Goal: Task Accomplishment & Management: Use online tool/utility

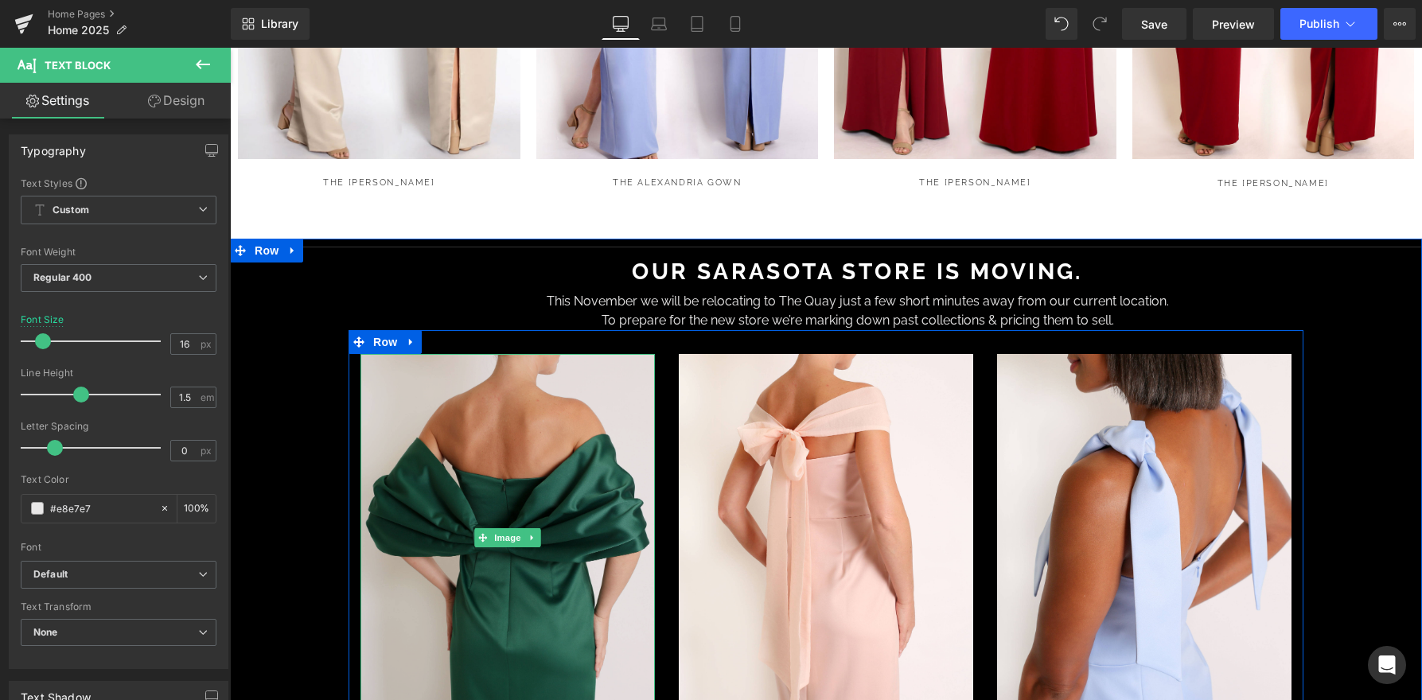
scroll to position [2081, 0]
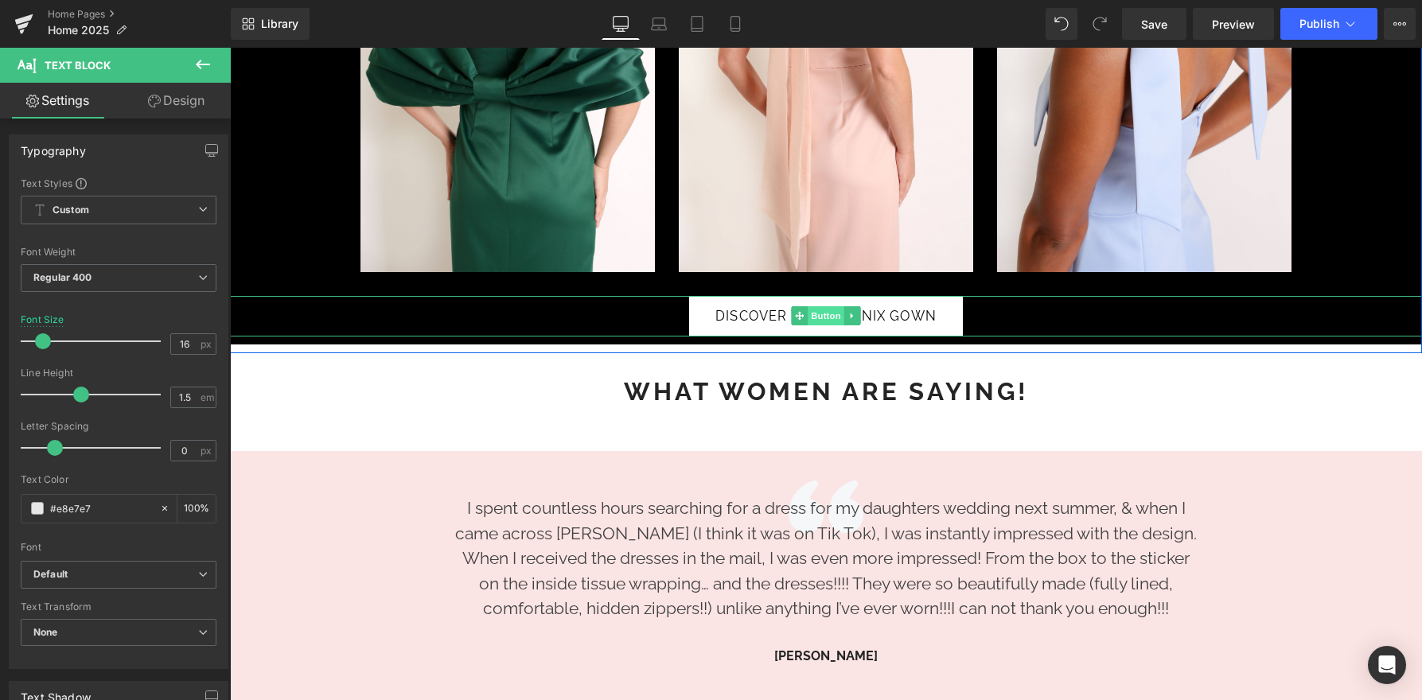
click at [818, 306] on span "Button" at bounding box center [826, 315] width 37 height 19
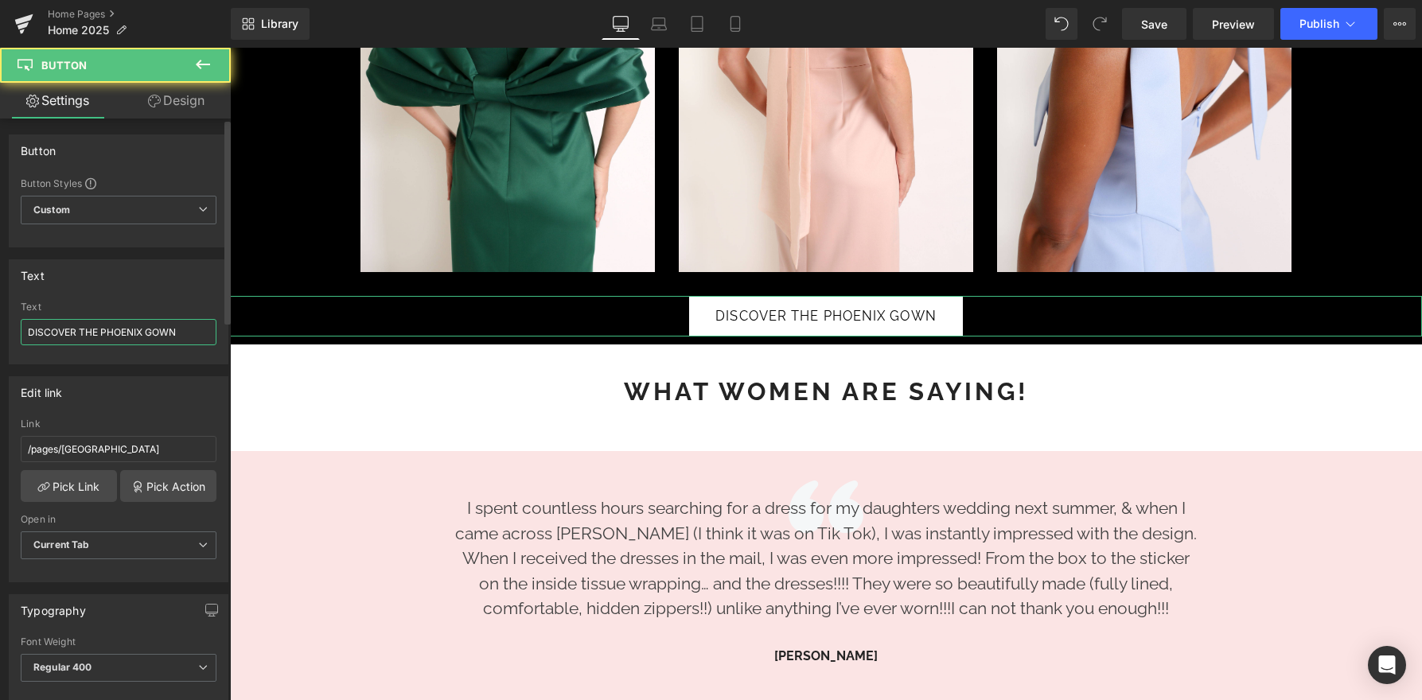
click at [73, 333] on input "DISCOVER THE PHOENIX GOWN" at bounding box center [119, 332] width 196 height 26
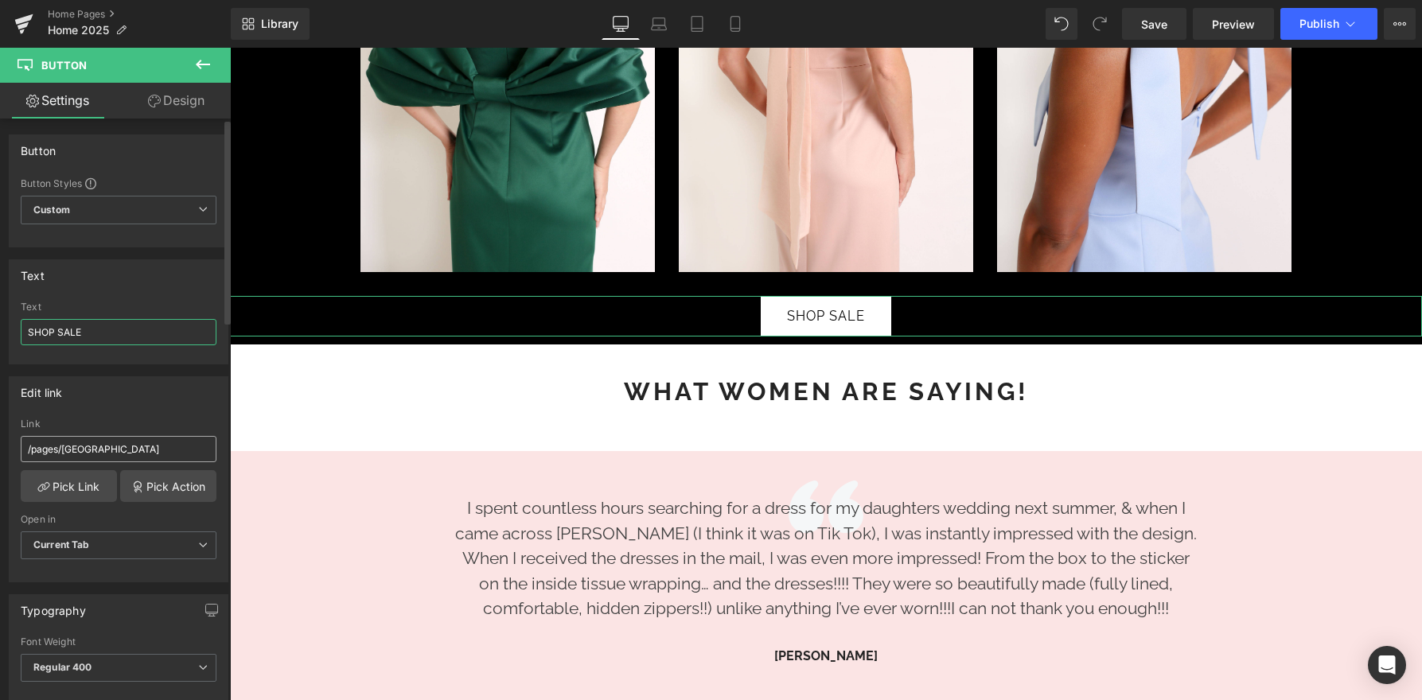
type input "SHOP SALE"
click at [100, 448] on input "/pages/[GEOGRAPHIC_DATA]" at bounding box center [119, 449] width 196 height 26
type input "sale"
click at [68, 489] on link "Pick Link" at bounding box center [69, 486] width 96 height 32
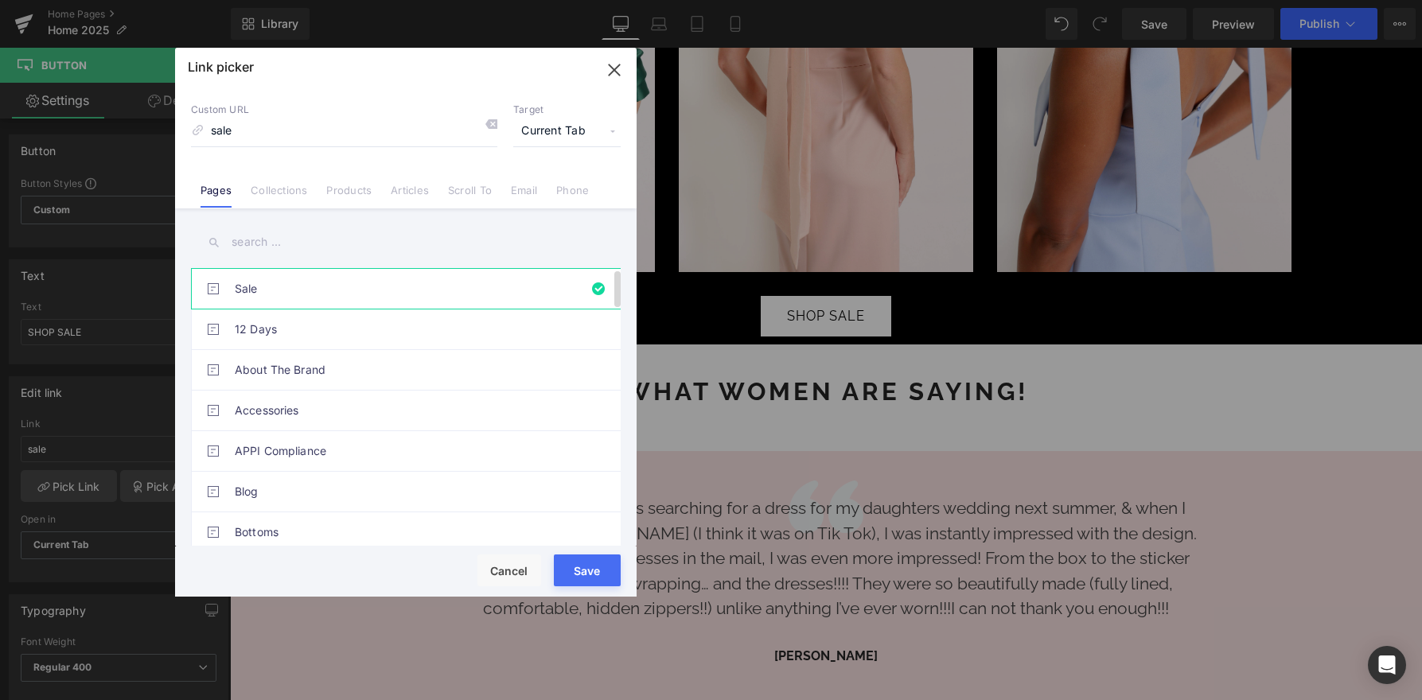
click at [265, 287] on link "Sale" at bounding box center [410, 289] width 350 height 40
click at [590, 565] on button "Save" at bounding box center [587, 571] width 67 height 32
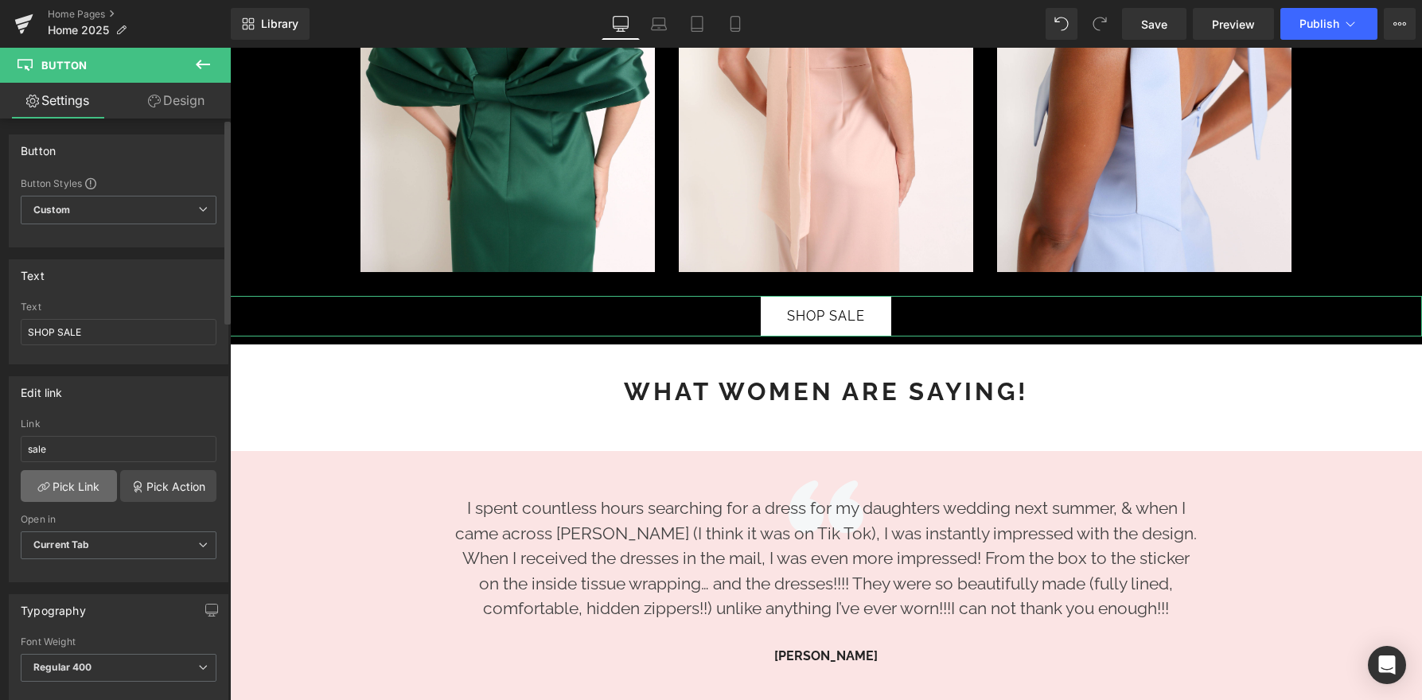
click at [78, 481] on link "Pick Link" at bounding box center [69, 486] width 96 height 32
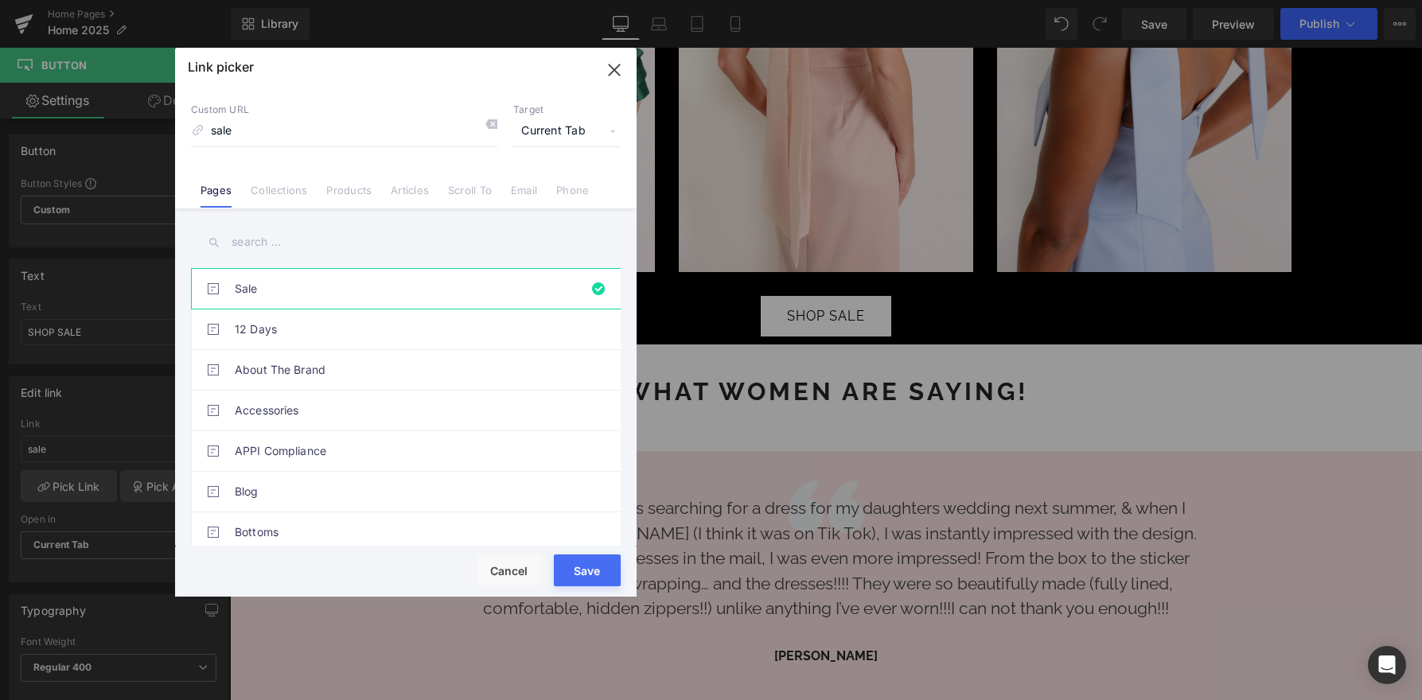
click at [264, 128] on input "sale" at bounding box center [344, 131] width 306 height 30
click at [462, 338] on link "12 Days" at bounding box center [410, 330] width 350 height 40
click at [461, 293] on link "Sale" at bounding box center [410, 289] width 350 height 40
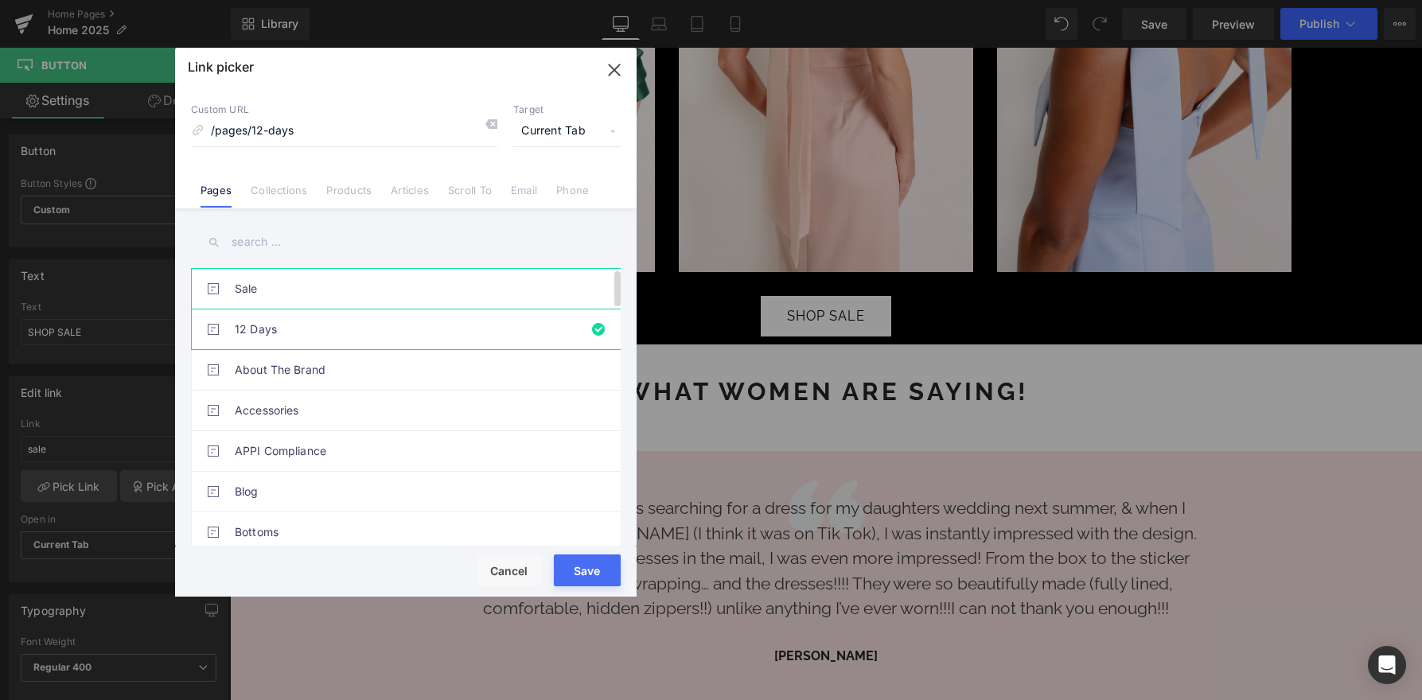
type input "sale"
click at [606, 566] on button "Save" at bounding box center [587, 571] width 67 height 32
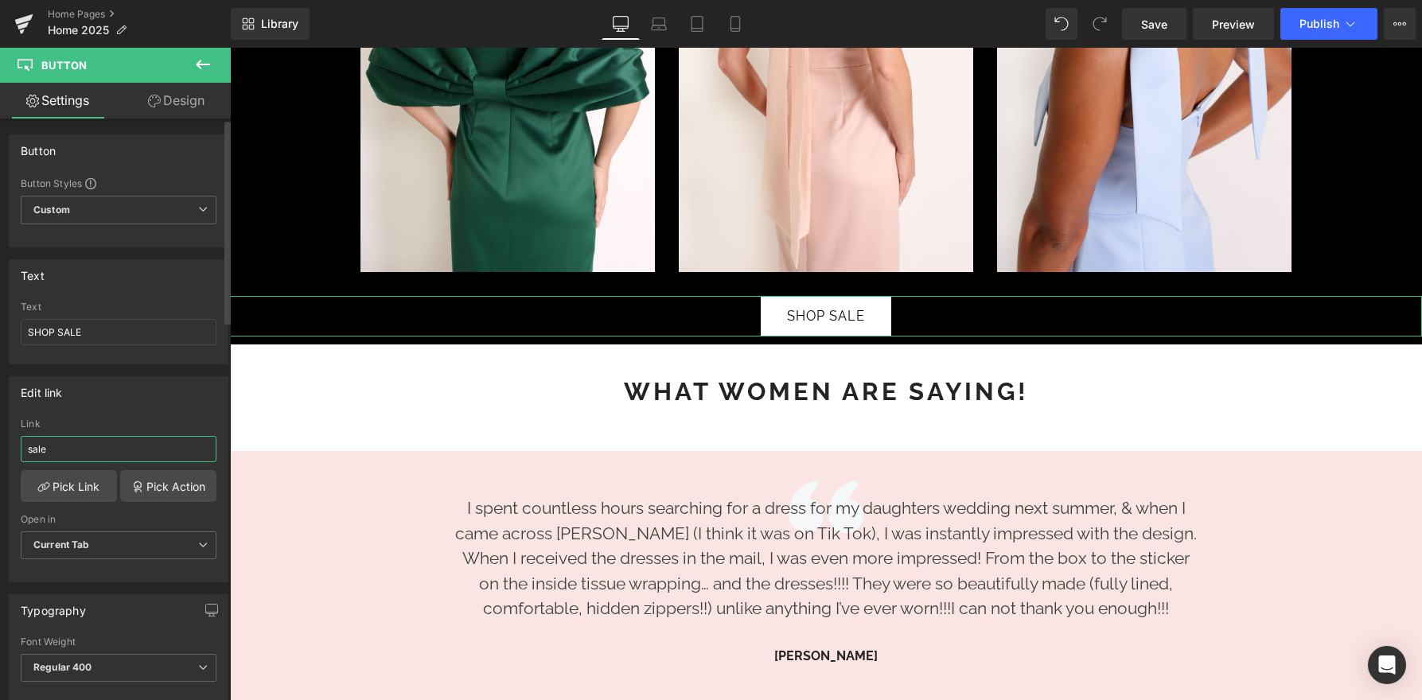
click at [151, 454] on input "sale" at bounding box center [119, 449] width 196 height 26
click at [74, 489] on link "Pick Link" at bounding box center [69, 486] width 96 height 32
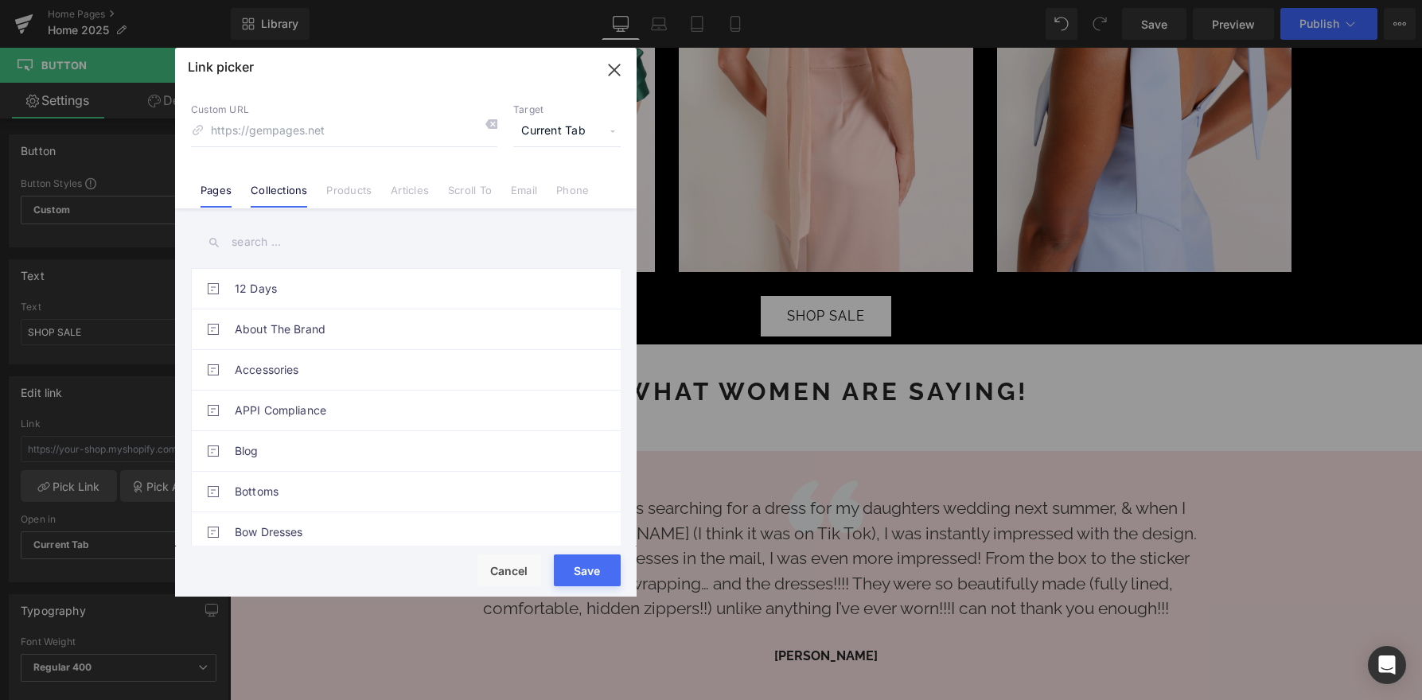
click at [276, 186] on link "Collections" at bounding box center [279, 196] width 56 height 24
click at [216, 196] on link "Pages" at bounding box center [216, 196] width 31 height 24
click at [265, 243] on input "text" at bounding box center [406, 242] width 430 height 36
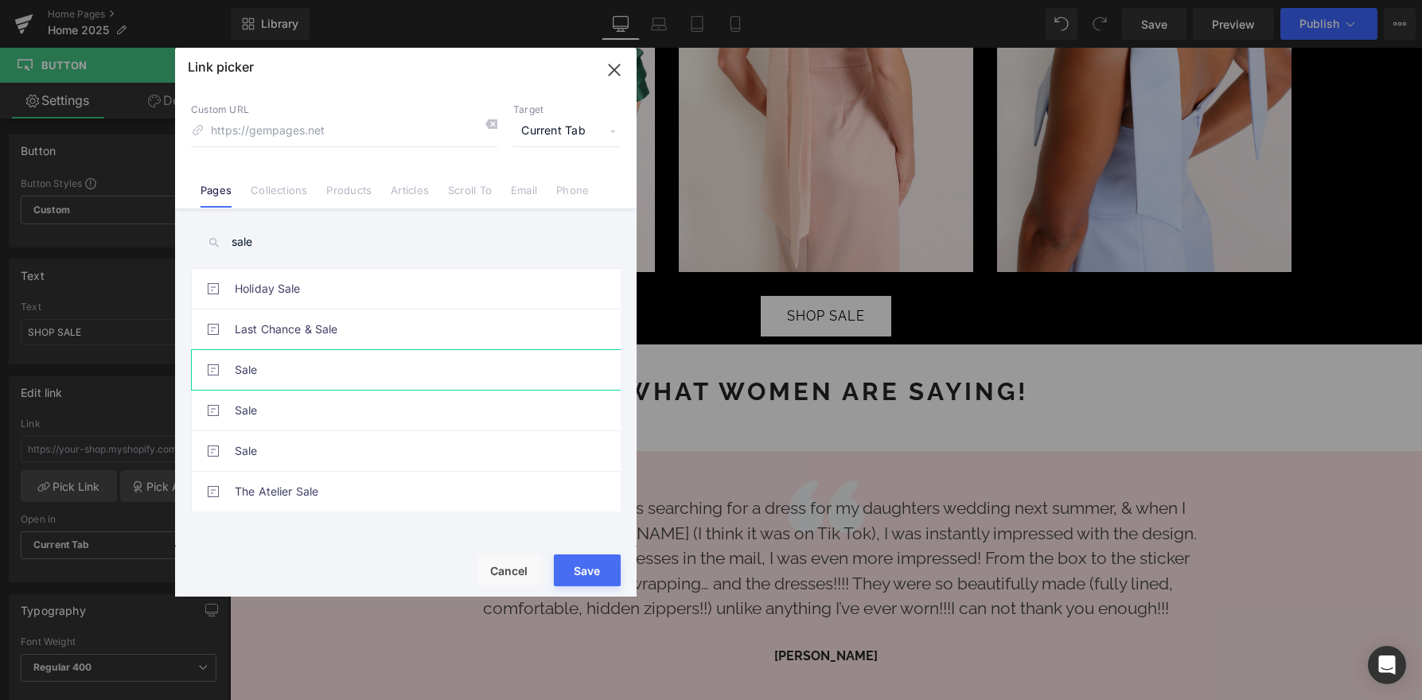
type input "sale"
click at [303, 360] on link "Sale" at bounding box center [410, 370] width 350 height 40
type input "/pages/sale"
click at [304, 404] on link "Sale" at bounding box center [410, 411] width 350 height 40
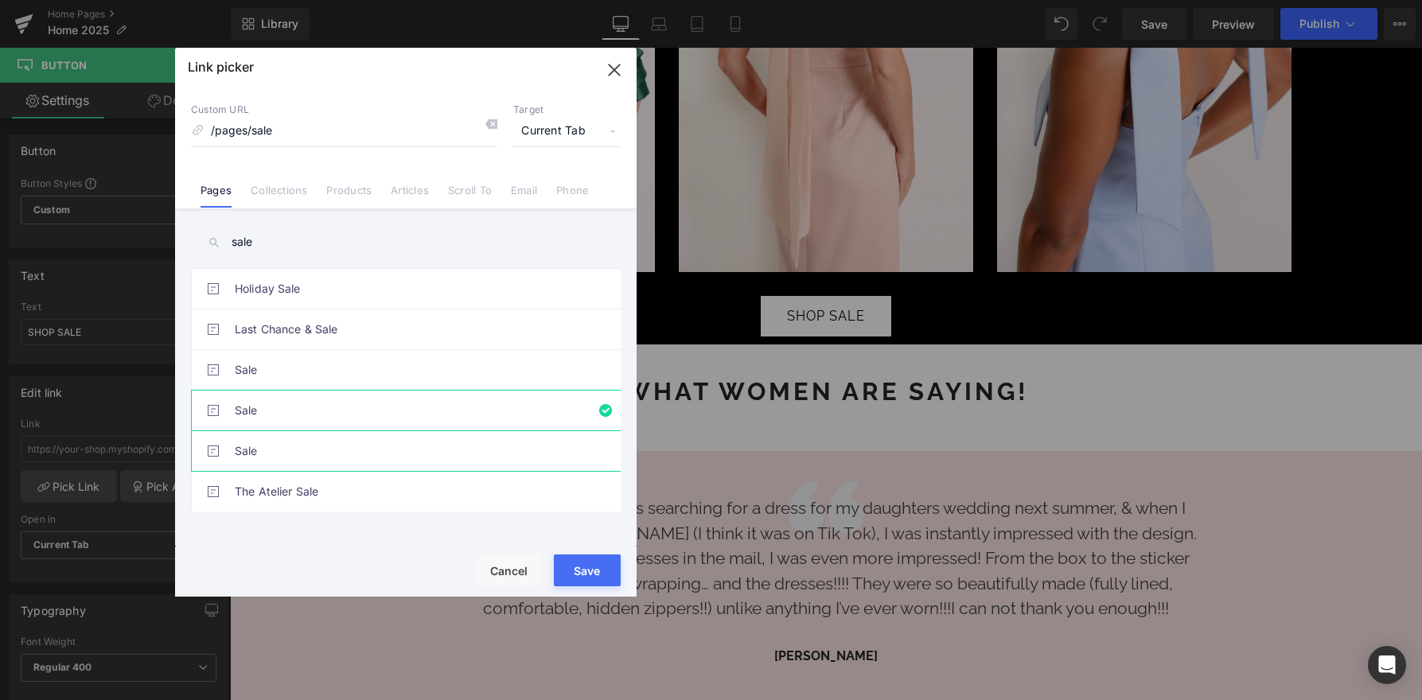
click at [304, 436] on link "Sale" at bounding box center [410, 451] width 350 height 40
click at [304, 379] on link "Sale" at bounding box center [410, 370] width 350 height 40
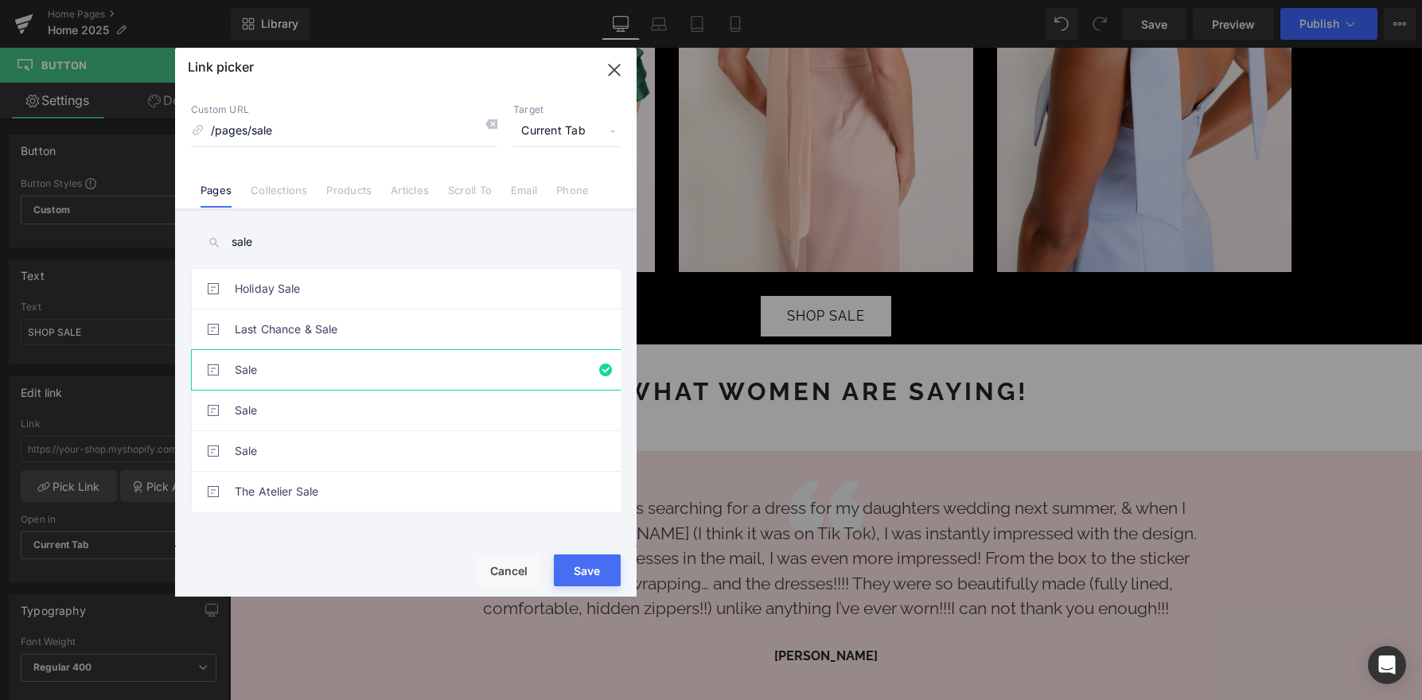
click at [595, 577] on button "Save" at bounding box center [587, 571] width 67 height 32
type input "/pages/sale"
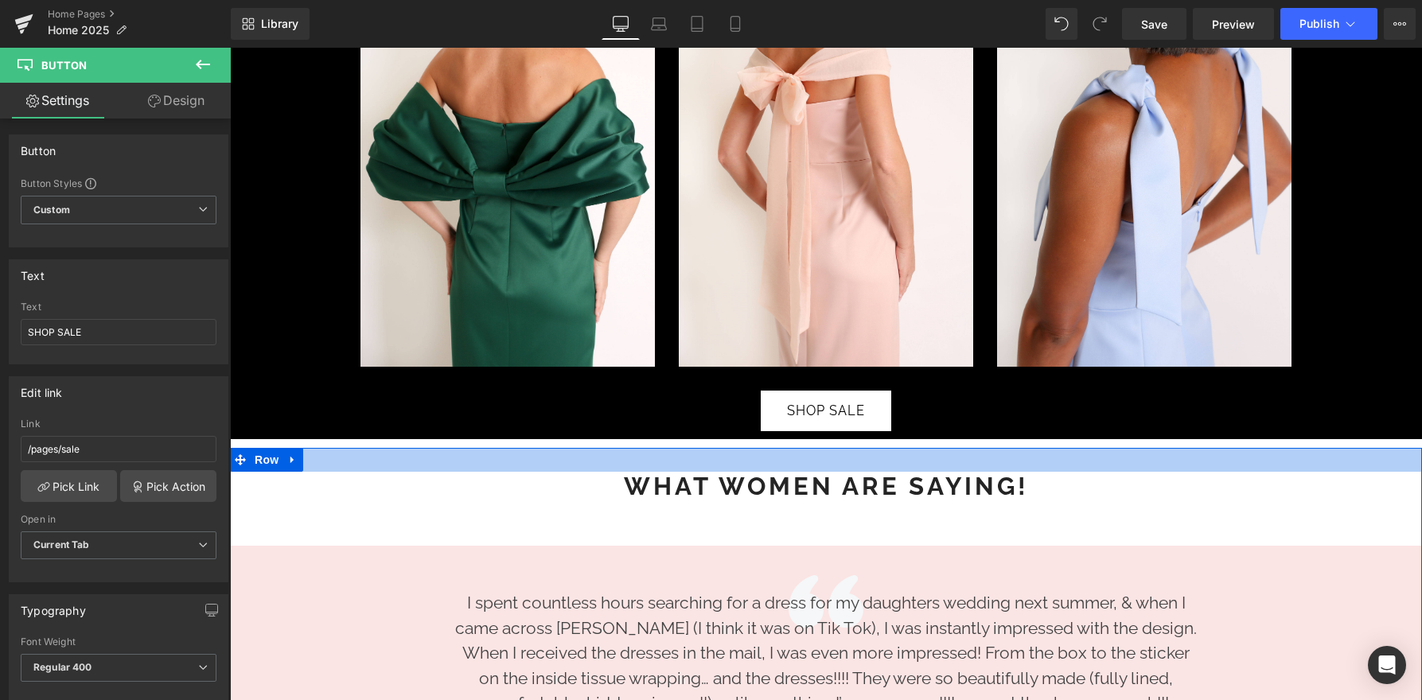
scroll to position [1904, 0]
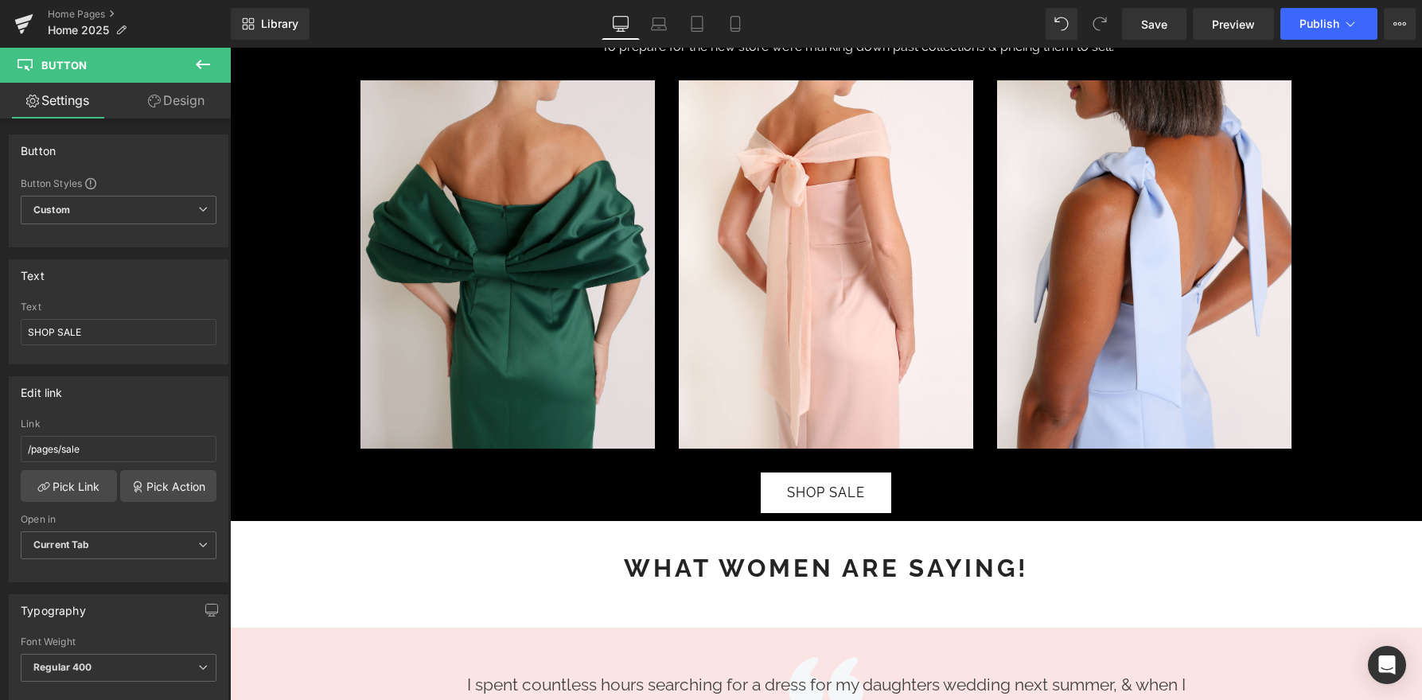
click at [539, 326] on img at bounding box center [507, 264] width 294 height 368
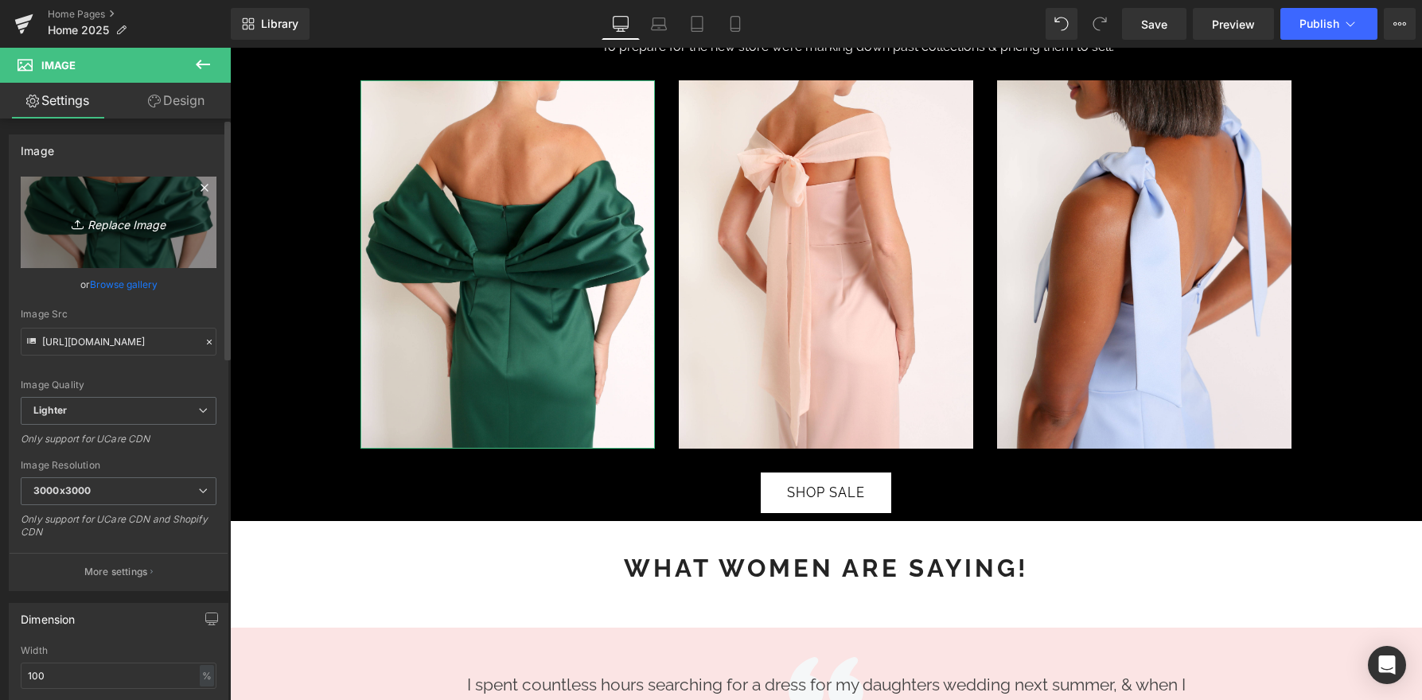
click at [80, 226] on icon at bounding box center [80, 224] width 16 height 16
type input "C:\fakepath\Elin-OceanBlue-Front-1_1024x1024.webp"
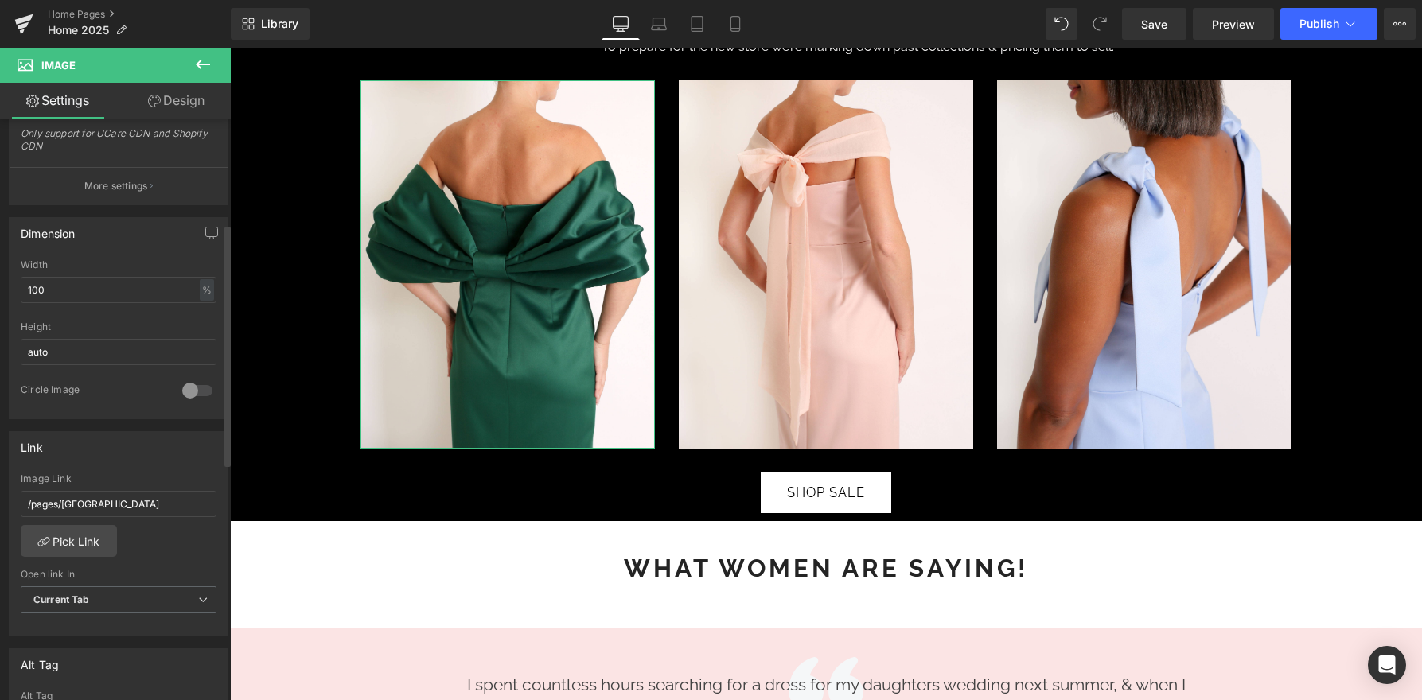
scroll to position [415, 0]
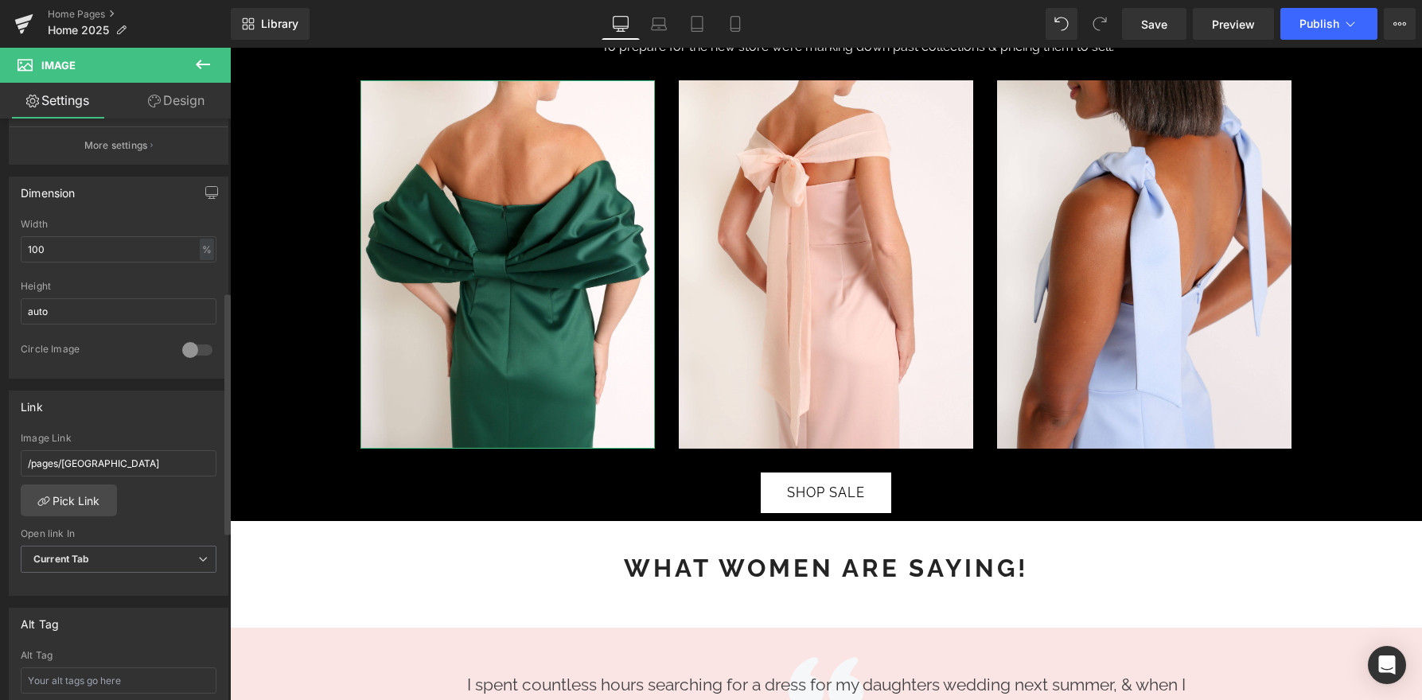
click at [80, 515] on div "/pages/phoenix Image Link /pages/phoenix Pick Link Current Tab New Tab Open lin…" at bounding box center [119, 514] width 218 height 163
click at [78, 506] on link "Pick Link" at bounding box center [69, 501] width 96 height 32
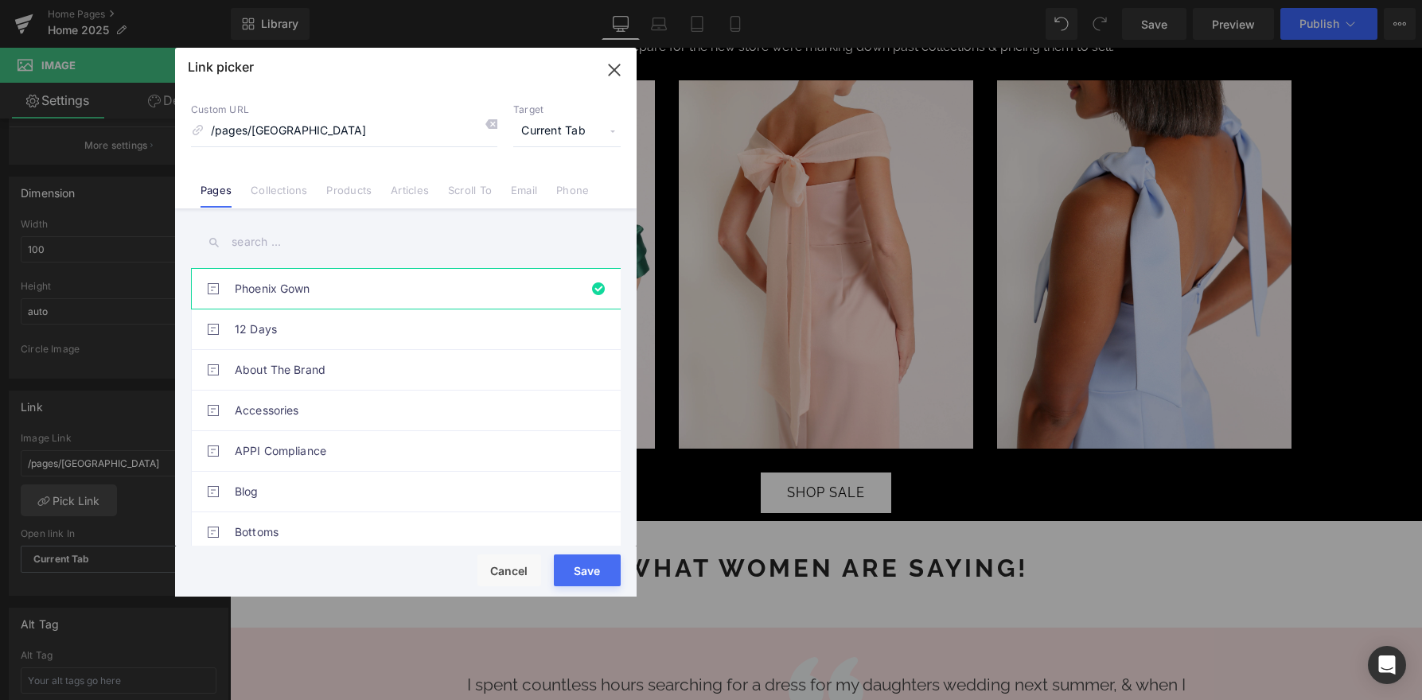
click at [264, 236] on input "text" at bounding box center [406, 242] width 430 height 36
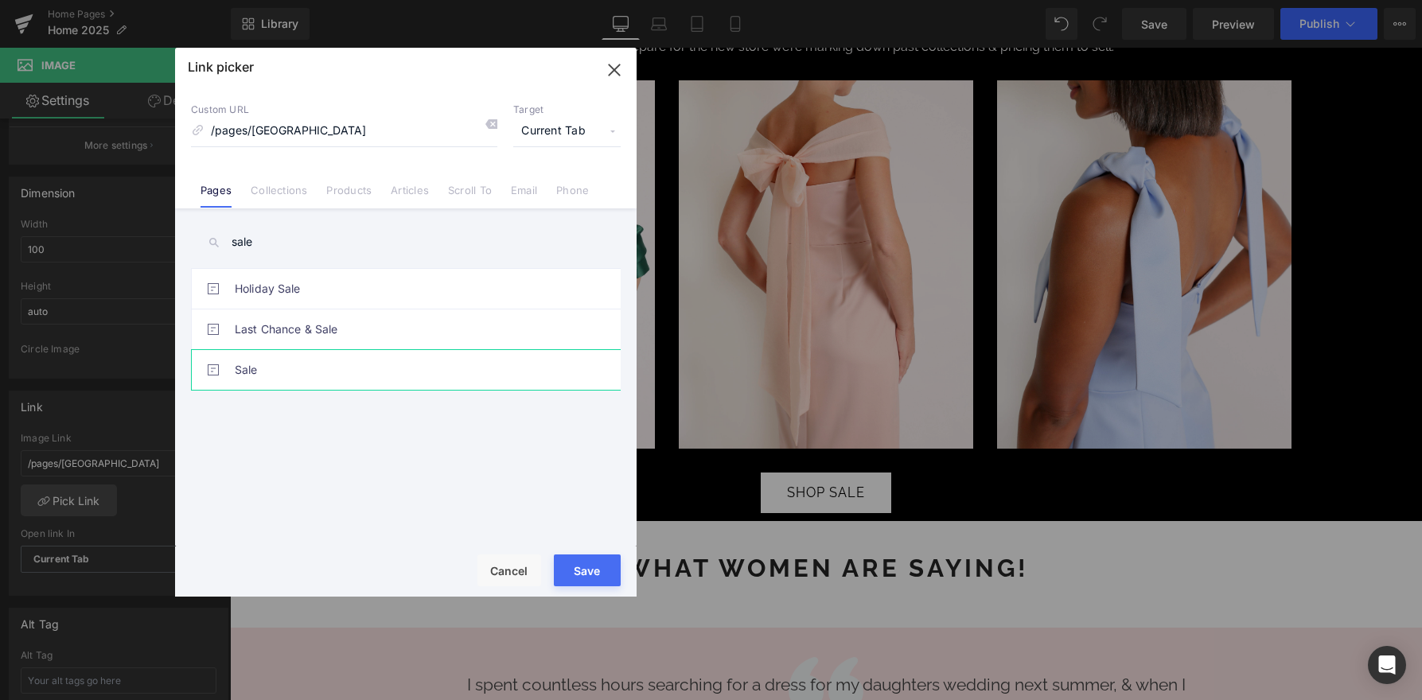
type input "sale"
click at [320, 370] on link "Sale" at bounding box center [410, 370] width 350 height 40
type input "/pages/sale"
click at [594, 574] on button "Save" at bounding box center [587, 571] width 67 height 32
type input "/pages/sale"
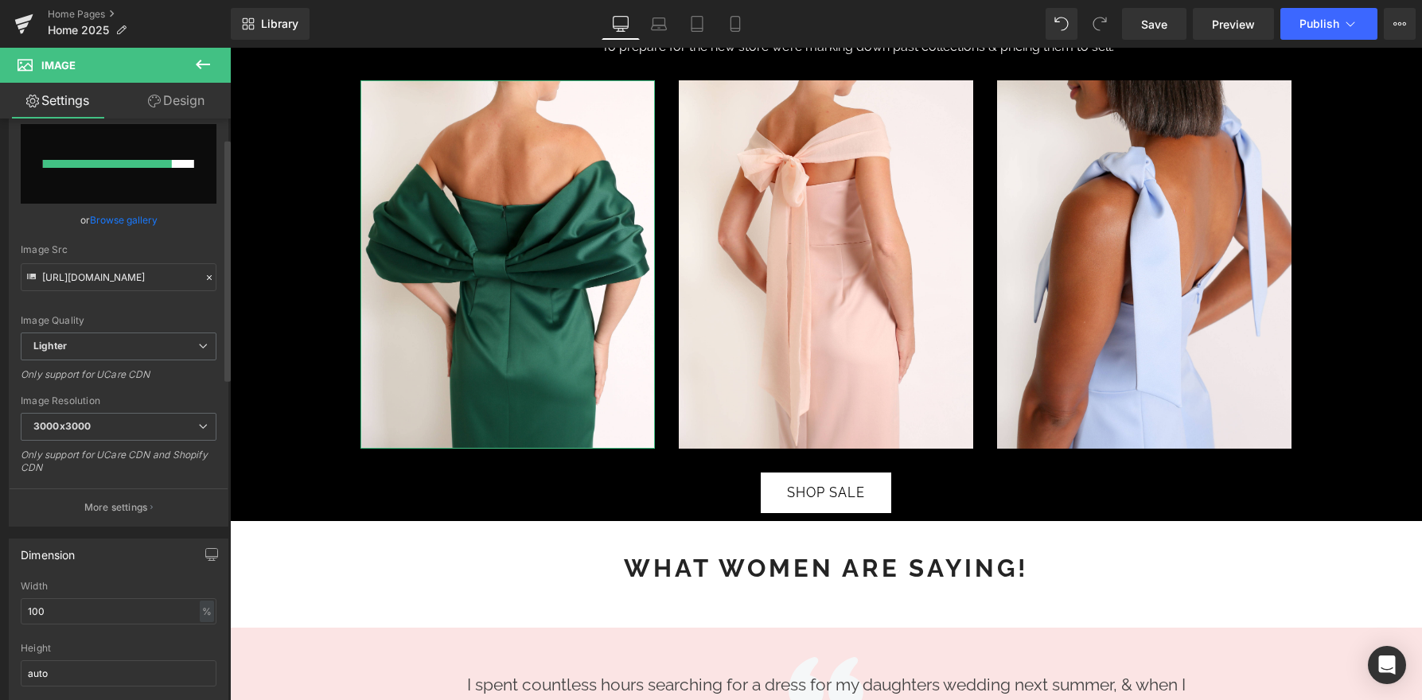
scroll to position [0, 0]
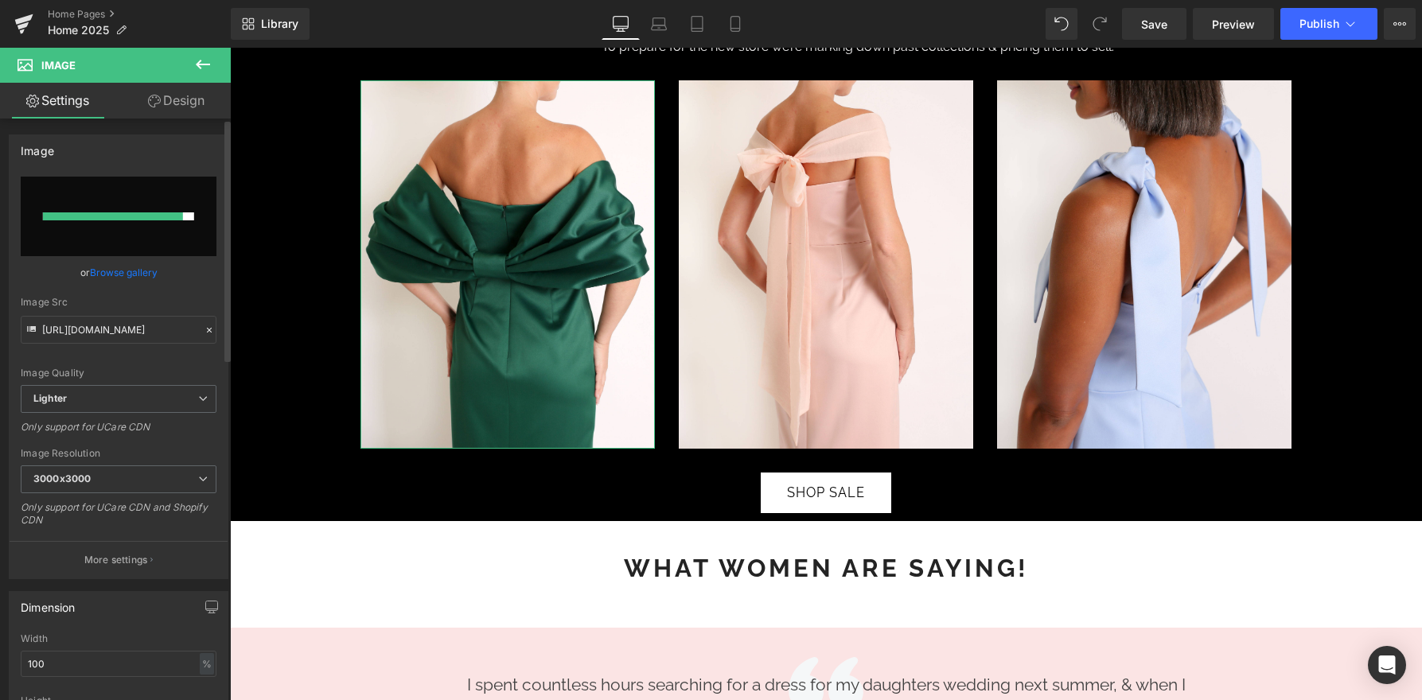
click at [137, 272] on link "Browse gallery" at bounding box center [124, 273] width 68 height 28
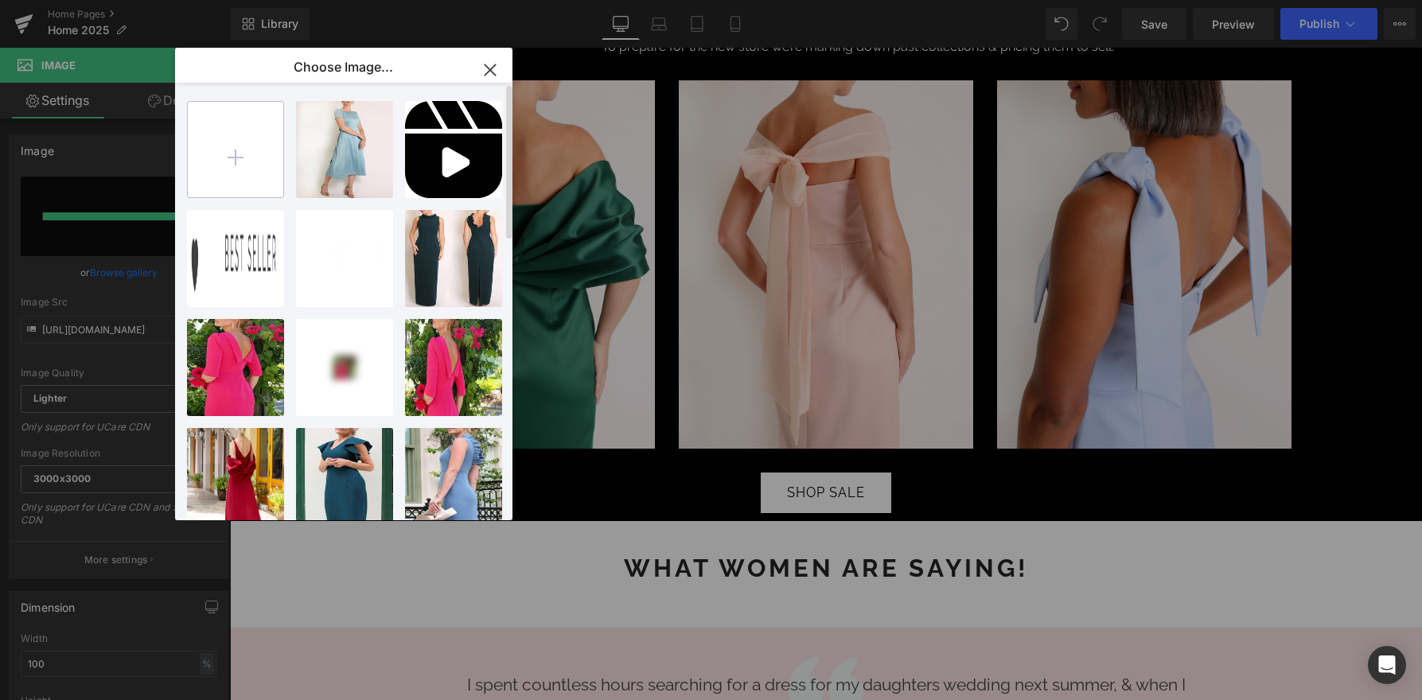
click at [253, 173] on input "file" at bounding box center [235, 149] width 95 height 95
type input "C:\fakepath\[PERSON_NAME]-Navy-1_1024x1024.webp"
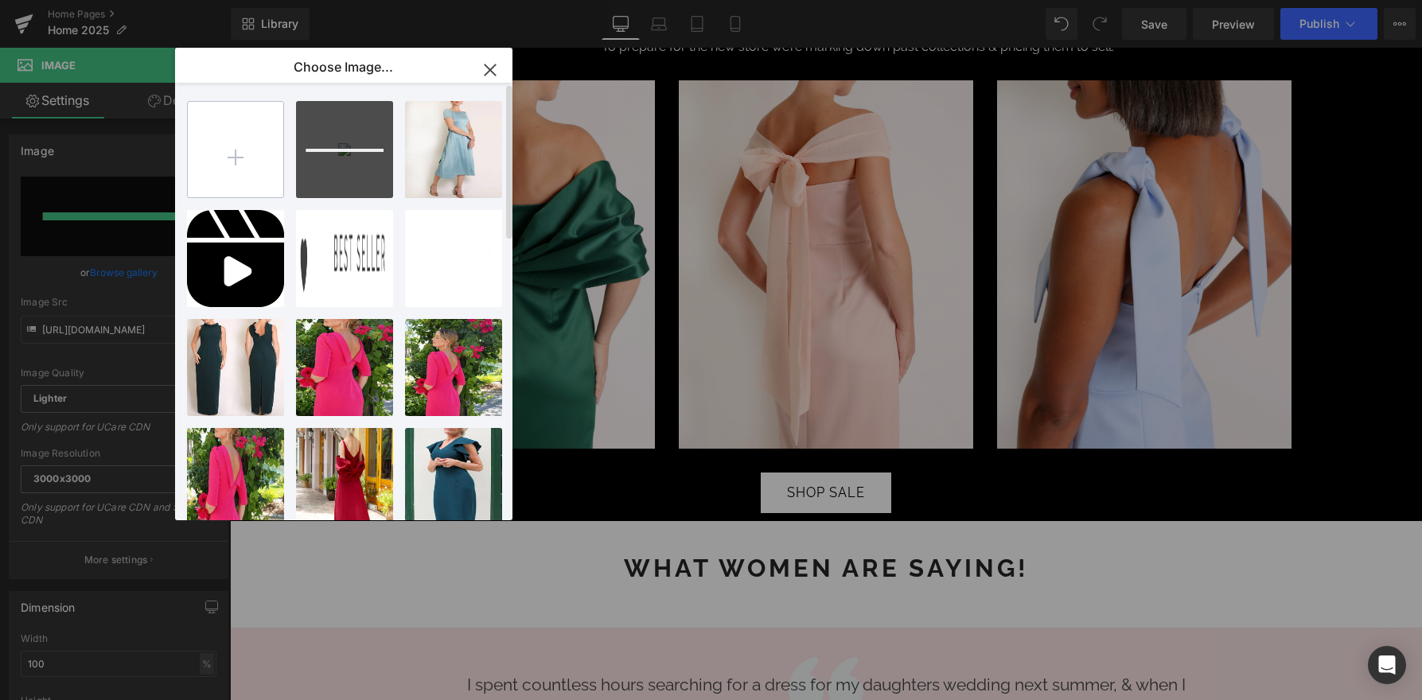
click at [257, 149] on input "file" at bounding box center [235, 149] width 95 height 95
type input "C:\fakepath\[PERSON_NAME]-Champagne-1_e260ab35-186d-4b76-9d32-17fcb34a74e3_1024…"
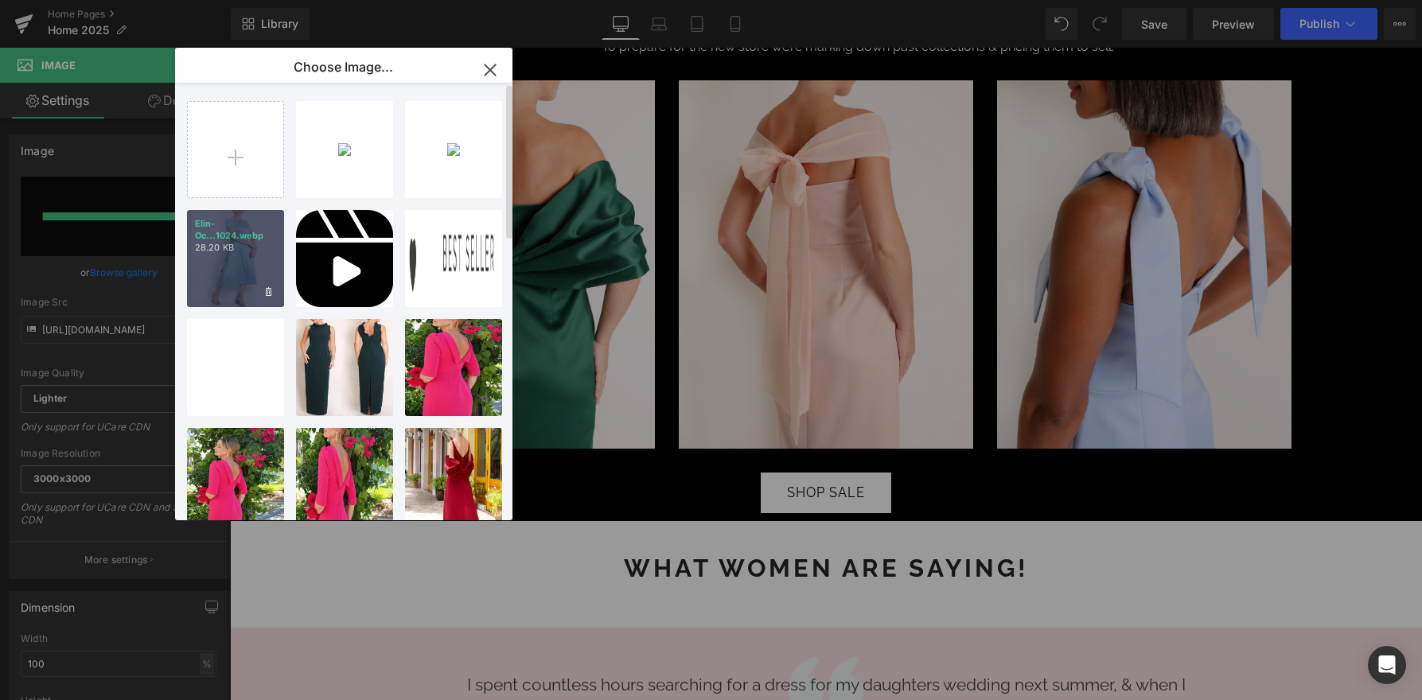
click at [243, 251] on p "28.20 KB" at bounding box center [235, 248] width 81 height 12
type input "[URL][DOMAIN_NAME]"
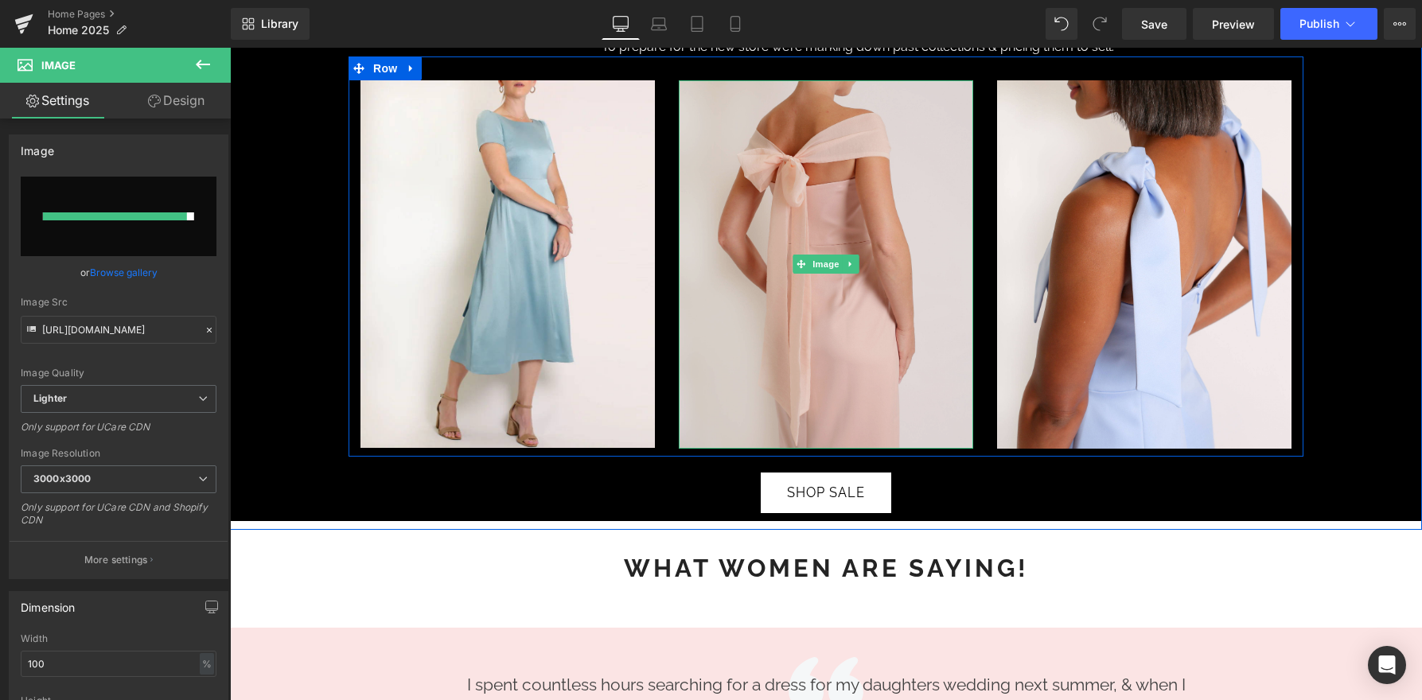
click at [908, 105] on img at bounding box center [826, 264] width 294 height 368
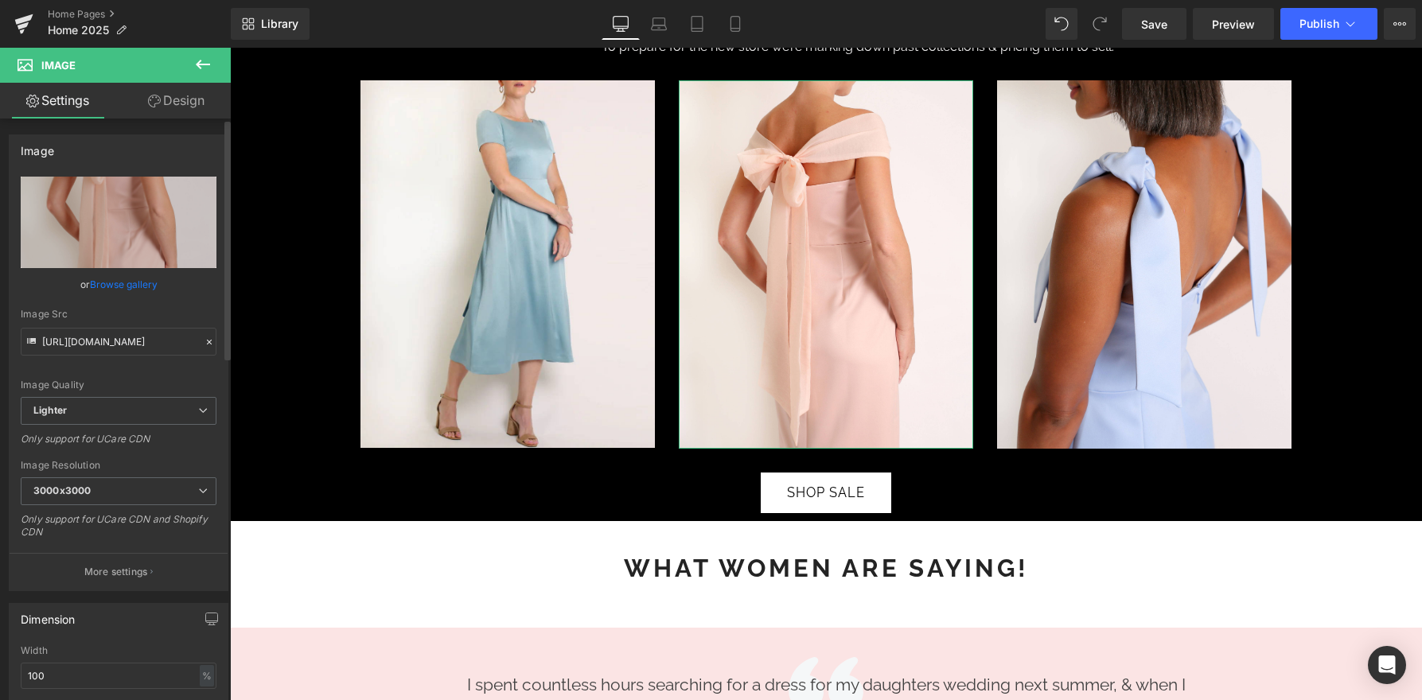
click at [126, 286] on link "Browse gallery" at bounding box center [124, 285] width 68 height 28
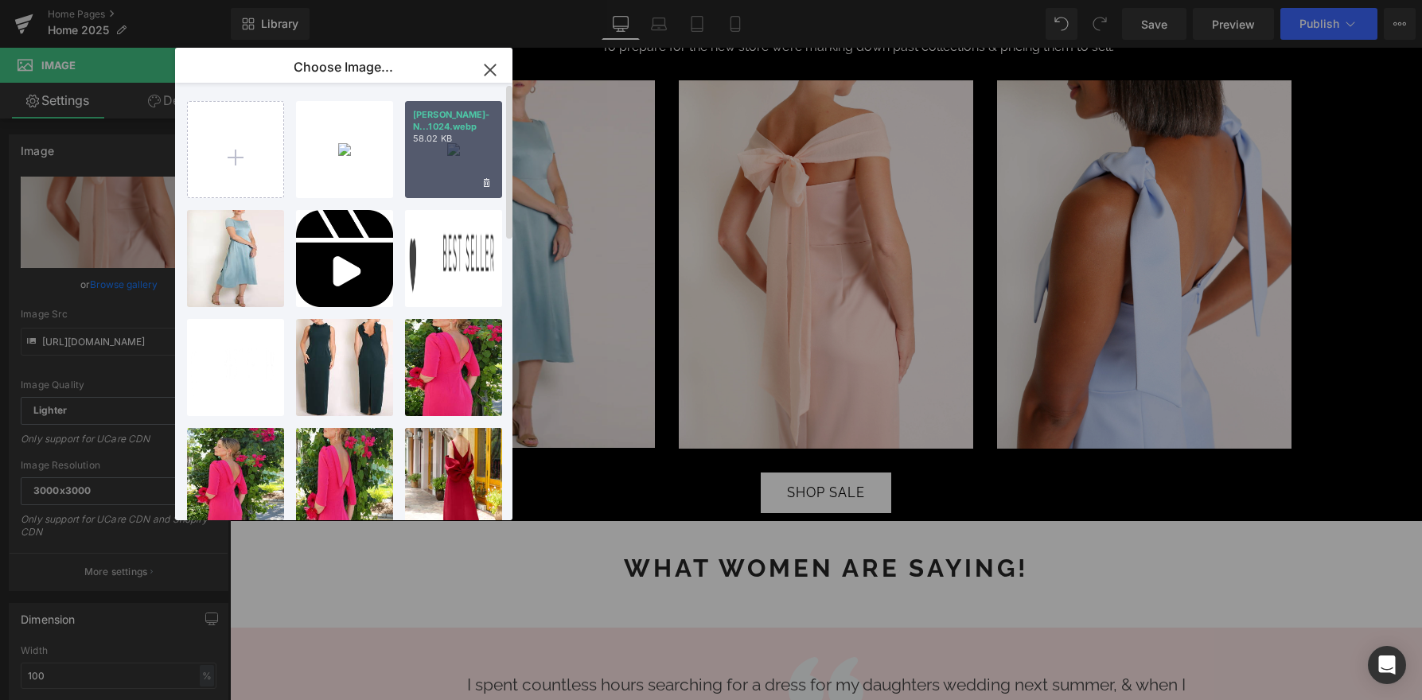
click at [455, 133] on p "58.02 KB" at bounding box center [453, 139] width 81 height 12
type input "[URL][DOMAIN_NAME][PERSON_NAME]"
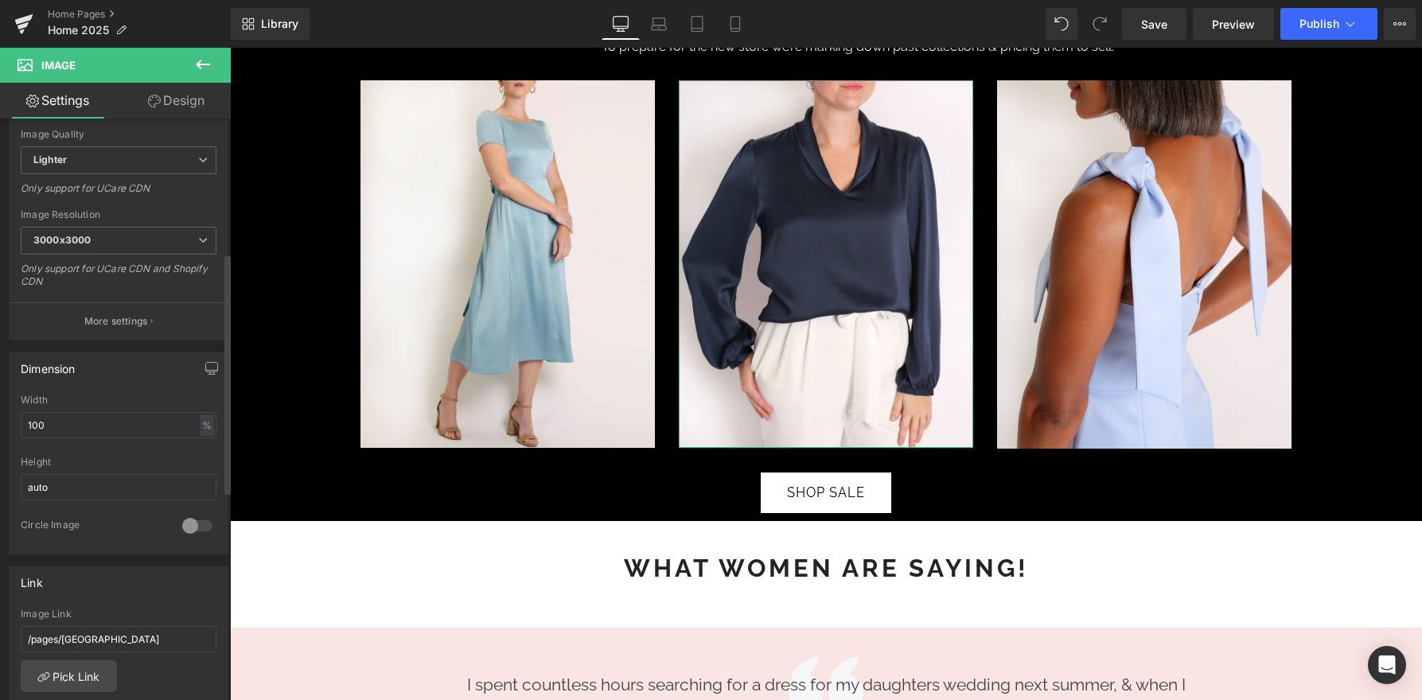
scroll to position [366, 0]
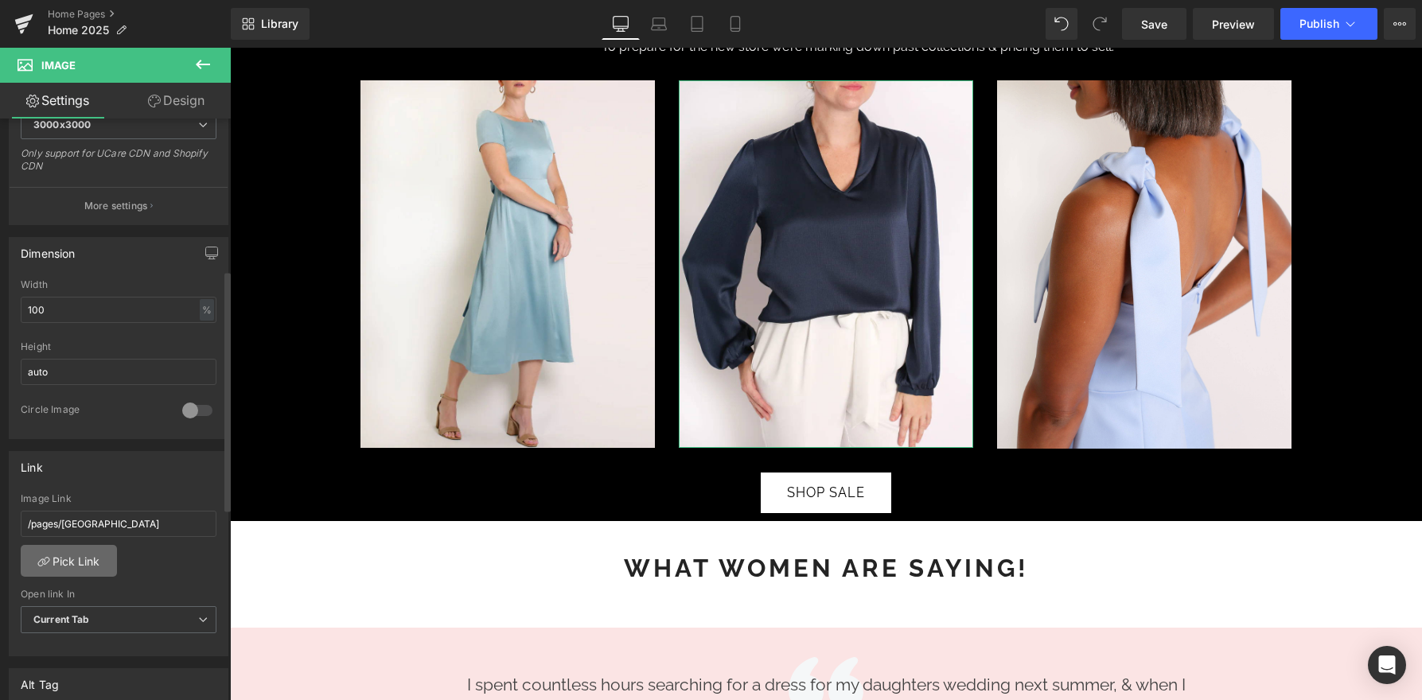
click at [62, 559] on link "Pick Link" at bounding box center [69, 561] width 96 height 32
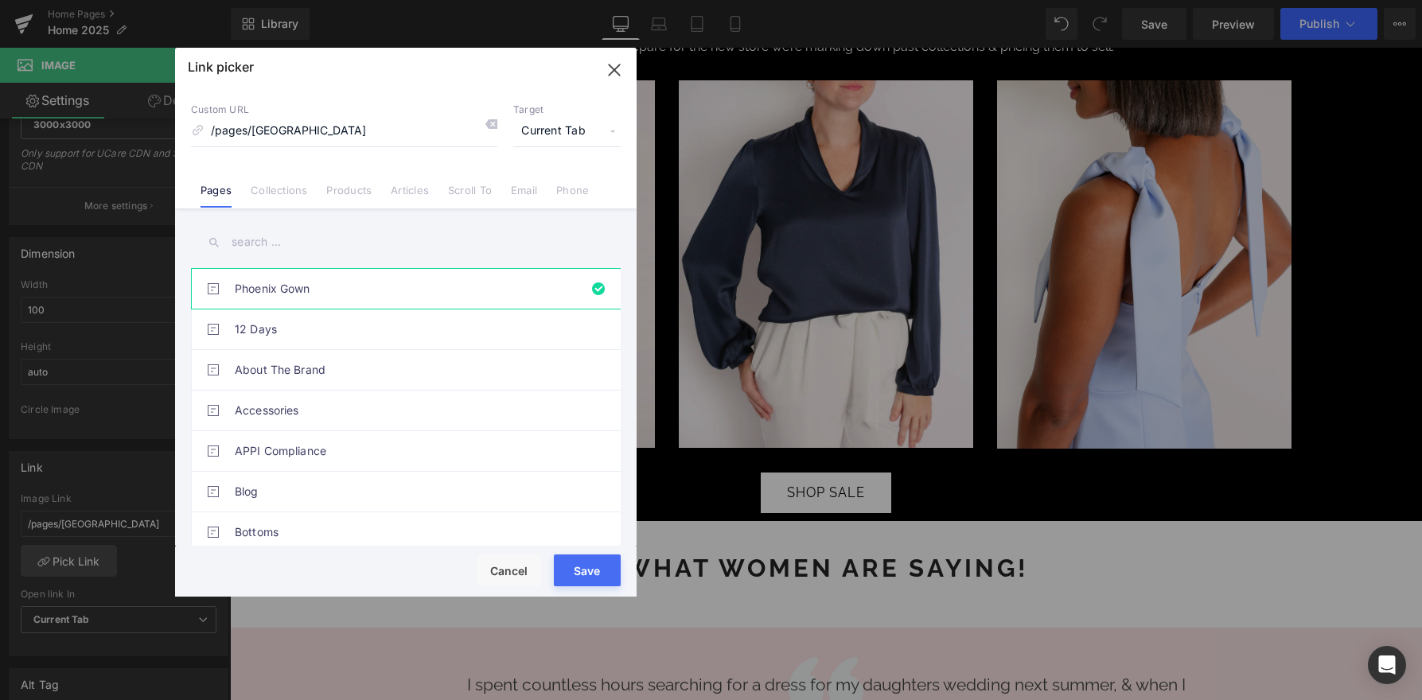
click at [294, 249] on input "text" at bounding box center [406, 242] width 430 height 36
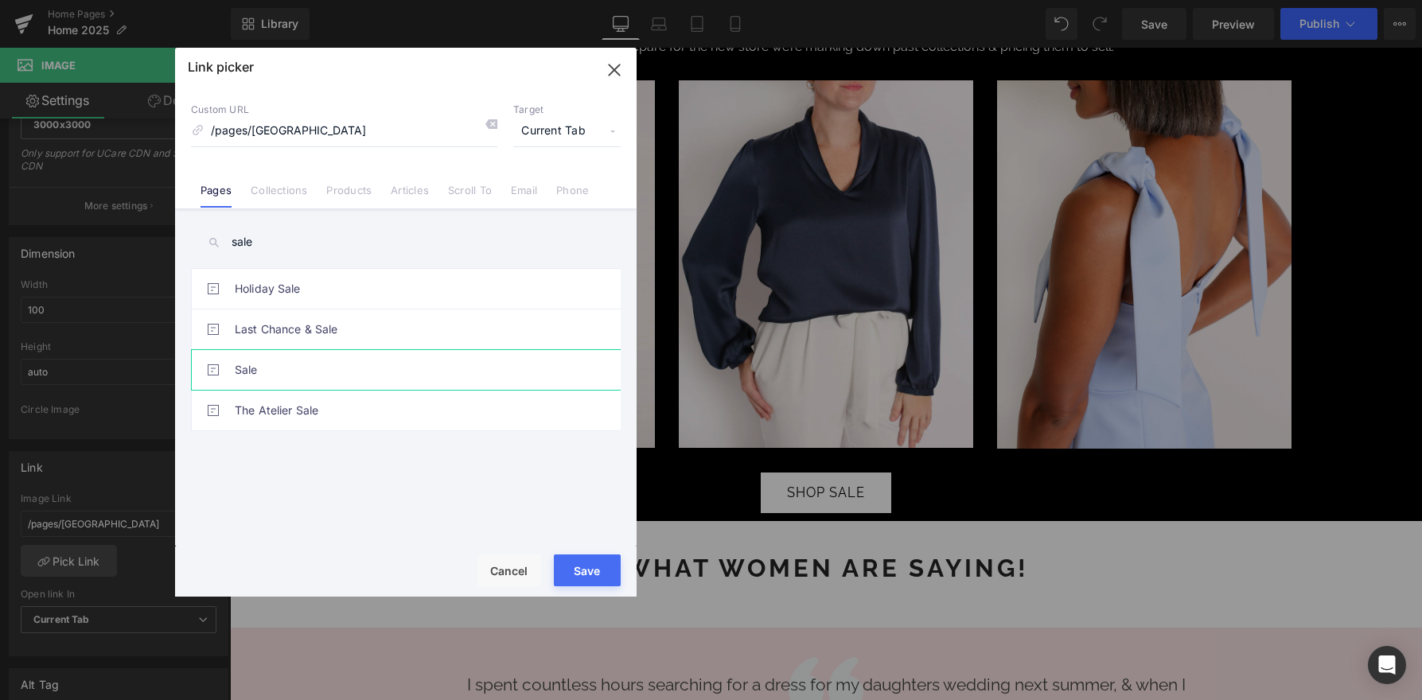
type input "sale"
click at [282, 377] on link "Sale" at bounding box center [410, 370] width 350 height 40
type input "/pages/sale"
click at [590, 571] on button "Save" at bounding box center [587, 571] width 67 height 32
type input "/pages/sale"
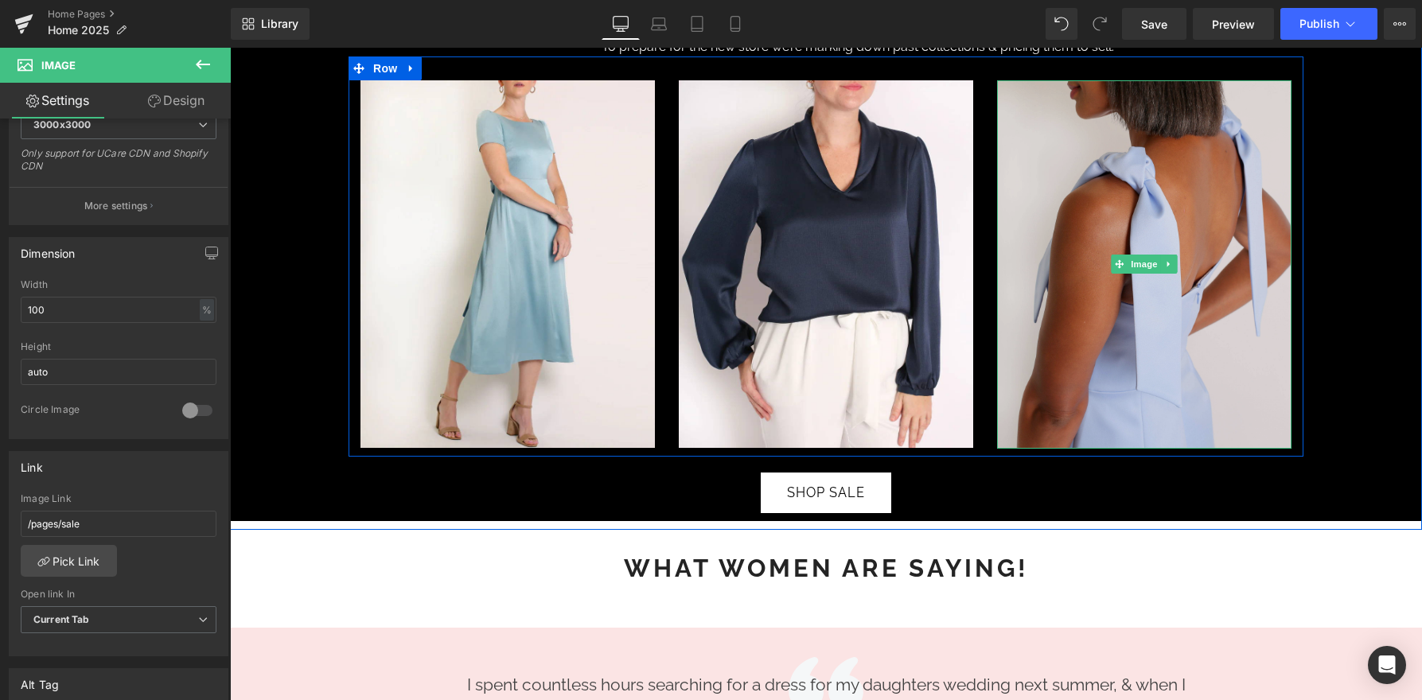
click at [1074, 226] on img at bounding box center [1144, 264] width 294 height 368
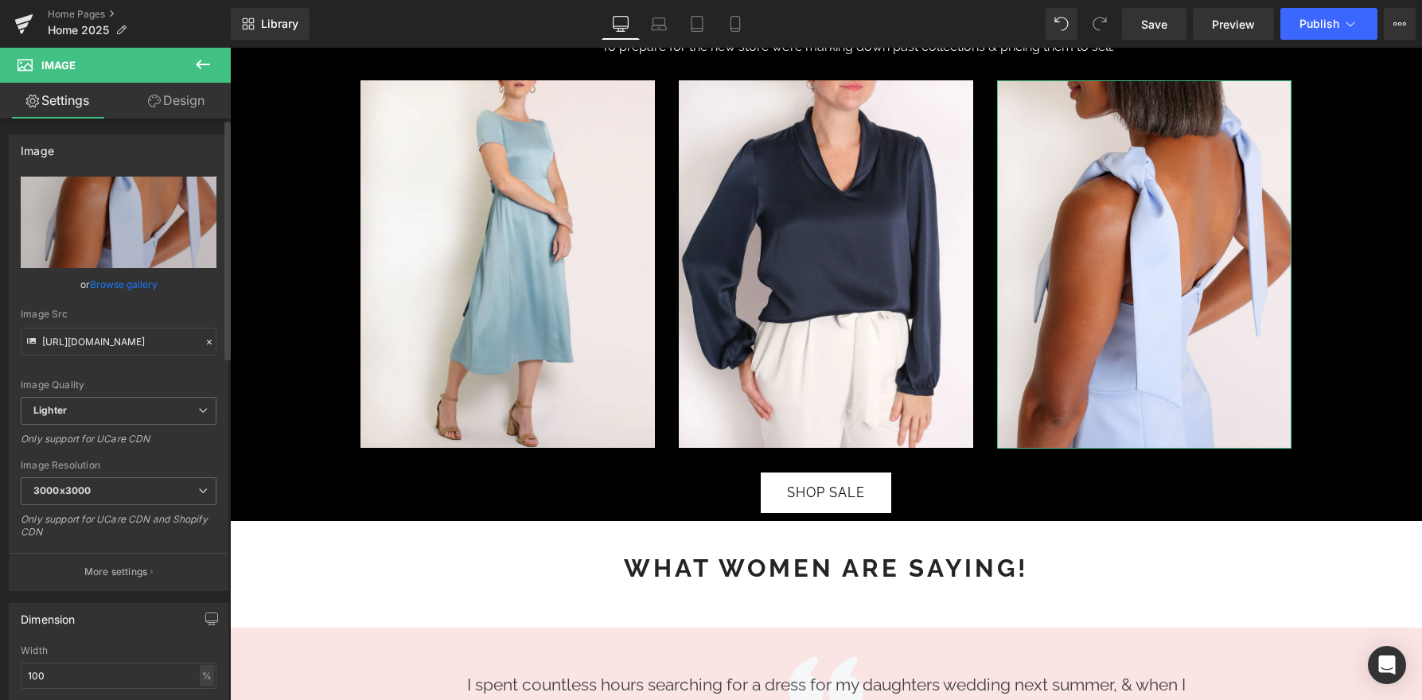
click at [144, 275] on link "Browse gallery" at bounding box center [124, 285] width 68 height 28
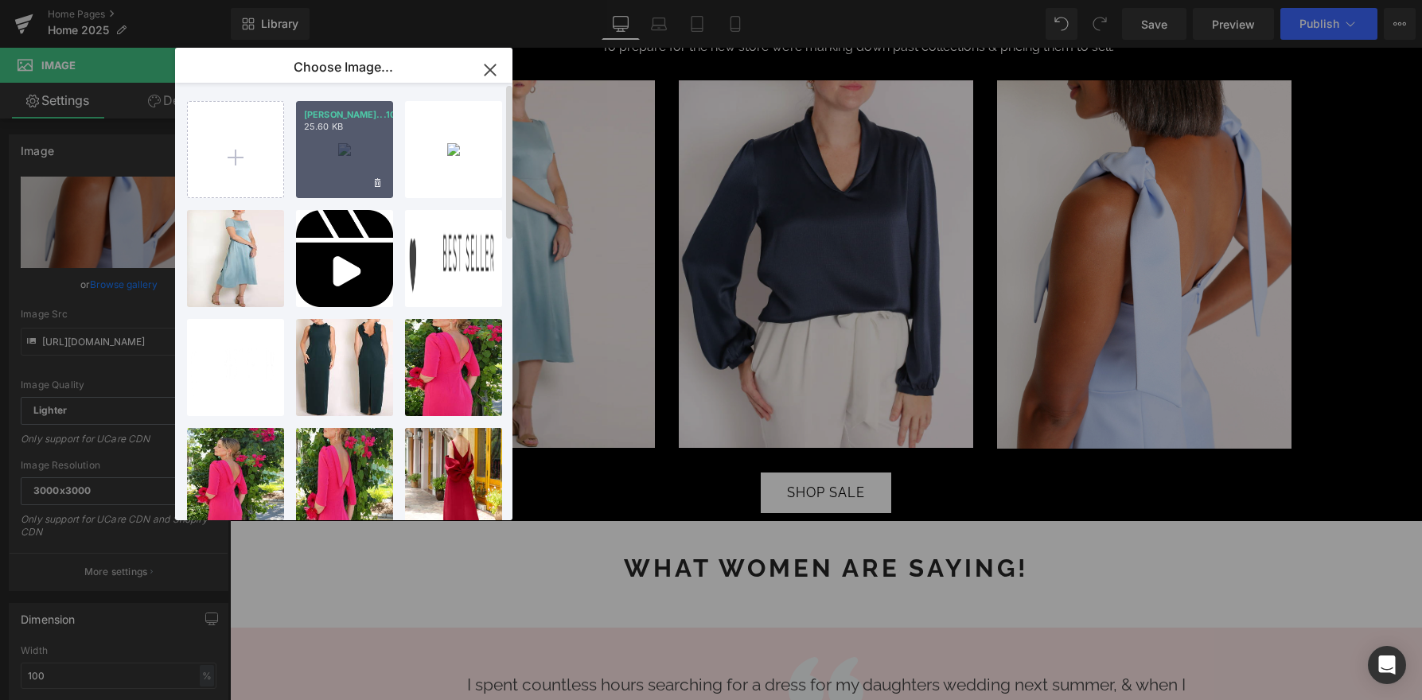
click at [376, 143] on div "[PERSON_NAME]...1024.webp 25.60 KB" at bounding box center [344, 149] width 97 height 97
type input "[URL][DOMAIN_NAME][PERSON_NAME]"
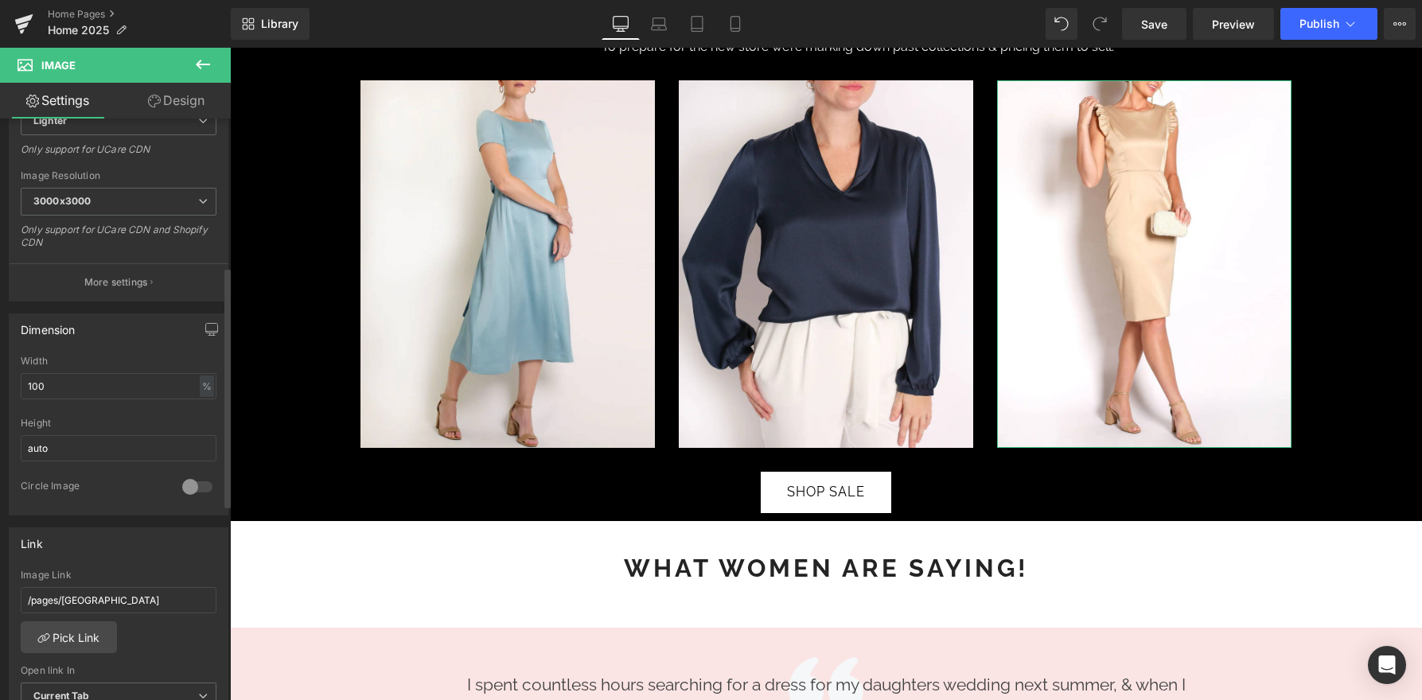
scroll to position [426, 0]
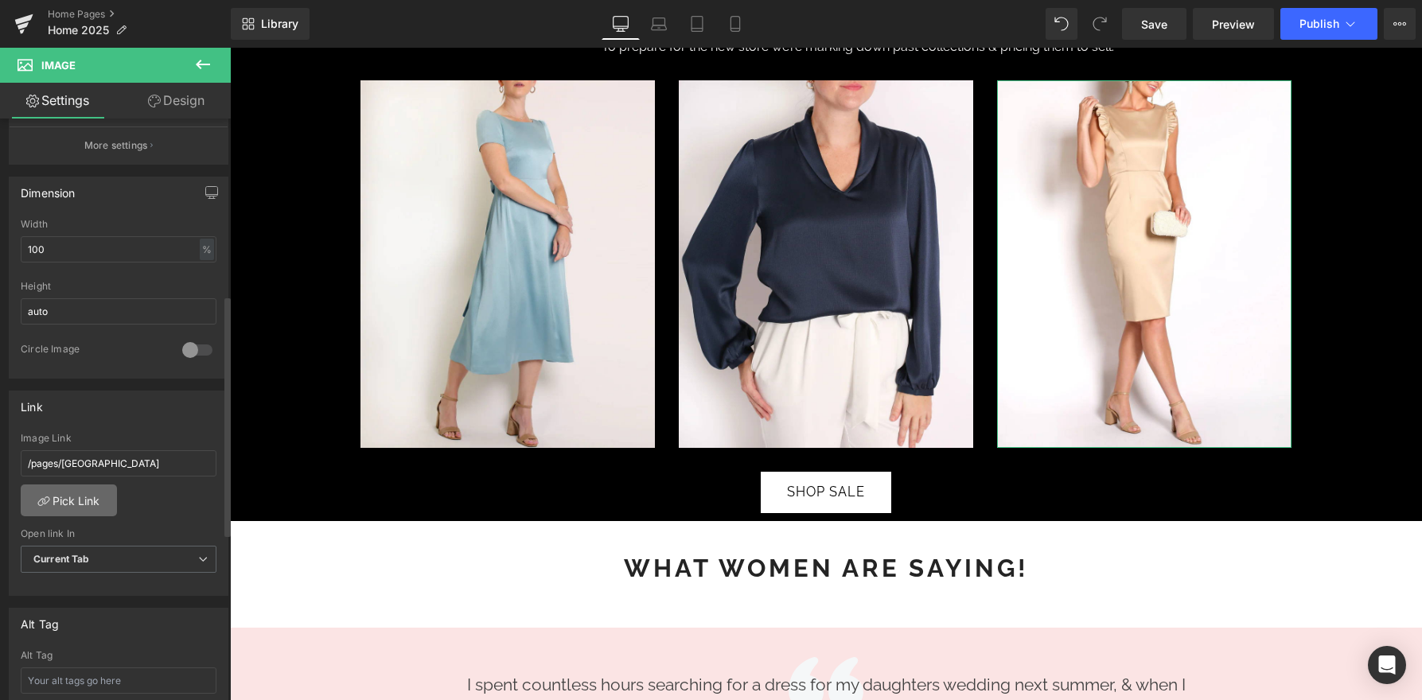
click at [91, 496] on link "Pick Link" at bounding box center [69, 501] width 96 height 32
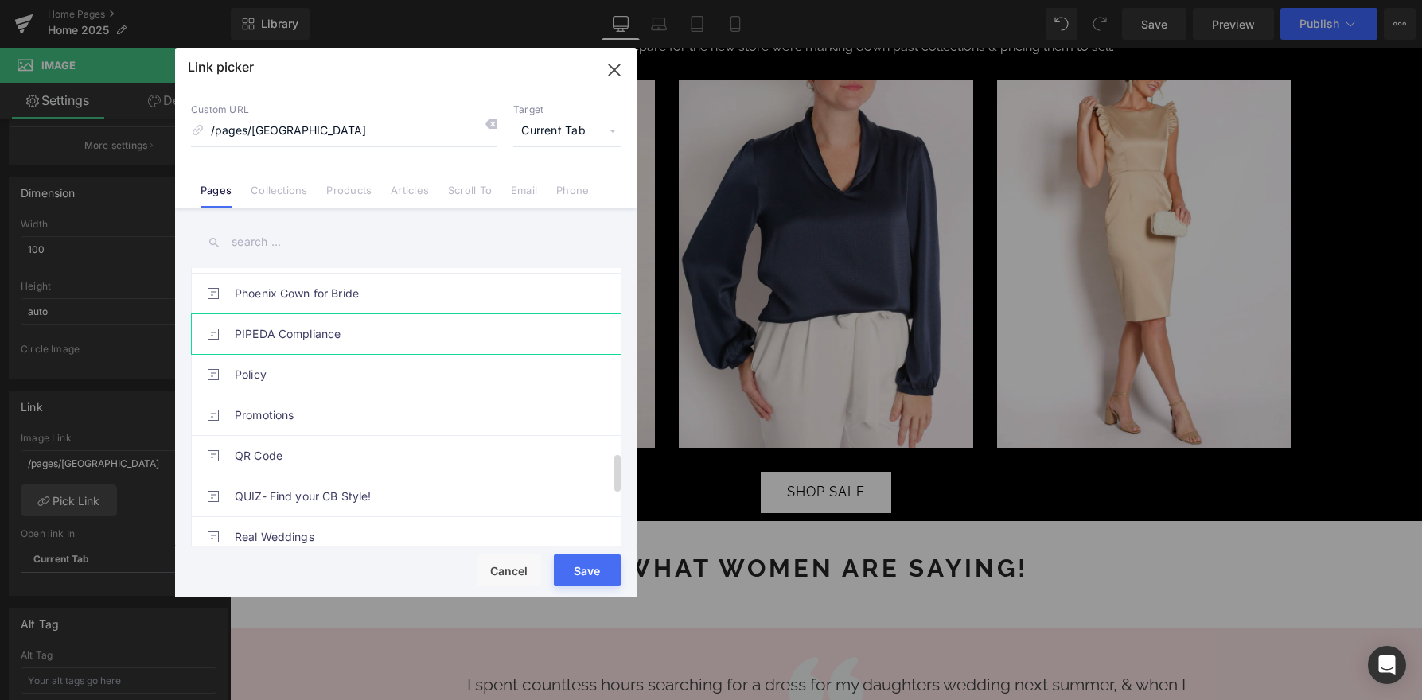
scroll to position [1509, 0]
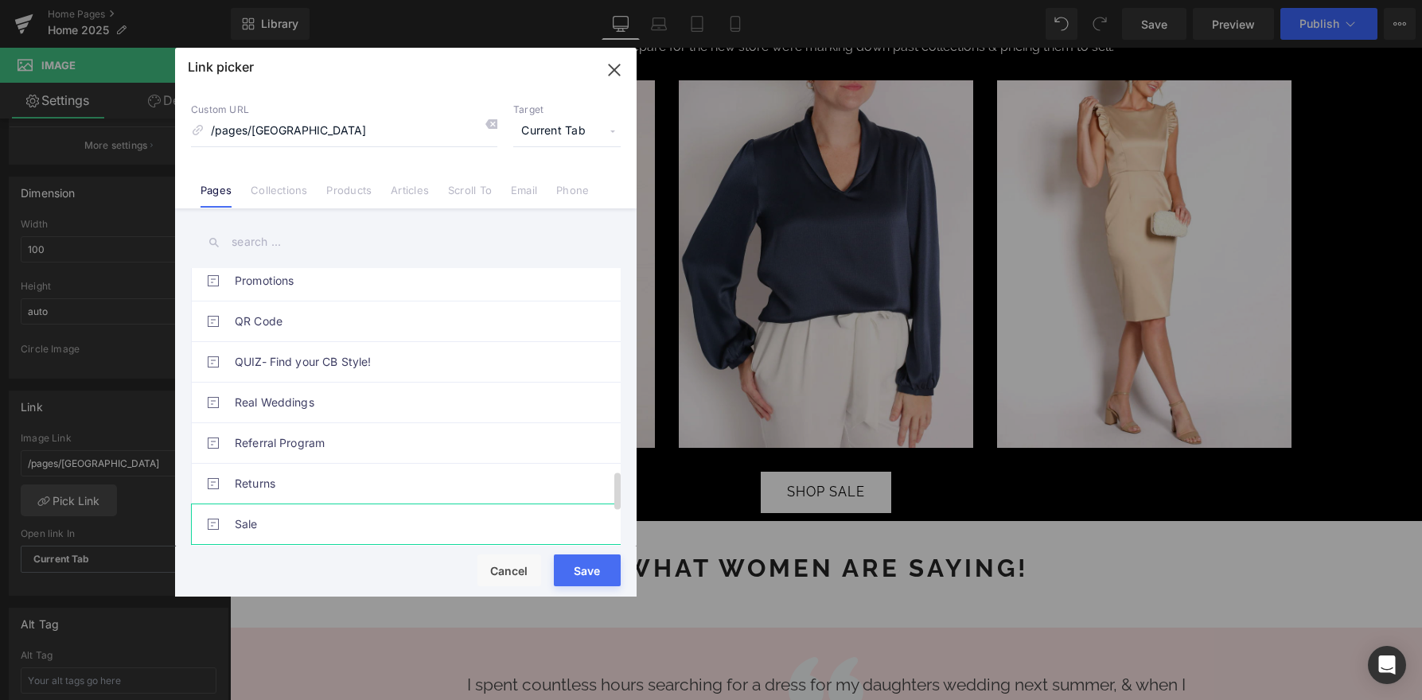
click at [332, 514] on link "Sale" at bounding box center [410, 524] width 350 height 40
type input "/pages/sale"
click at [595, 574] on button "Save" at bounding box center [587, 571] width 67 height 32
type input "/pages/sale"
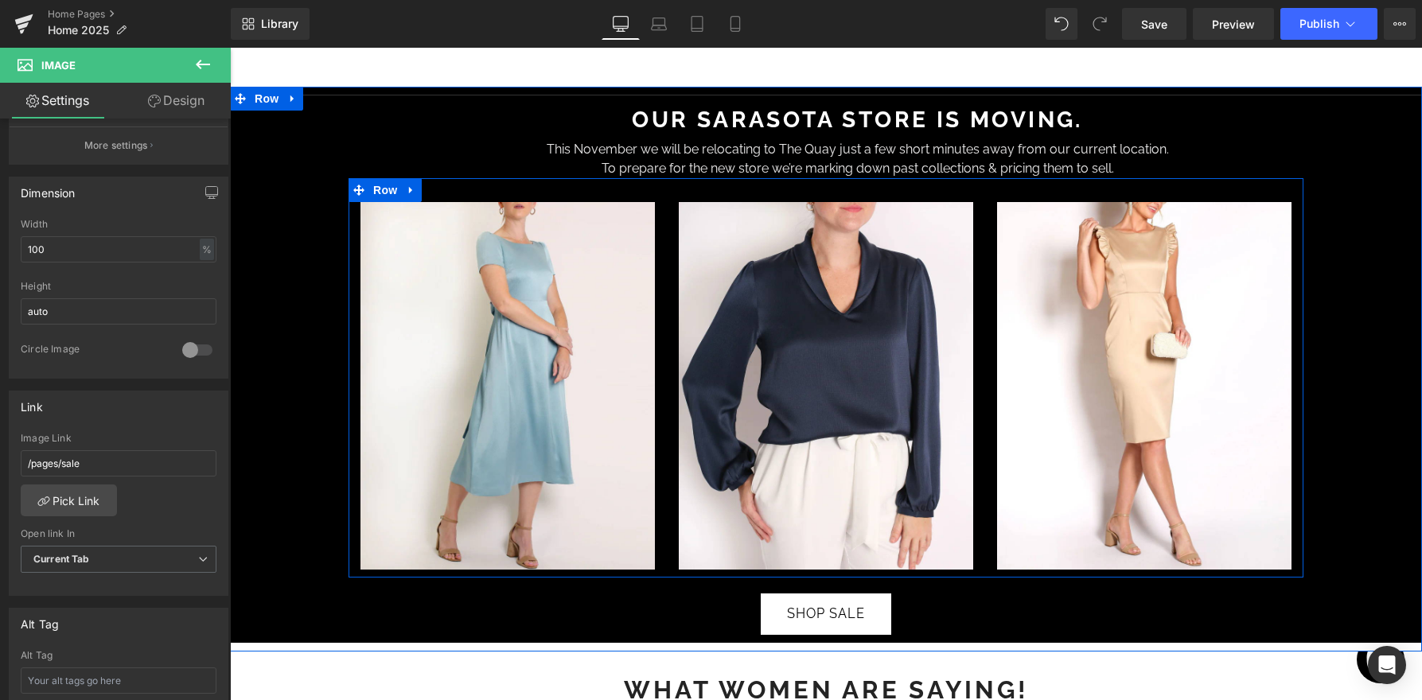
scroll to position [1760, 0]
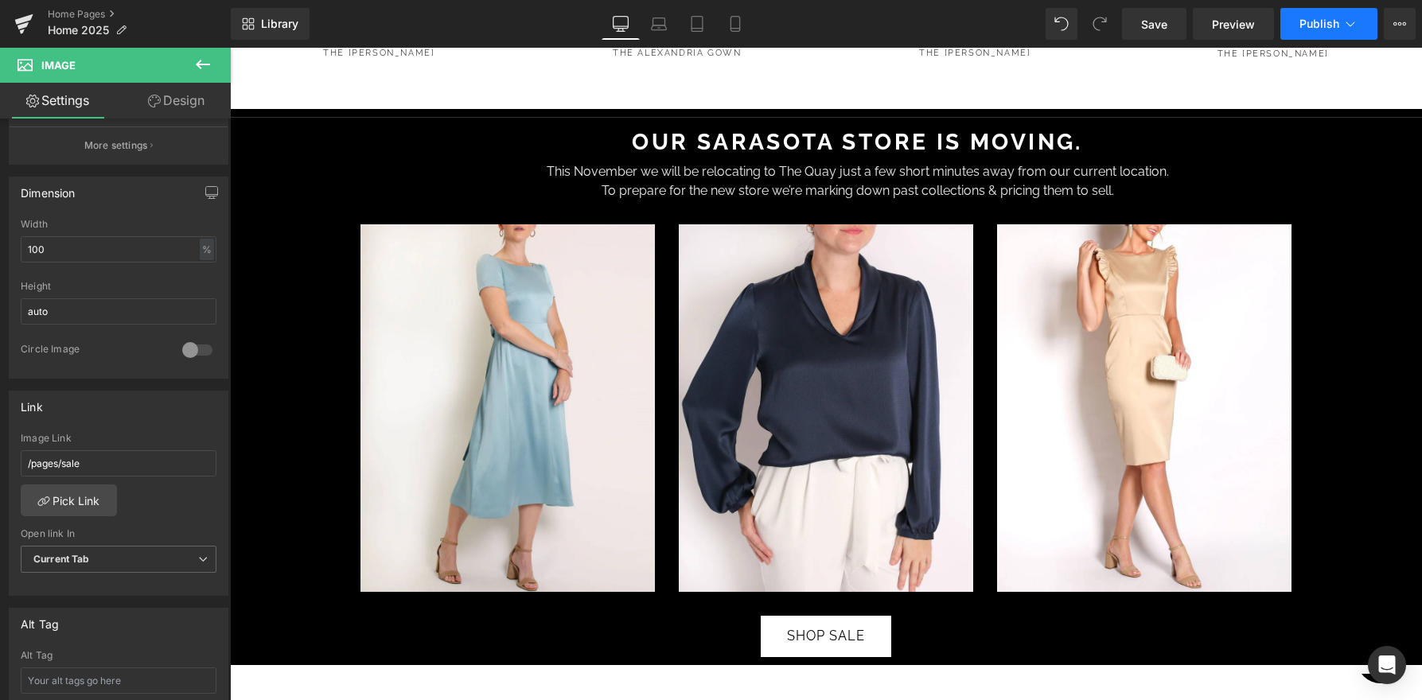
click at [1345, 20] on icon at bounding box center [1350, 24] width 16 height 16
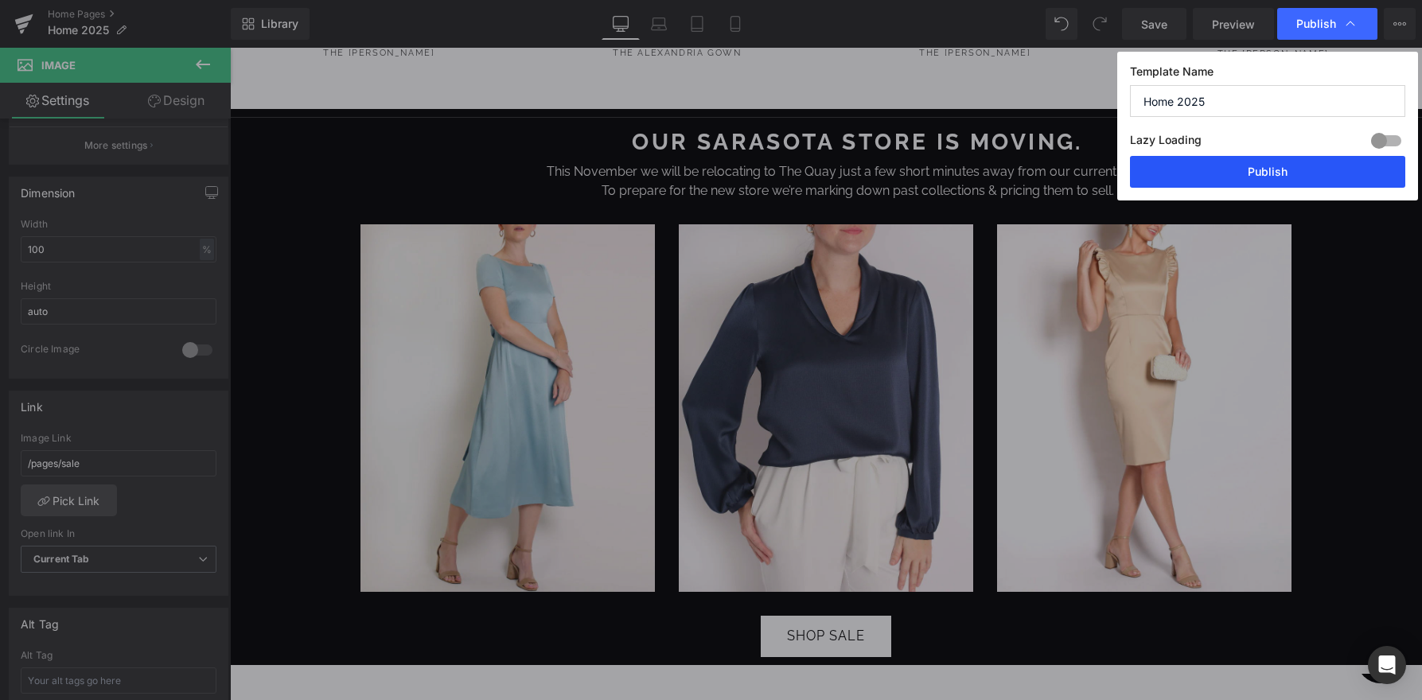
click at [1236, 171] on button "Publish" at bounding box center [1267, 172] width 275 height 32
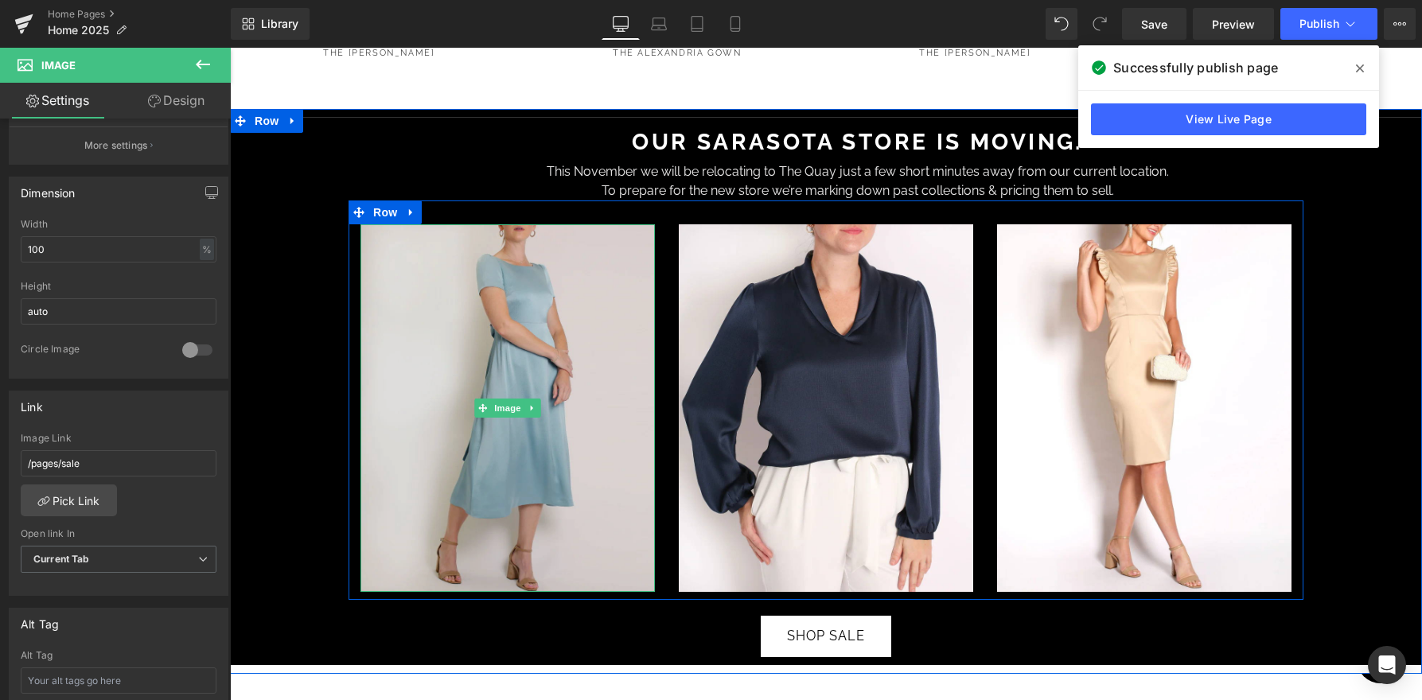
click at [543, 397] on img at bounding box center [507, 408] width 294 height 368
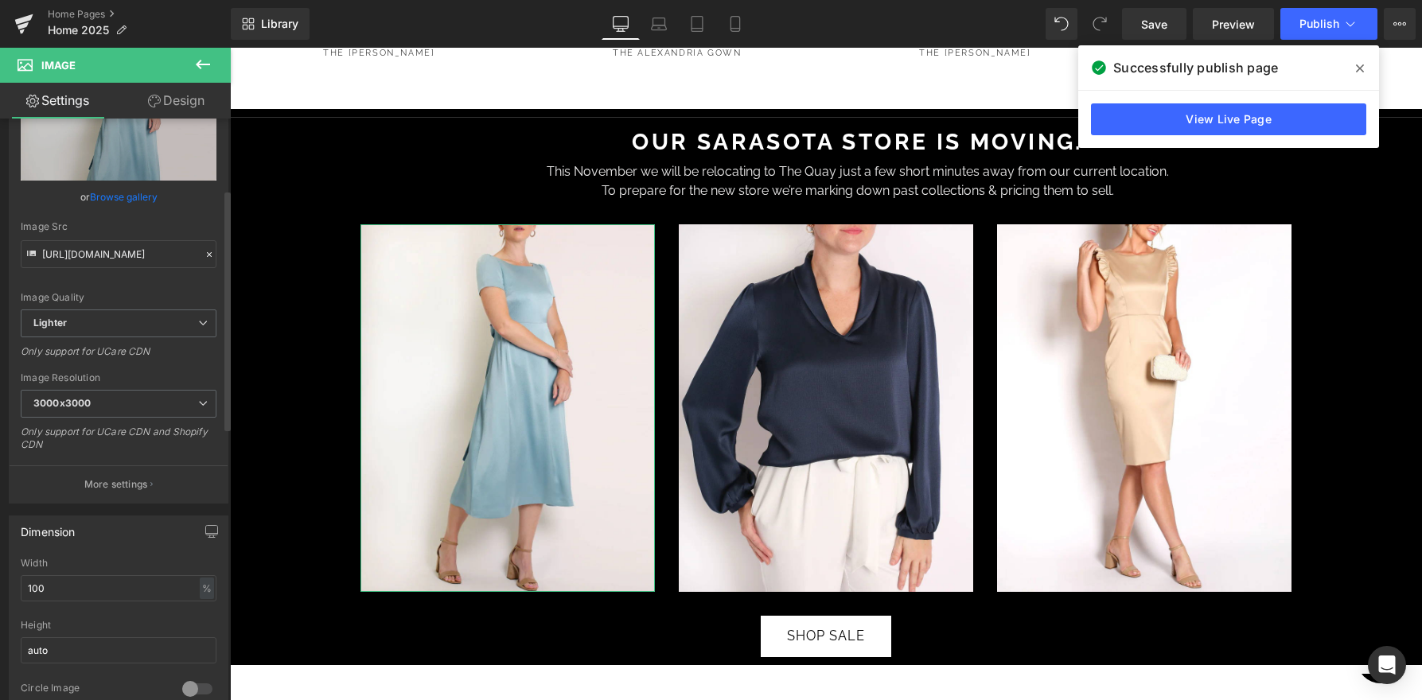
scroll to position [171, 0]
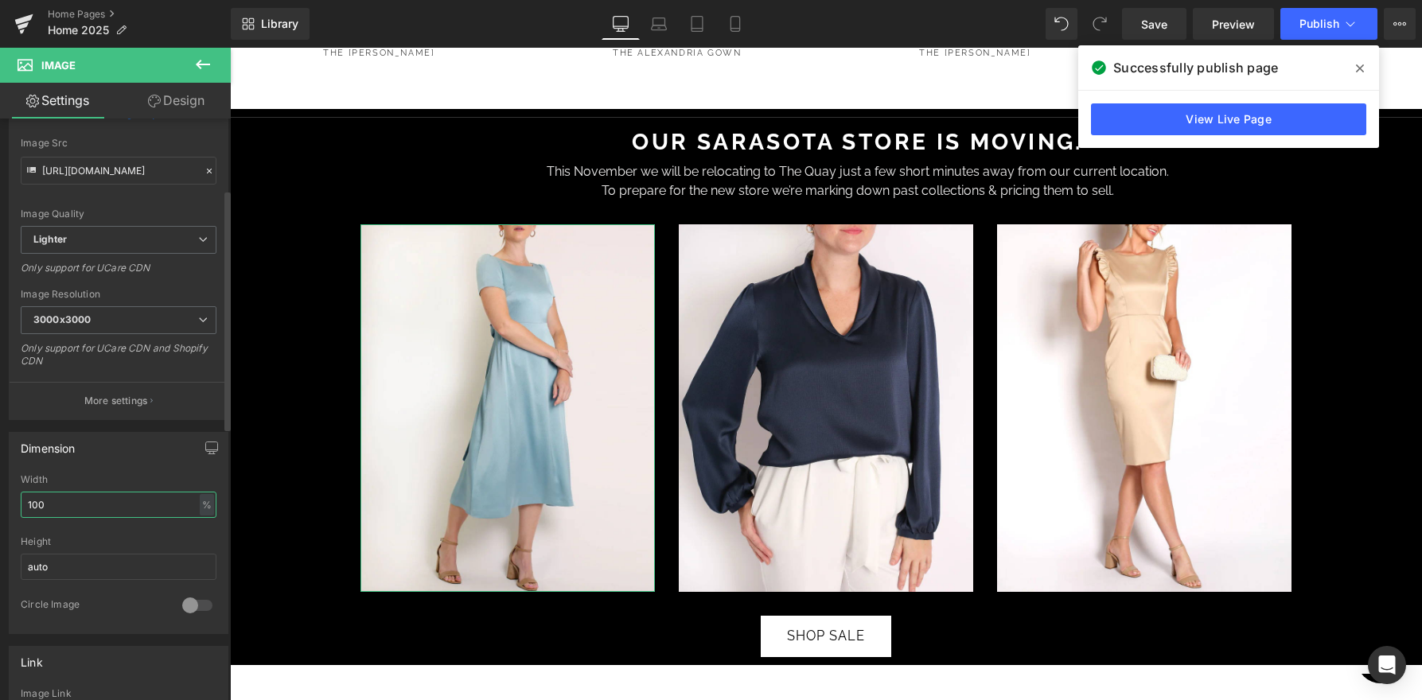
click at [103, 512] on input "100" at bounding box center [119, 505] width 196 height 26
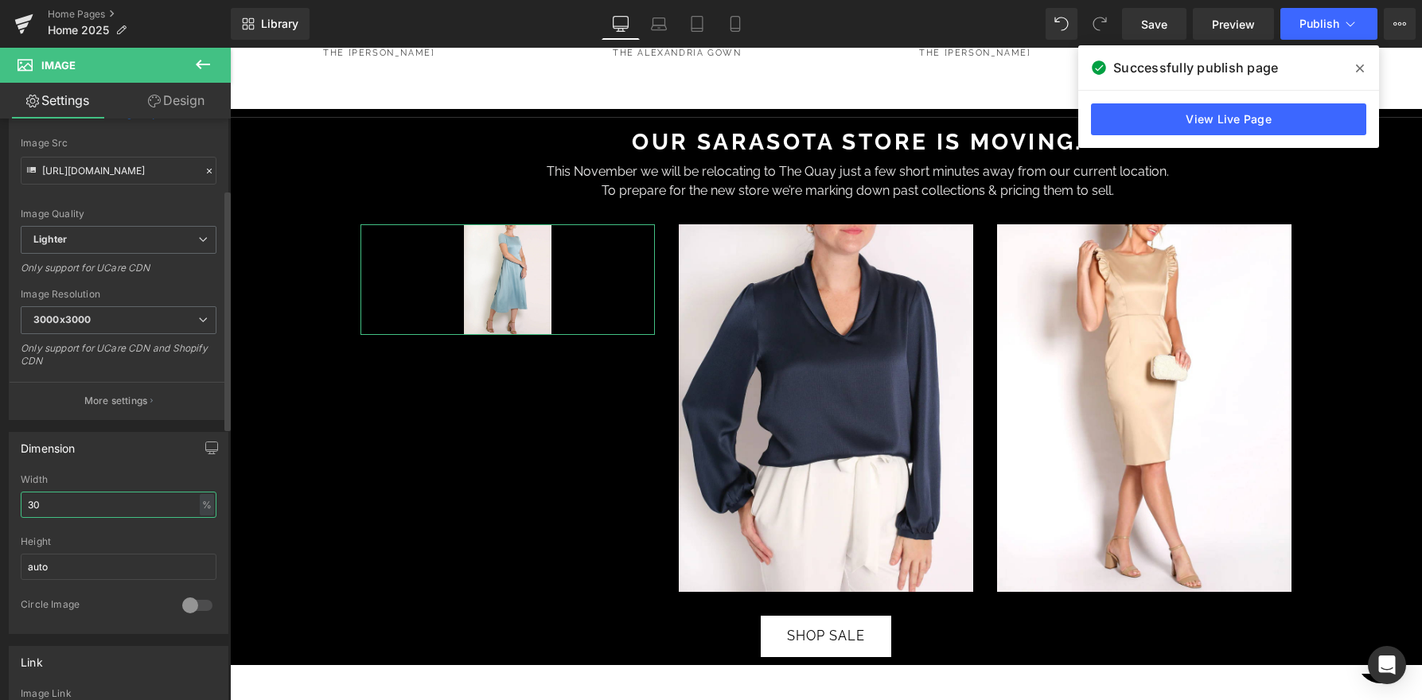
type input "3"
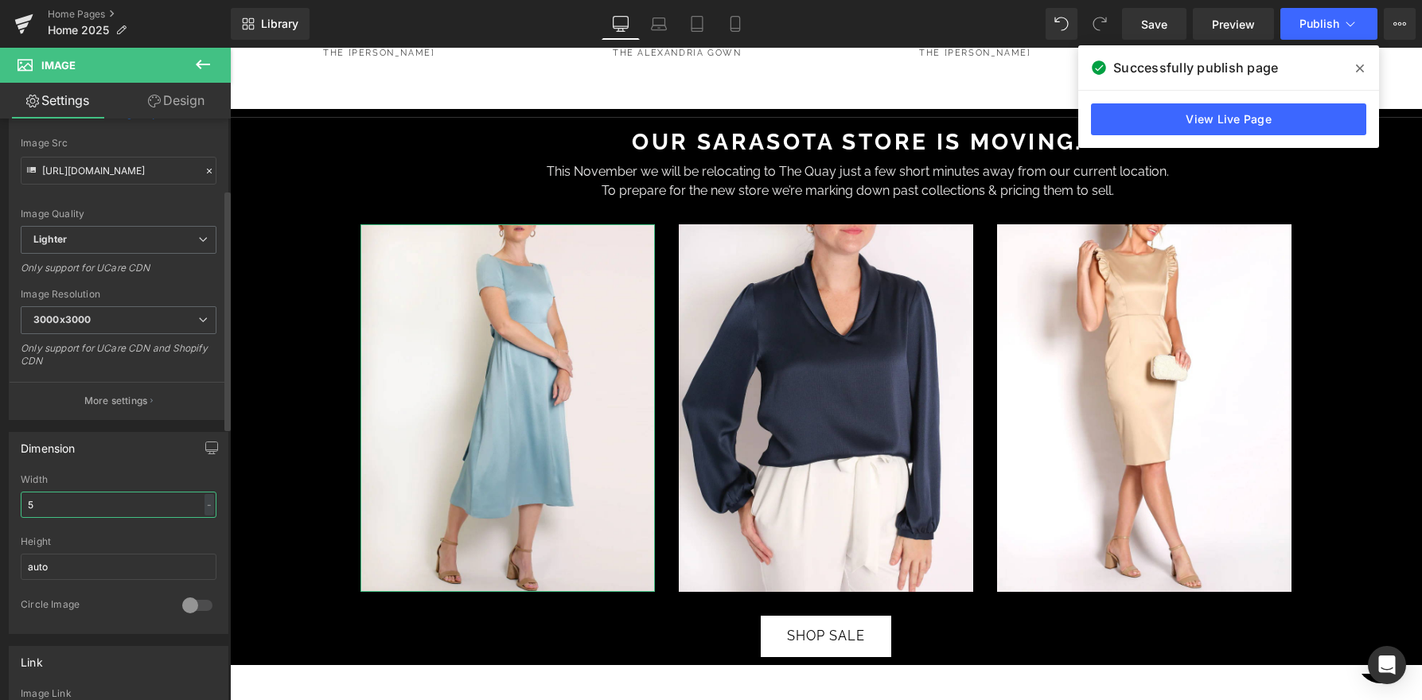
type input "50"
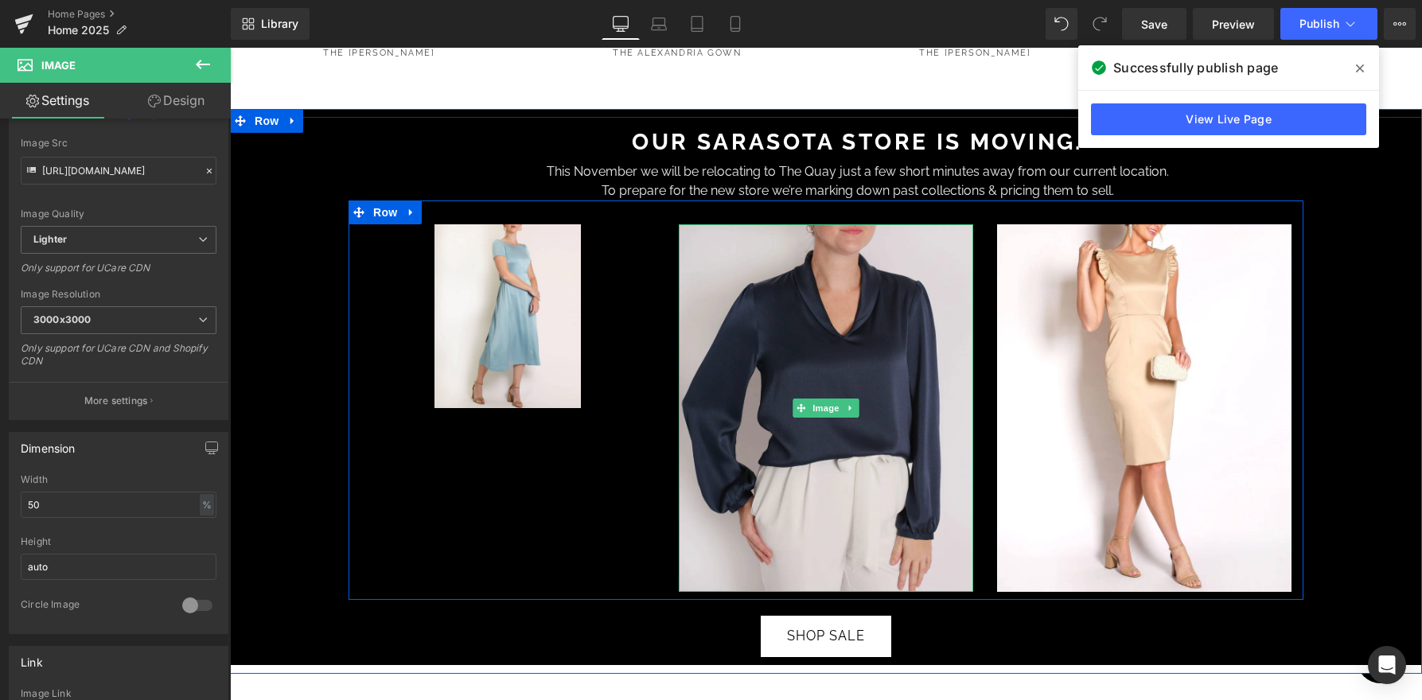
click at [767, 296] on img at bounding box center [826, 408] width 294 height 368
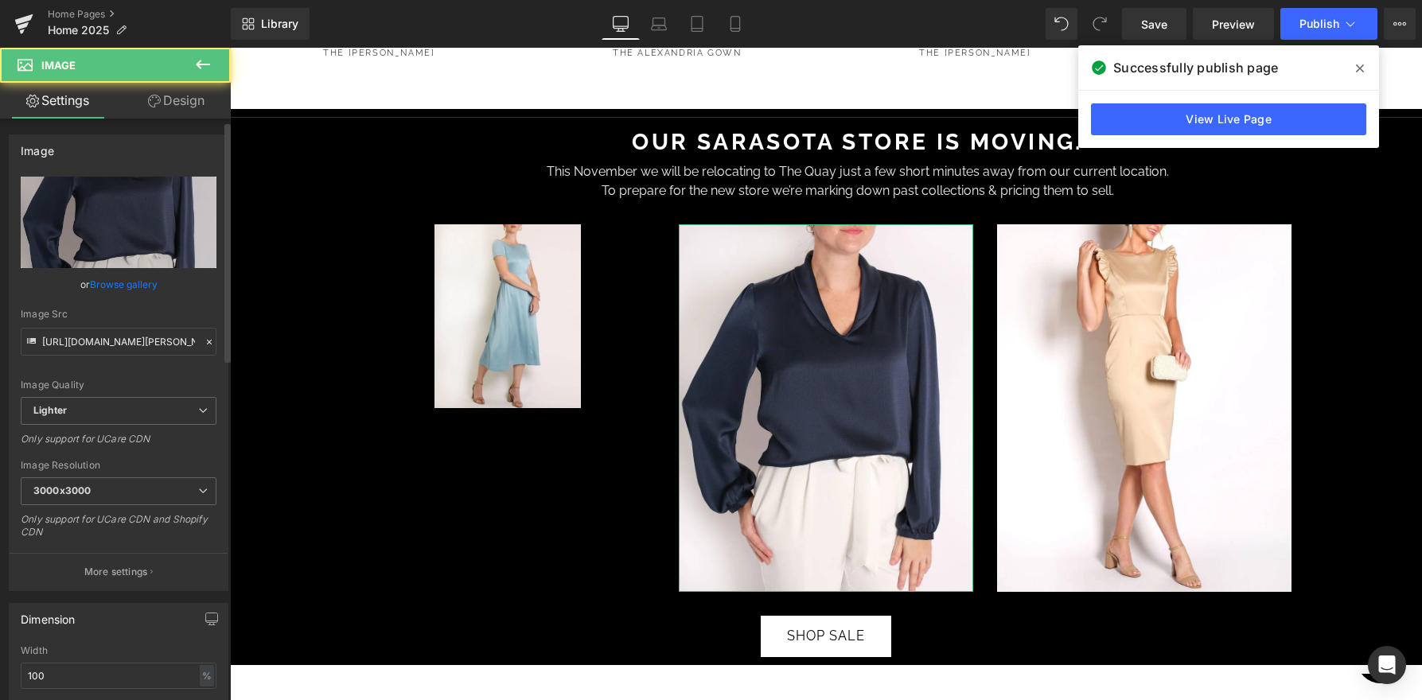
scroll to position [207, 0]
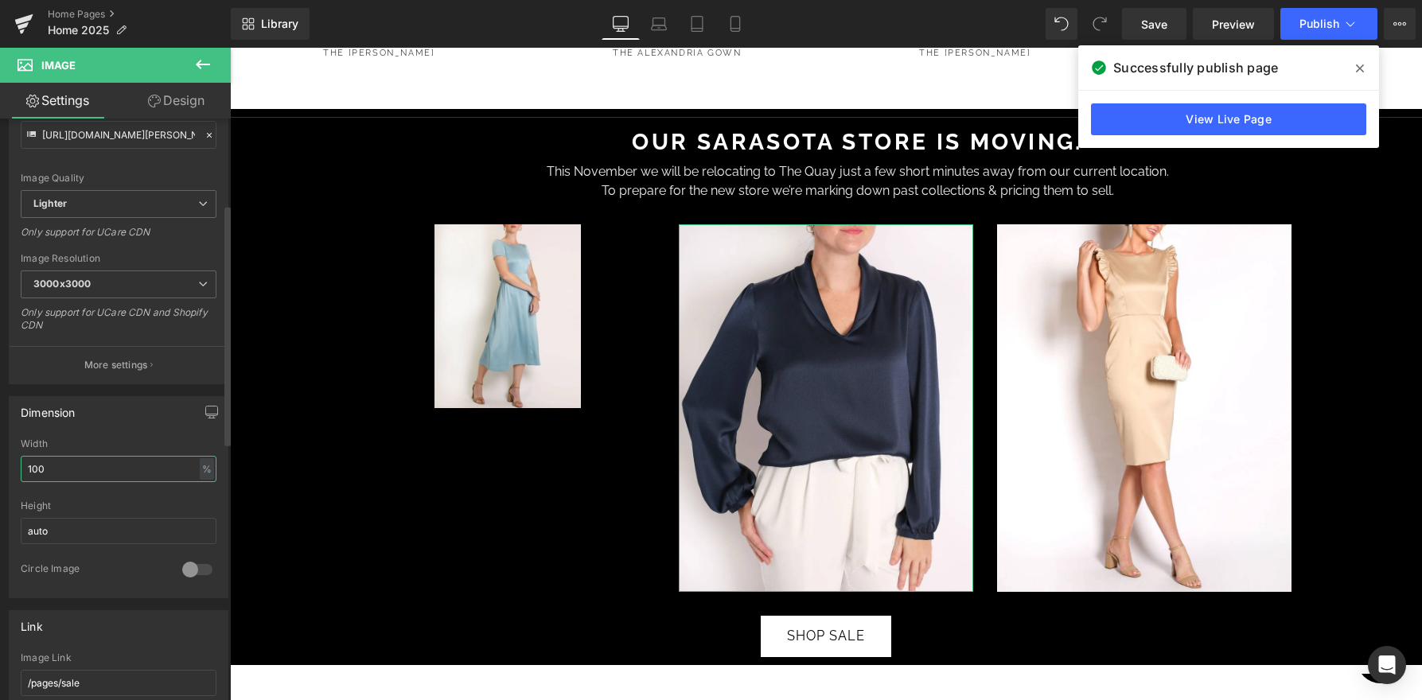
click at [68, 465] on input "100" at bounding box center [119, 469] width 196 height 26
type input "50"
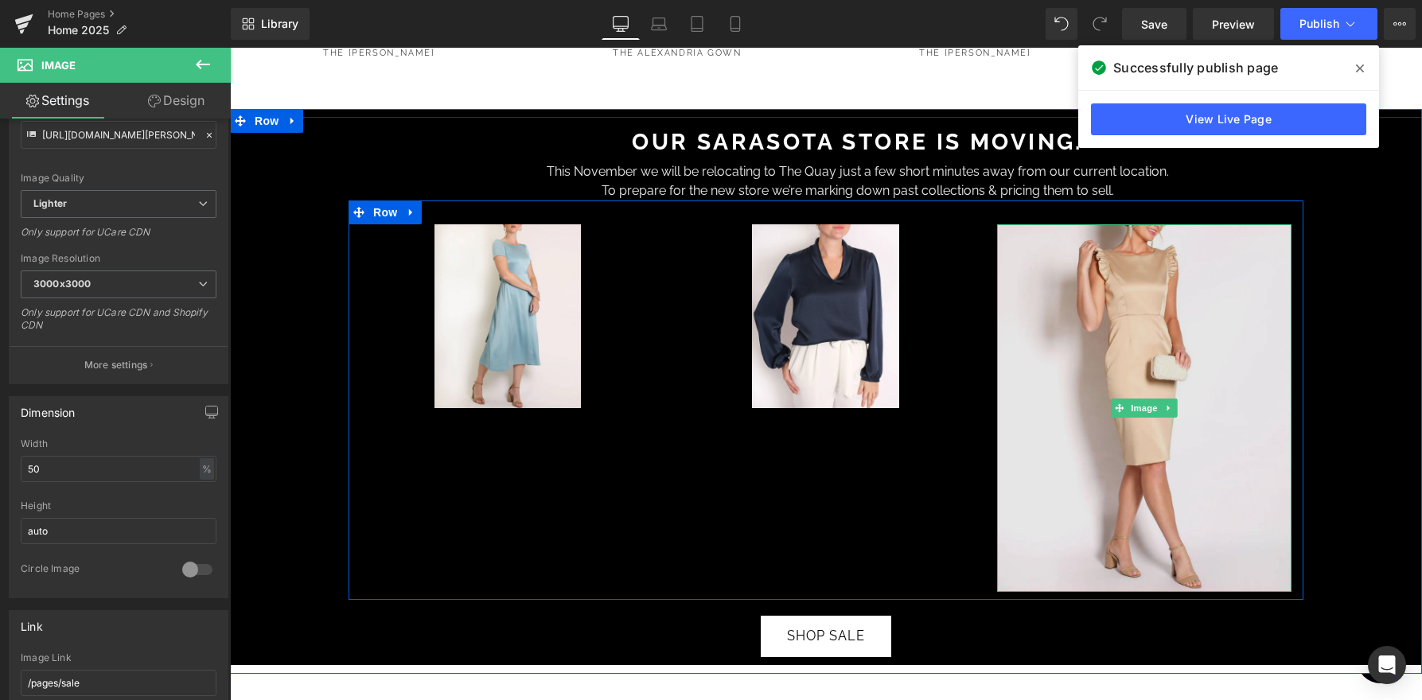
click at [1093, 326] on img at bounding box center [1144, 408] width 294 height 368
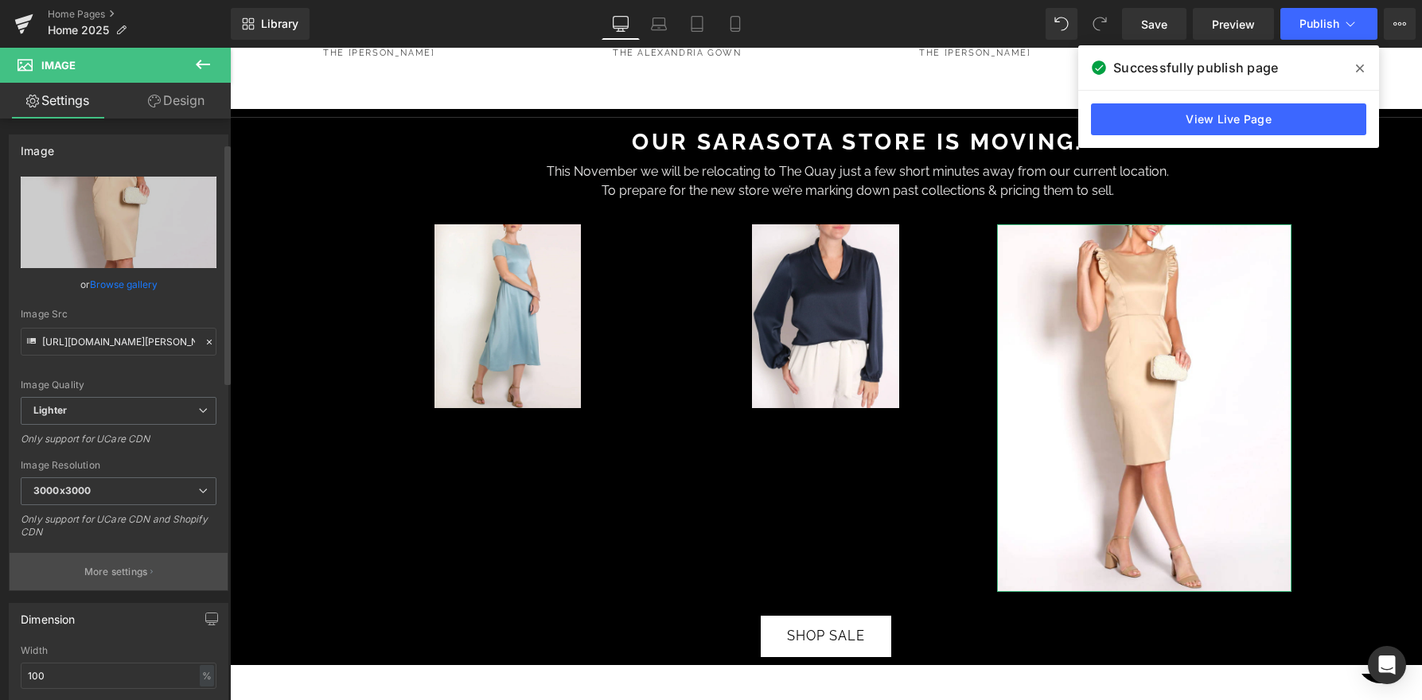
scroll to position [78, 0]
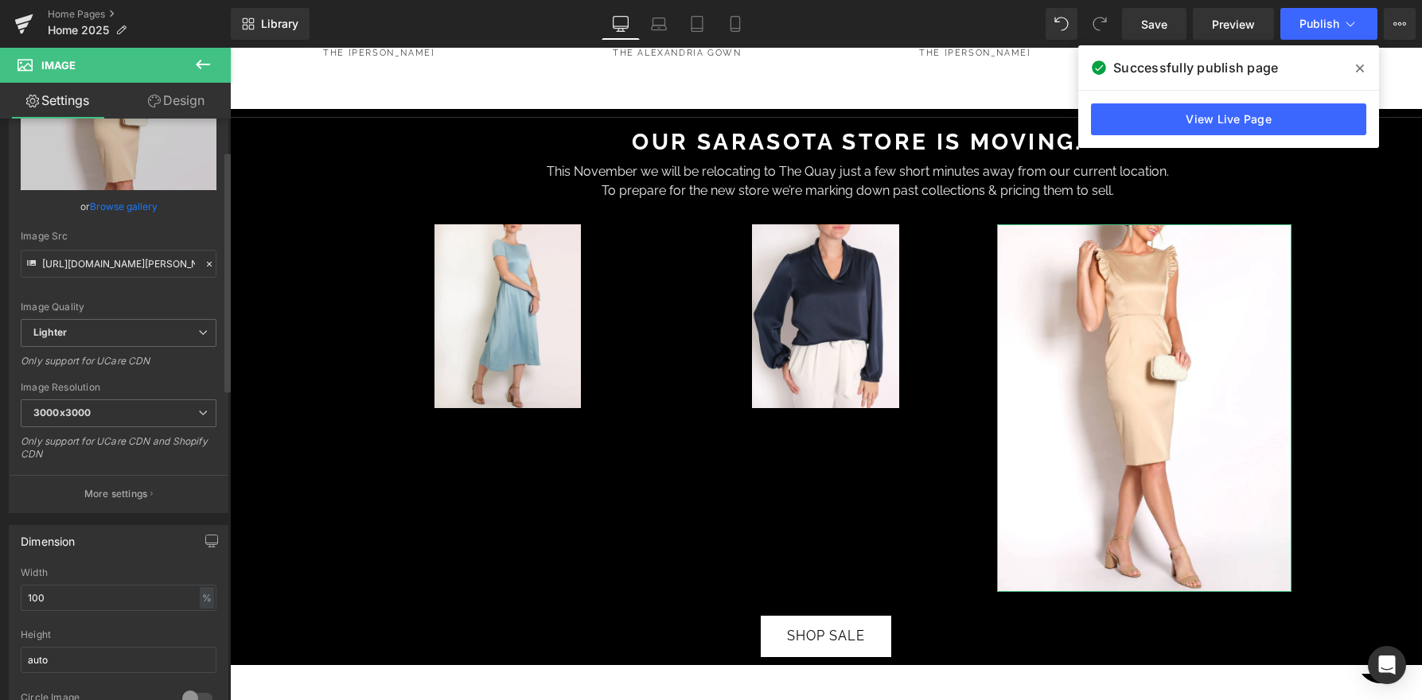
click at [80, 581] on div "Width 100 % % px" at bounding box center [119, 598] width 196 height 62
click at [80, 591] on input "100" at bounding box center [119, 598] width 196 height 26
type input "50"
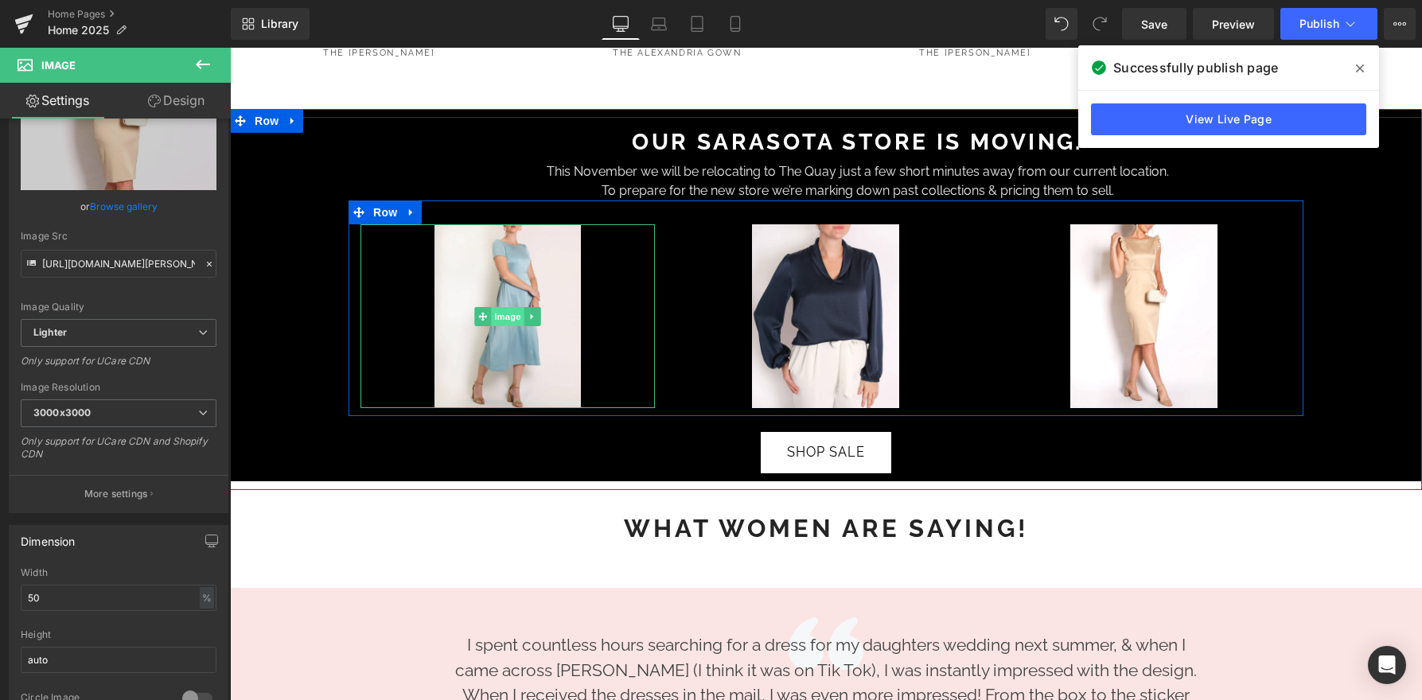
click at [499, 307] on span "Image" at bounding box center [507, 316] width 33 height 19
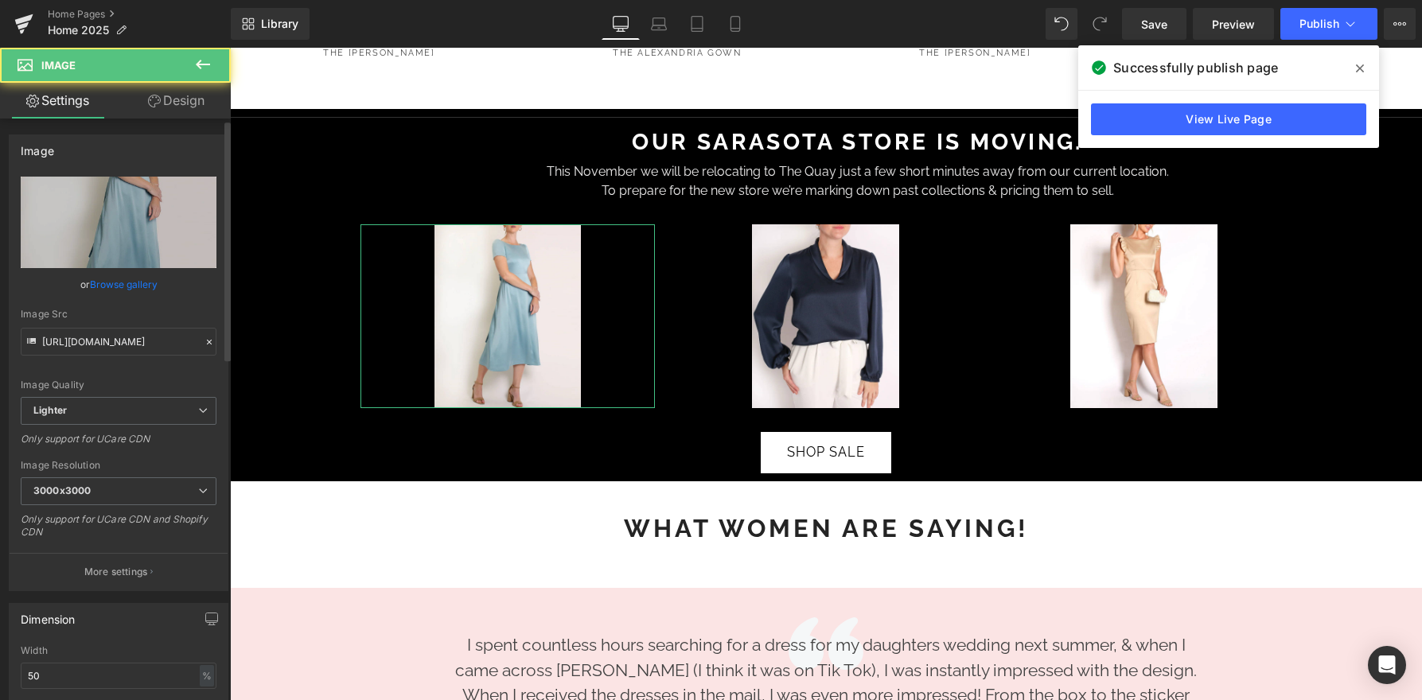
scroll to position [308, 0]
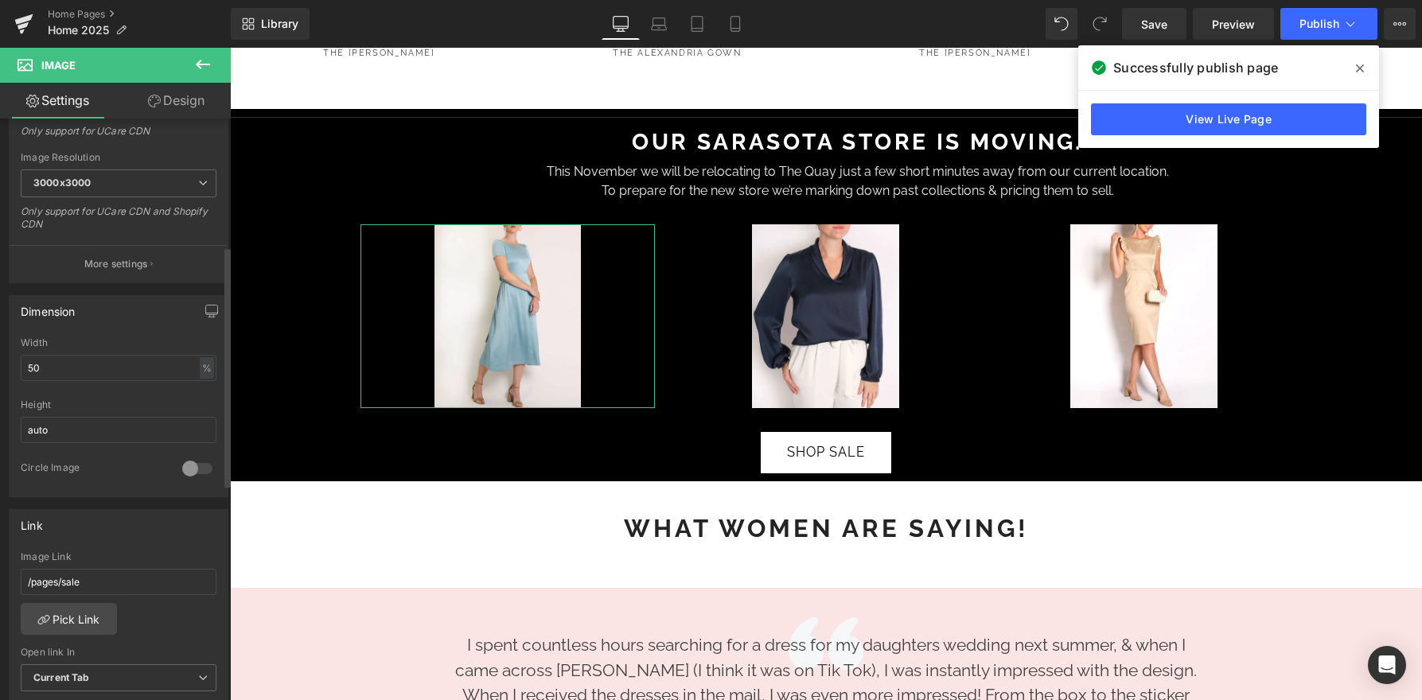
click at [199, 469] on div at bounding box center [197, 468] width 38 height 25
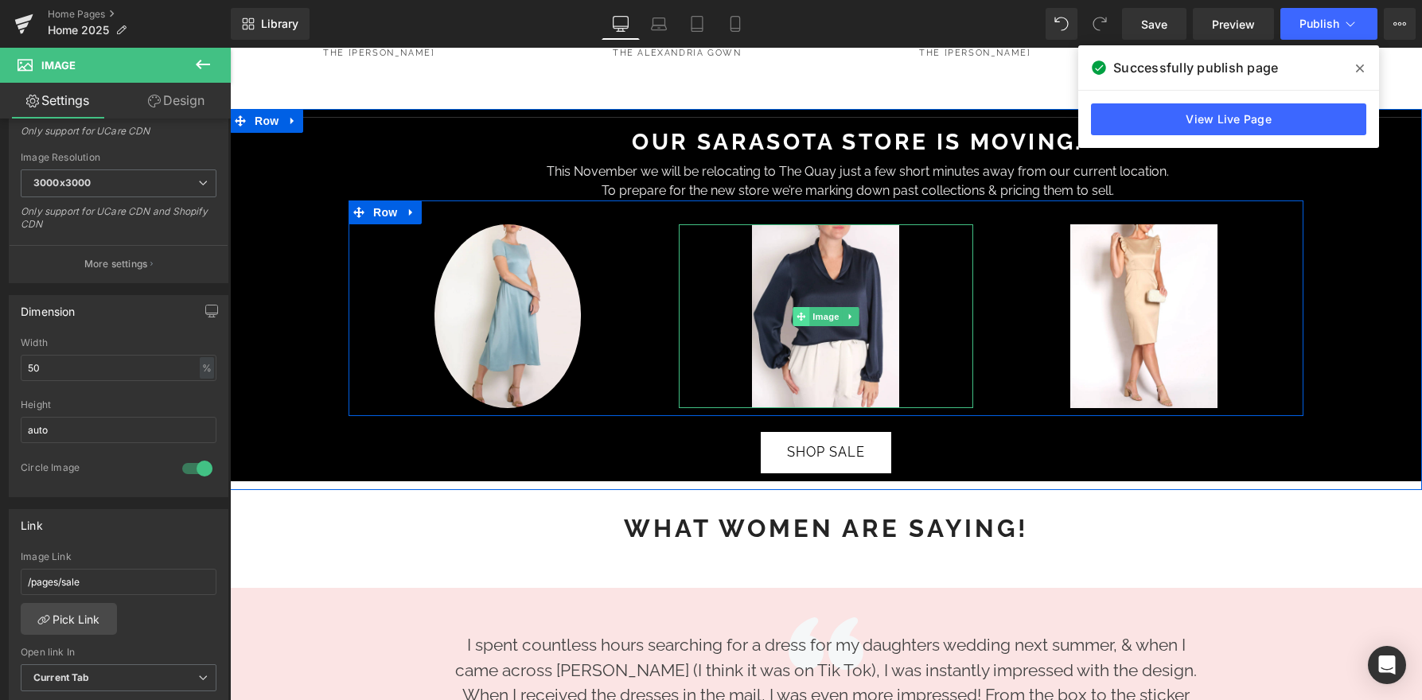
click at [820, 307] on span "Image" at bounding box center [825, 316] width 33 height 19
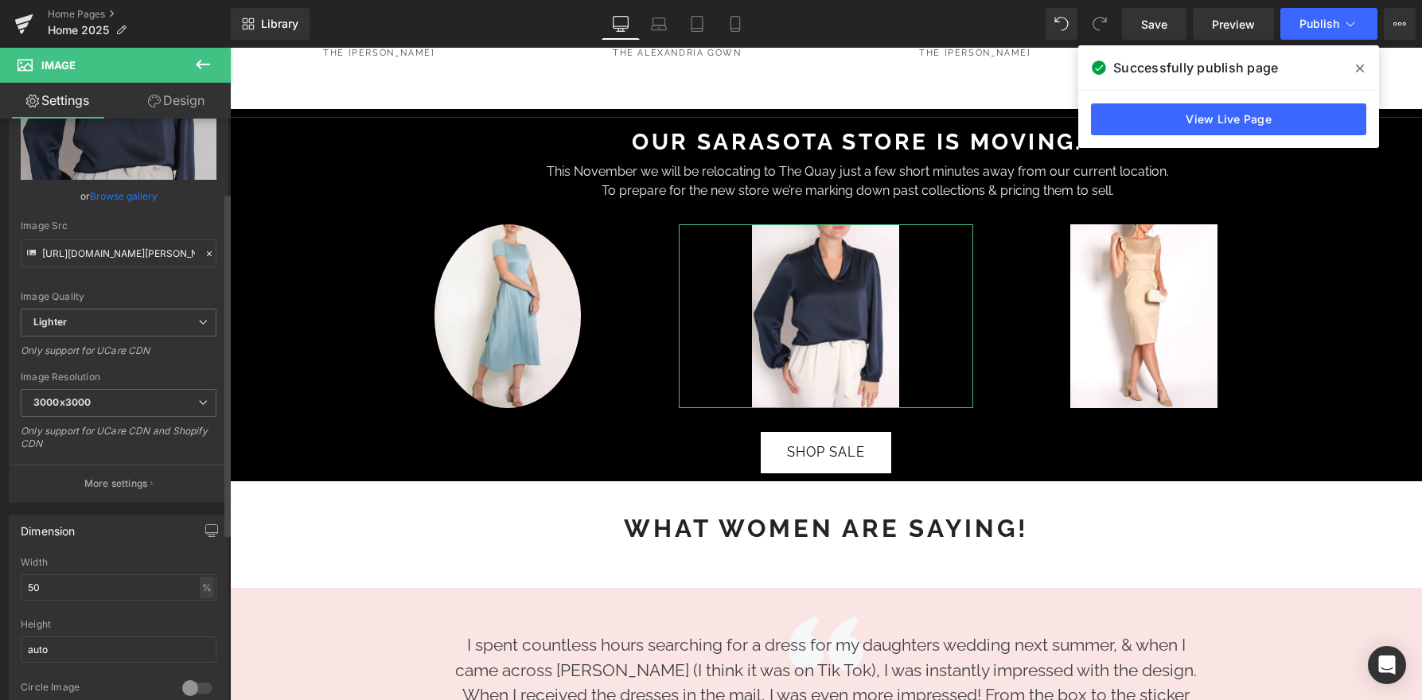
scroll to position [200, 0]
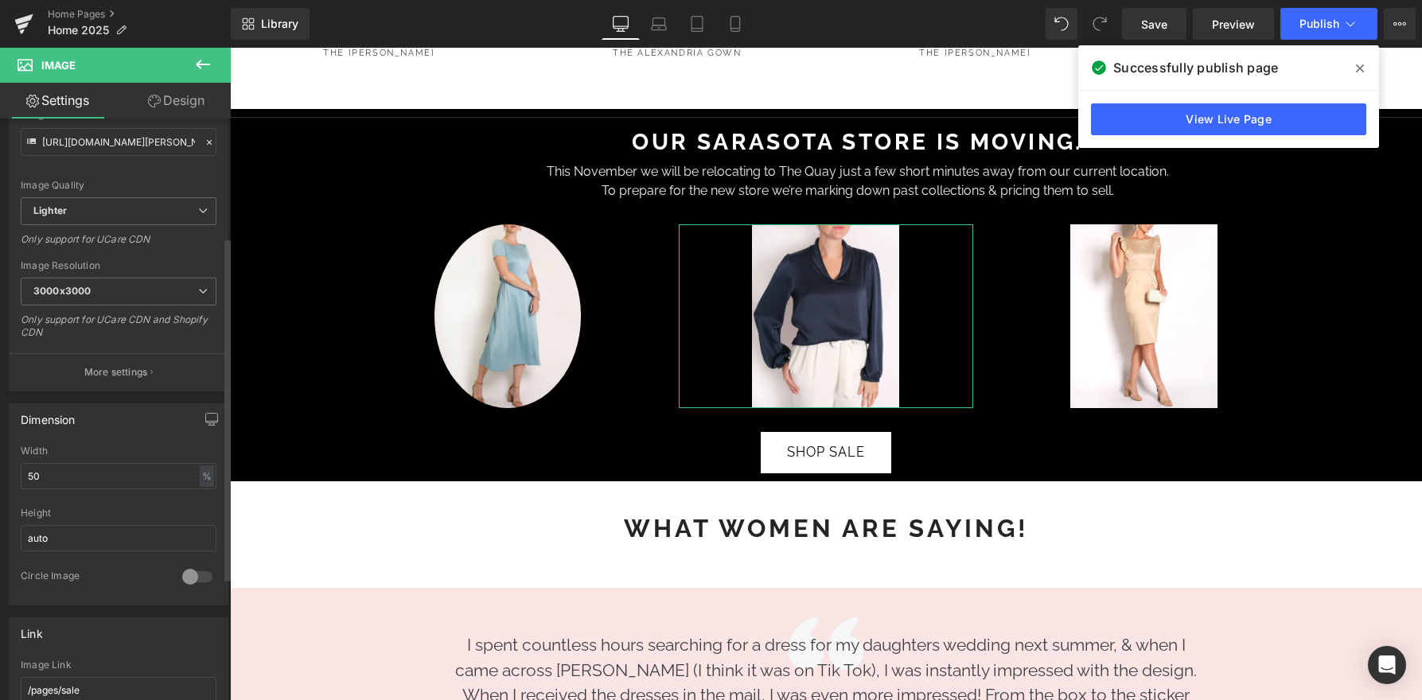
click at [187, 580] on div at bounding box center [197, 576] width 38 height 25
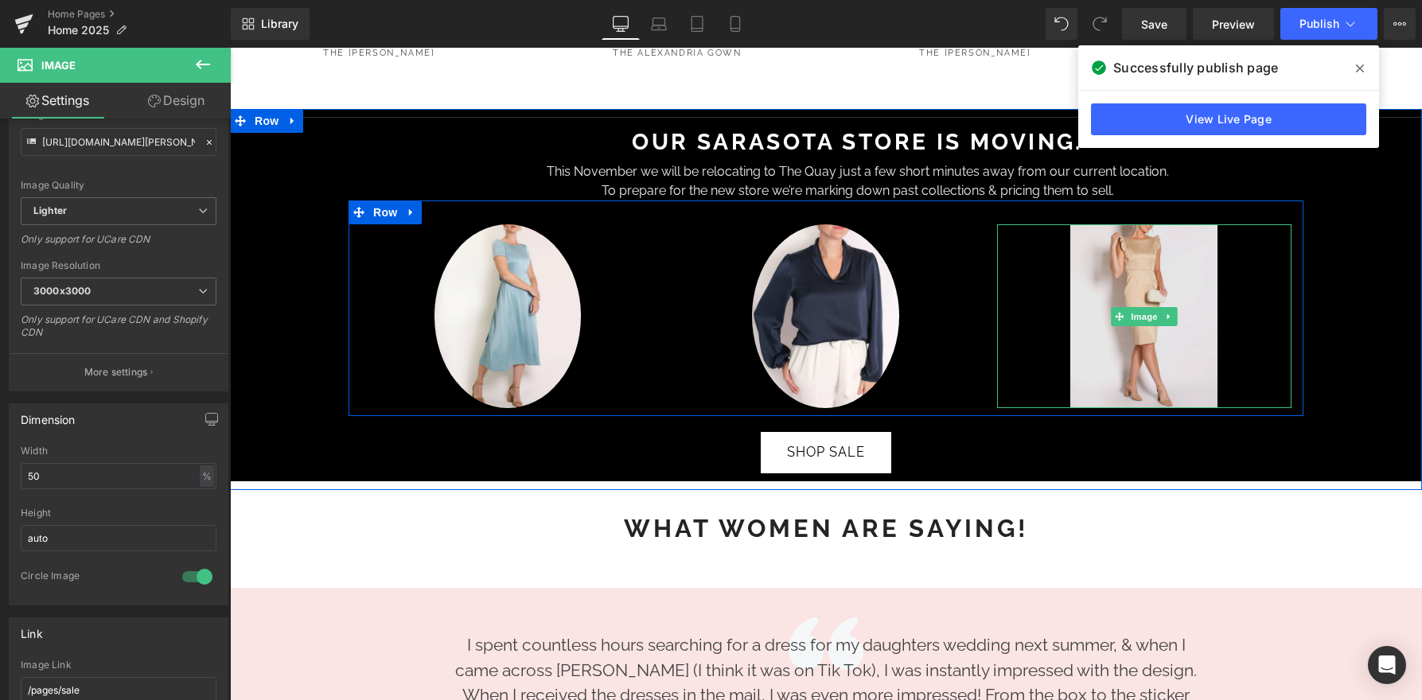
click at [1121, 269] on img at bounding box center [1143, 316] width 147 height 184
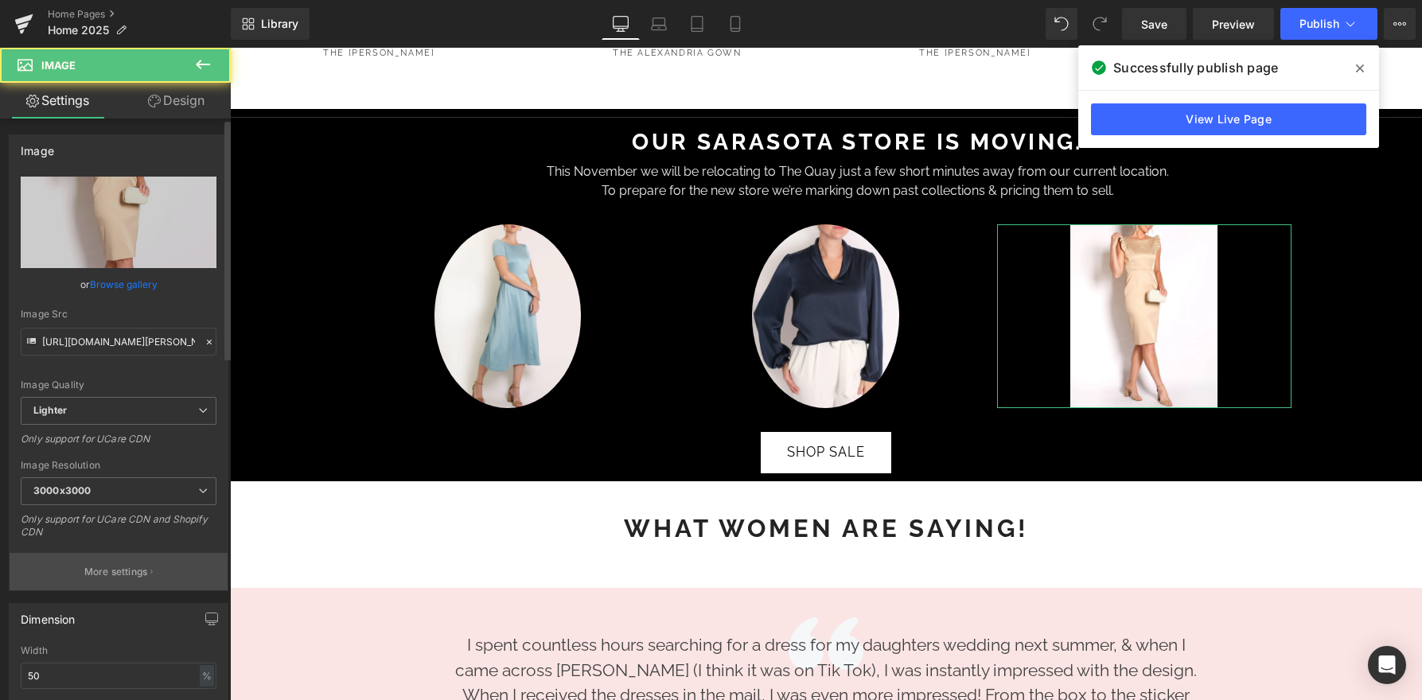
scroll to position [275, 0]
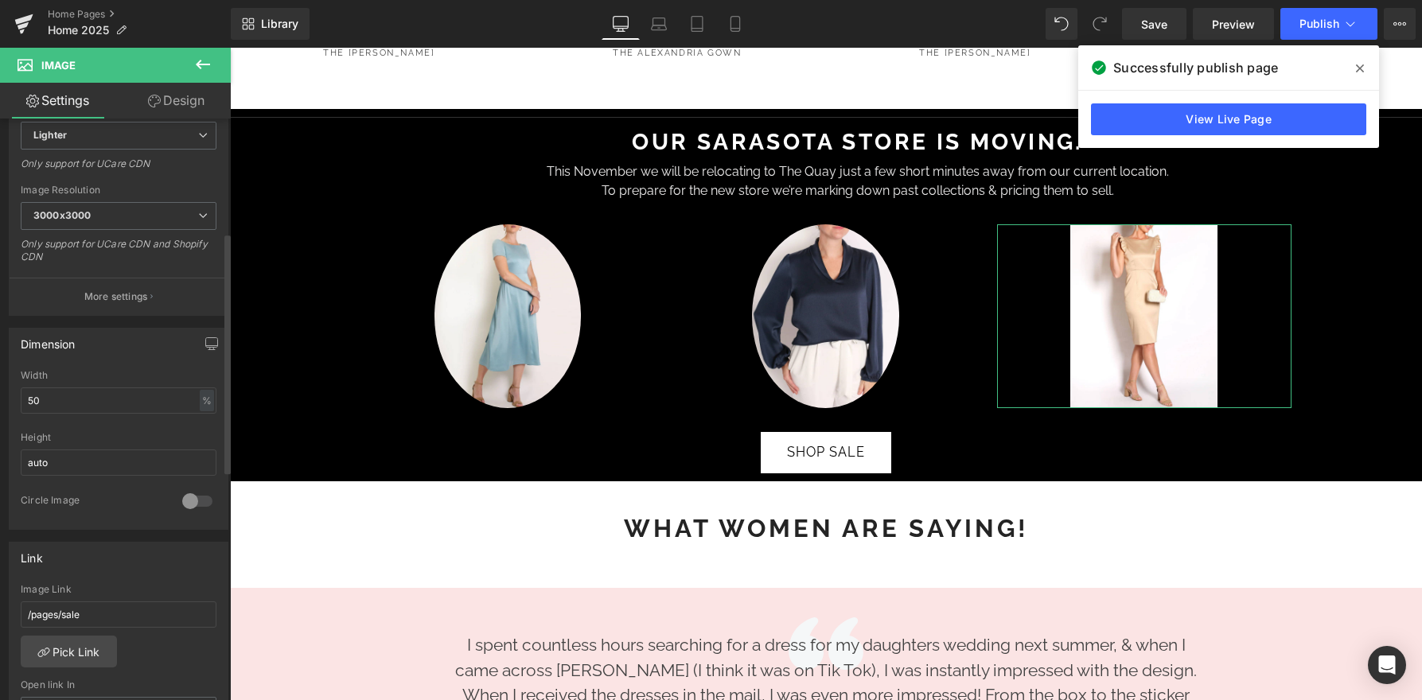
click at [201, 501] on div at bounding box center [197, 501] width 38 height 25
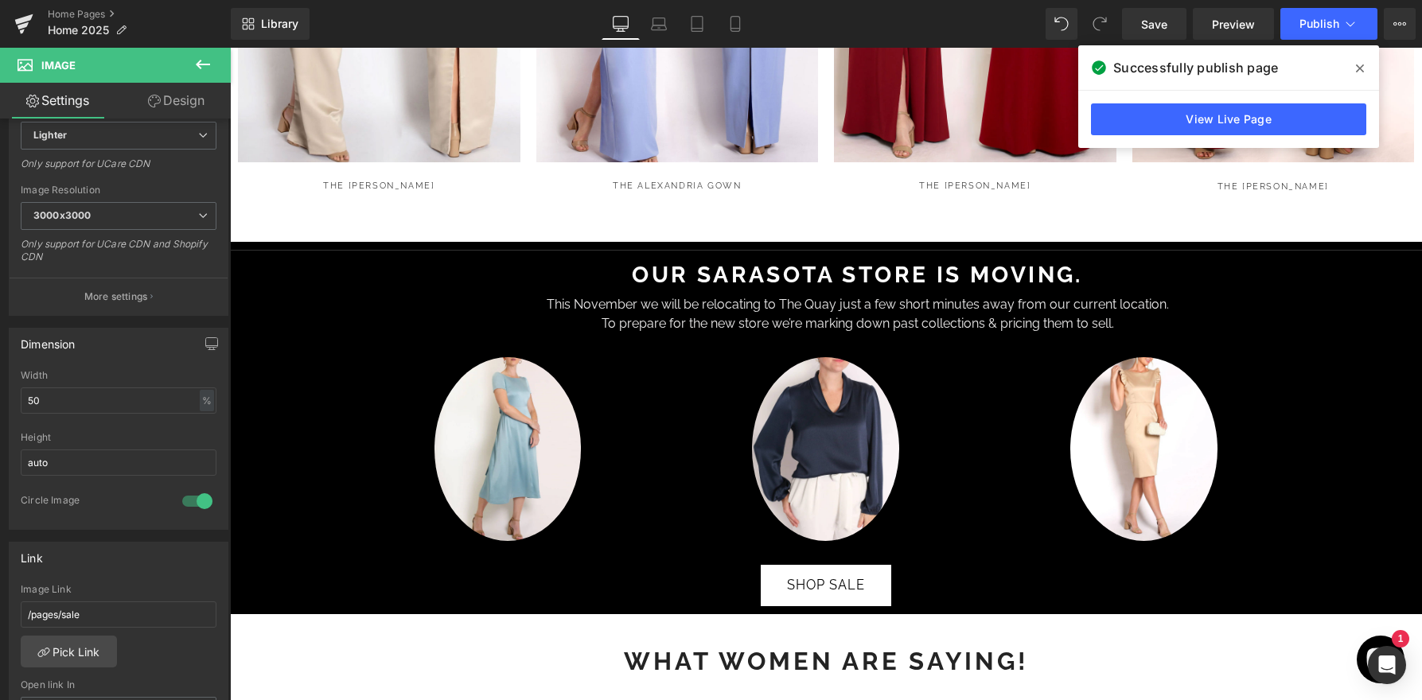
scroll to position [1615, 0]
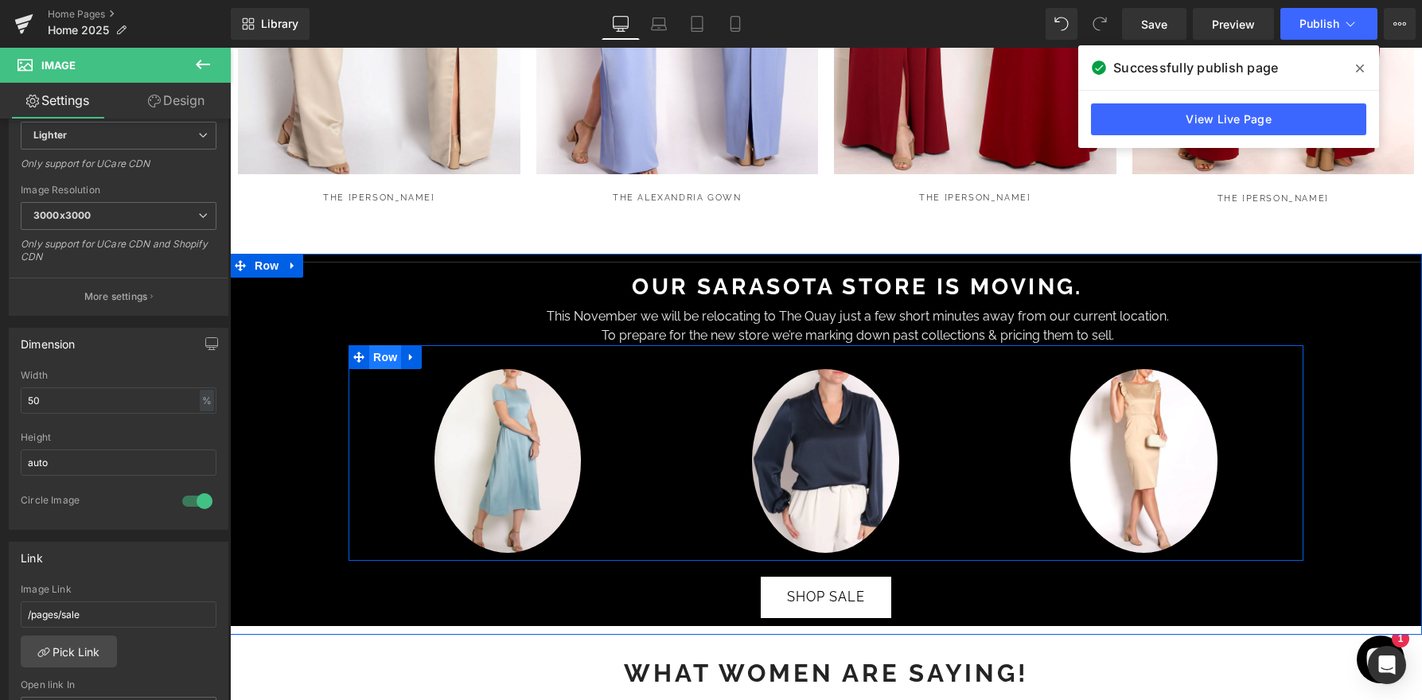
click at [388, 345] on span "Row" at bounding box center [385, 357] width 32 height 24
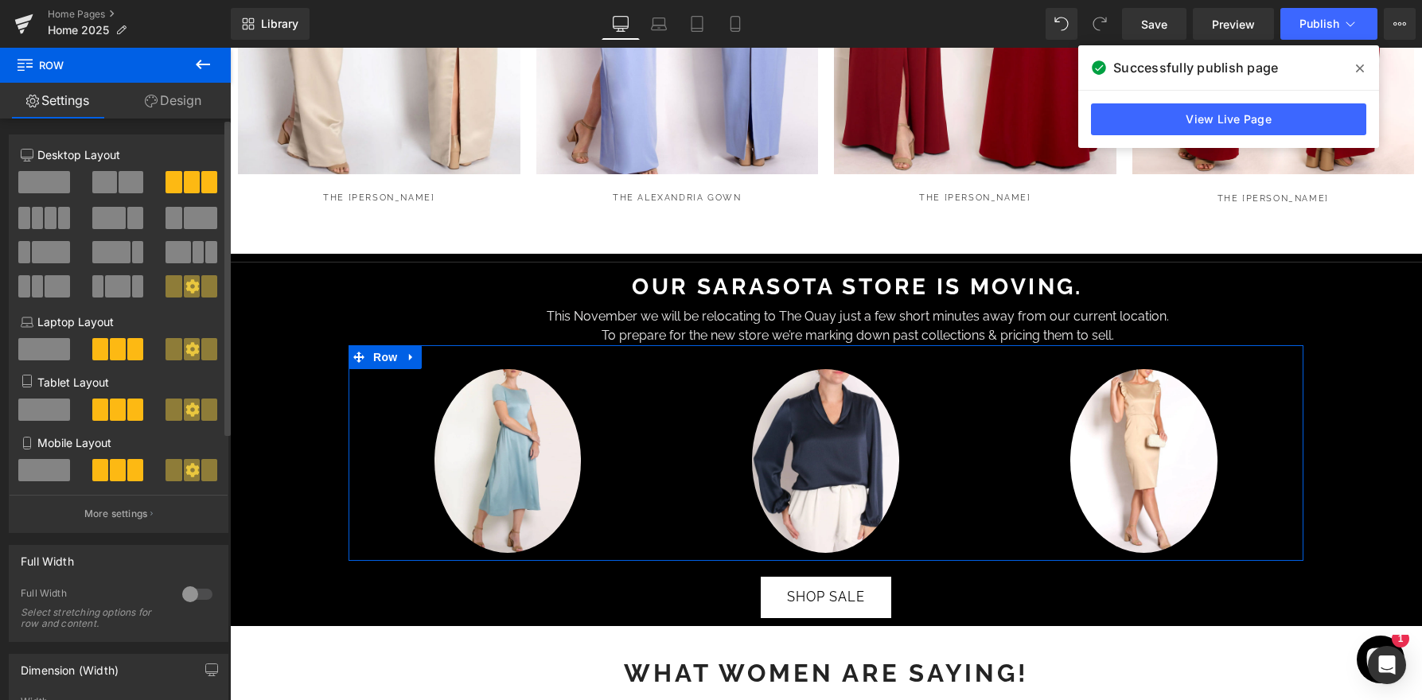
click at [64, 185] on span at bounding box center [44, 182] width 52 height 22
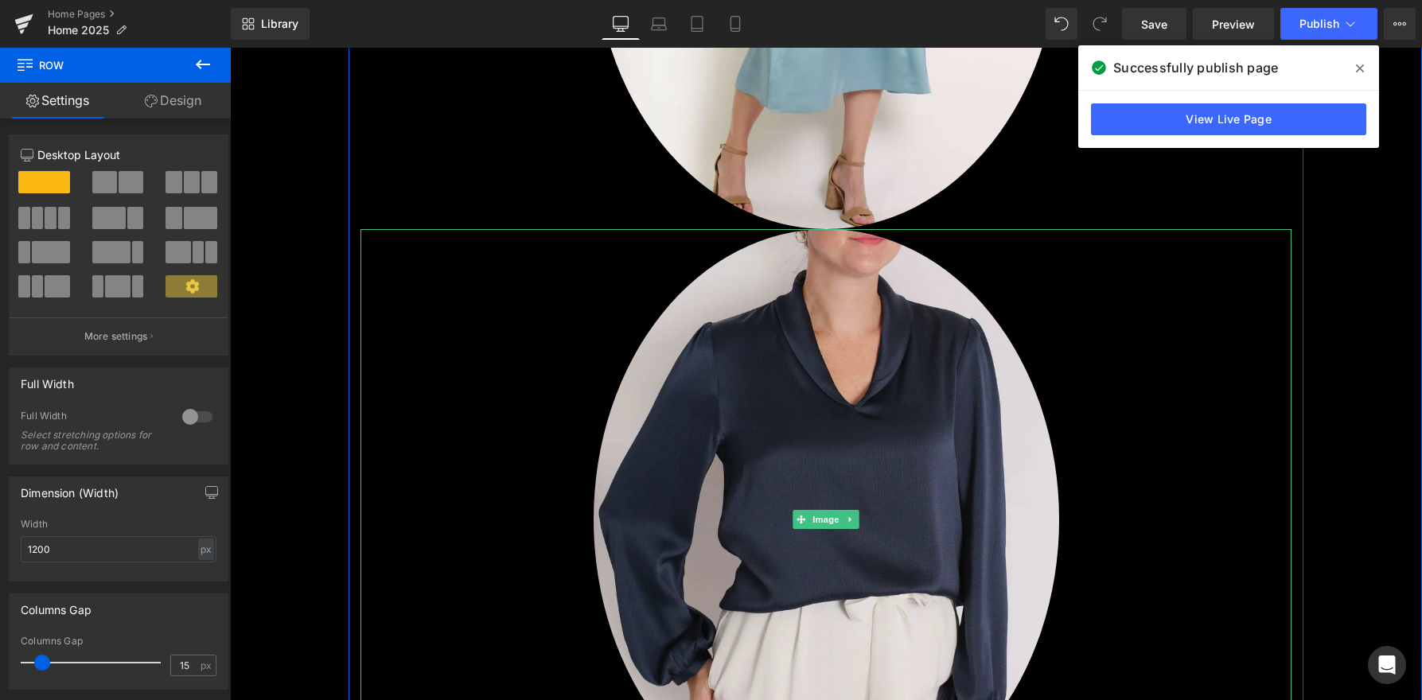
scroll to position [2599, 0]
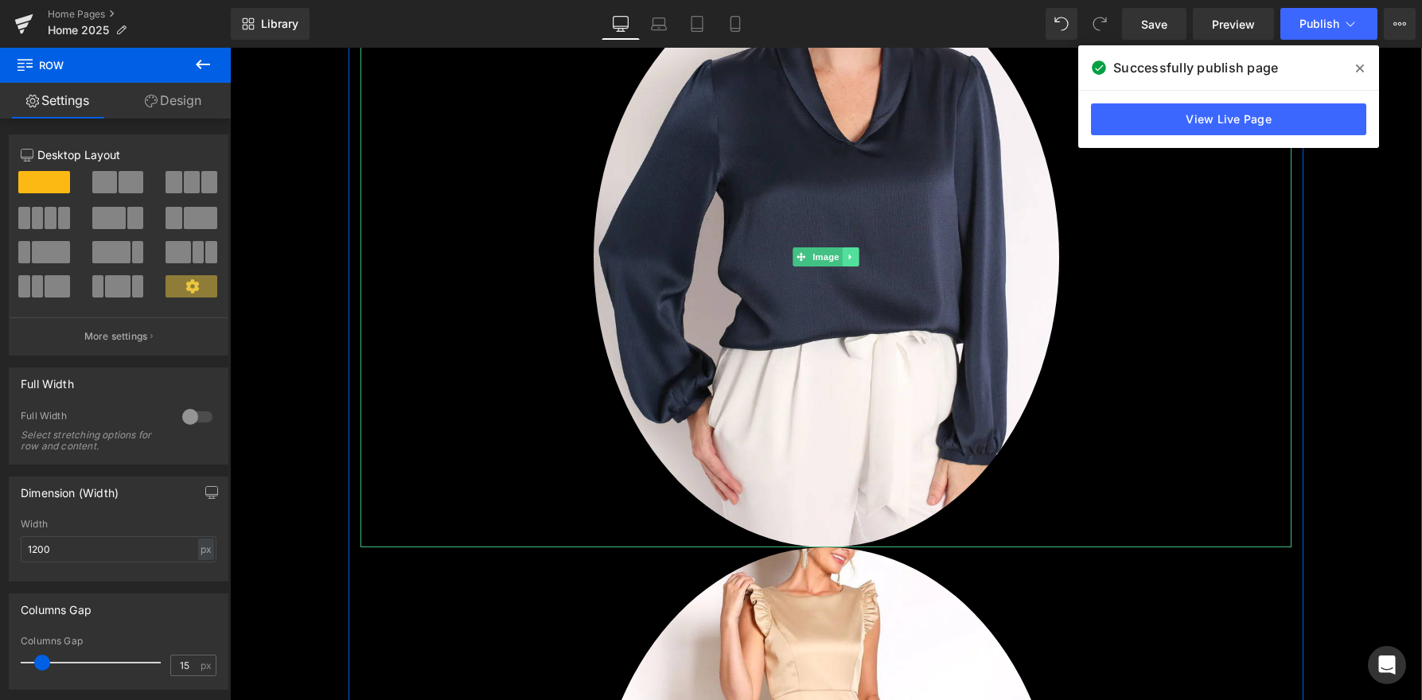
click at [851, 255] on icon at bounding box center [850, 258] width 2 height 6
click at [859, 253] on icon at bounding box center [859, 257] width 9 height 9
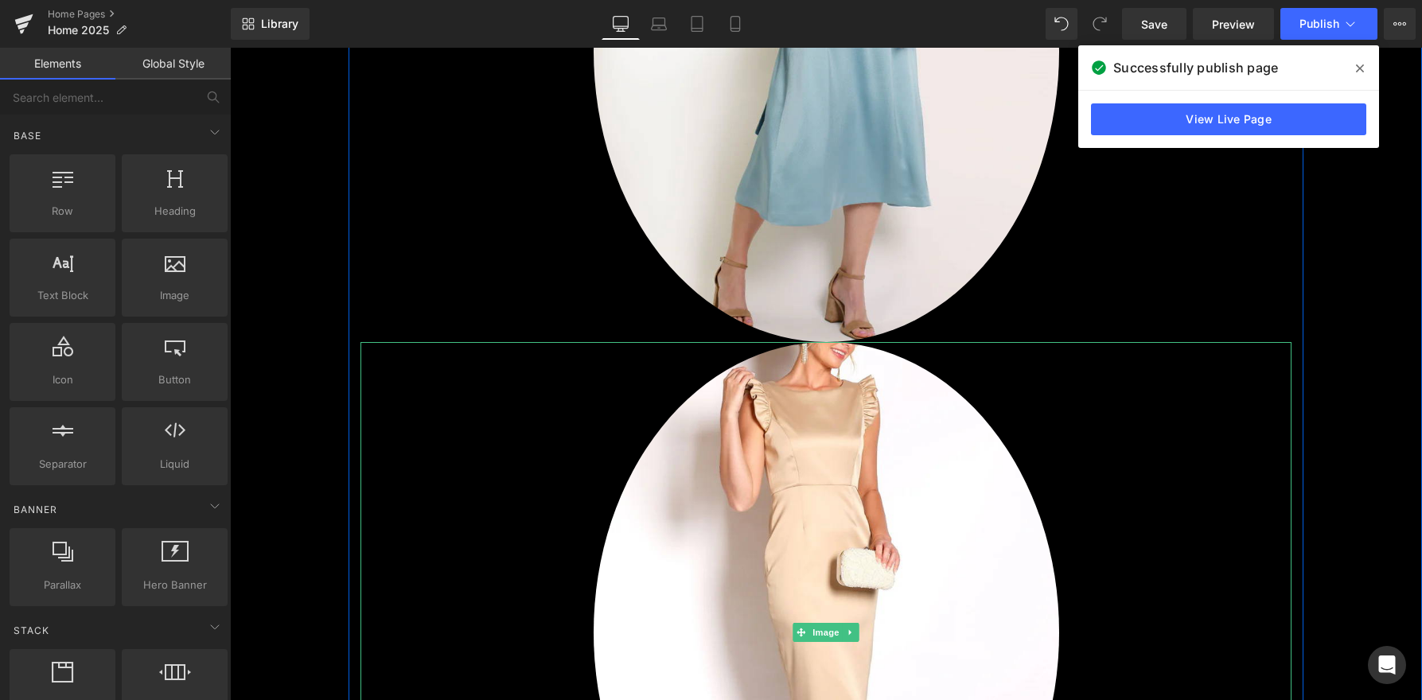
scroll to position [1861, 0]
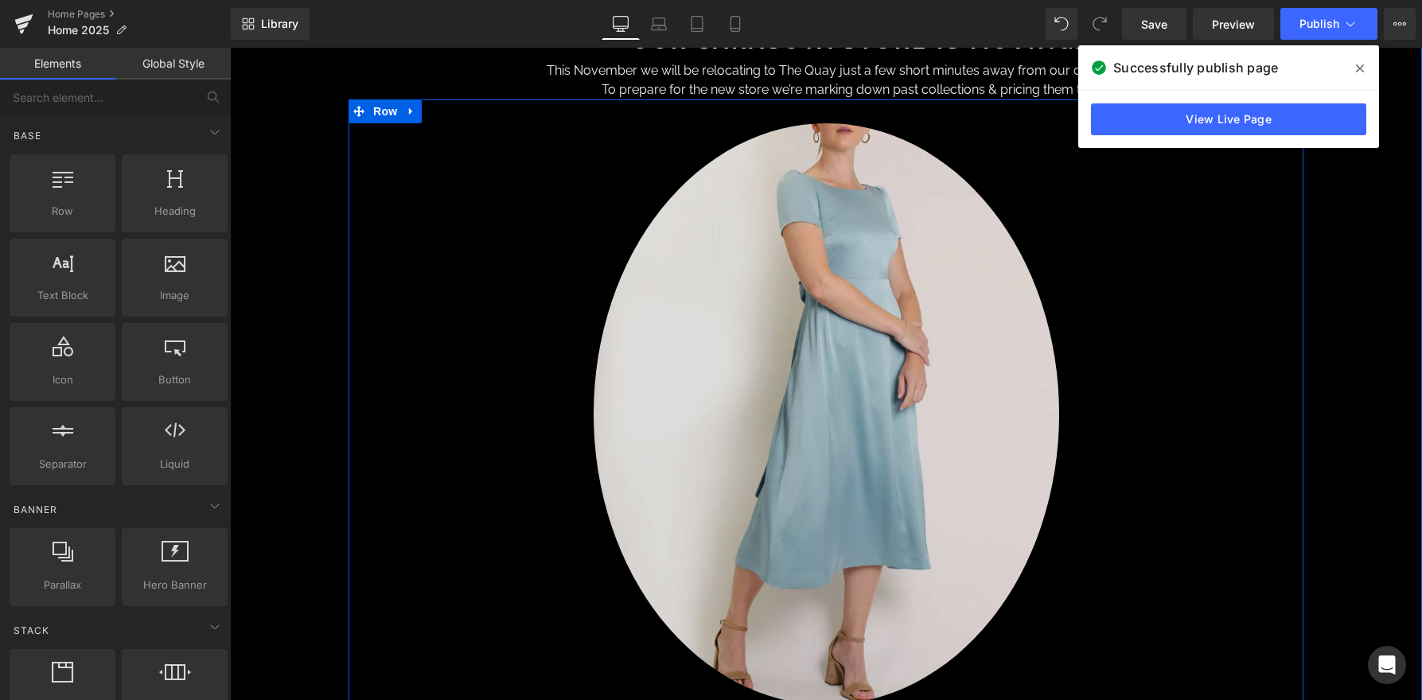
click at [833, 294] on img at bounding box center [826, 414] width 465 height 582
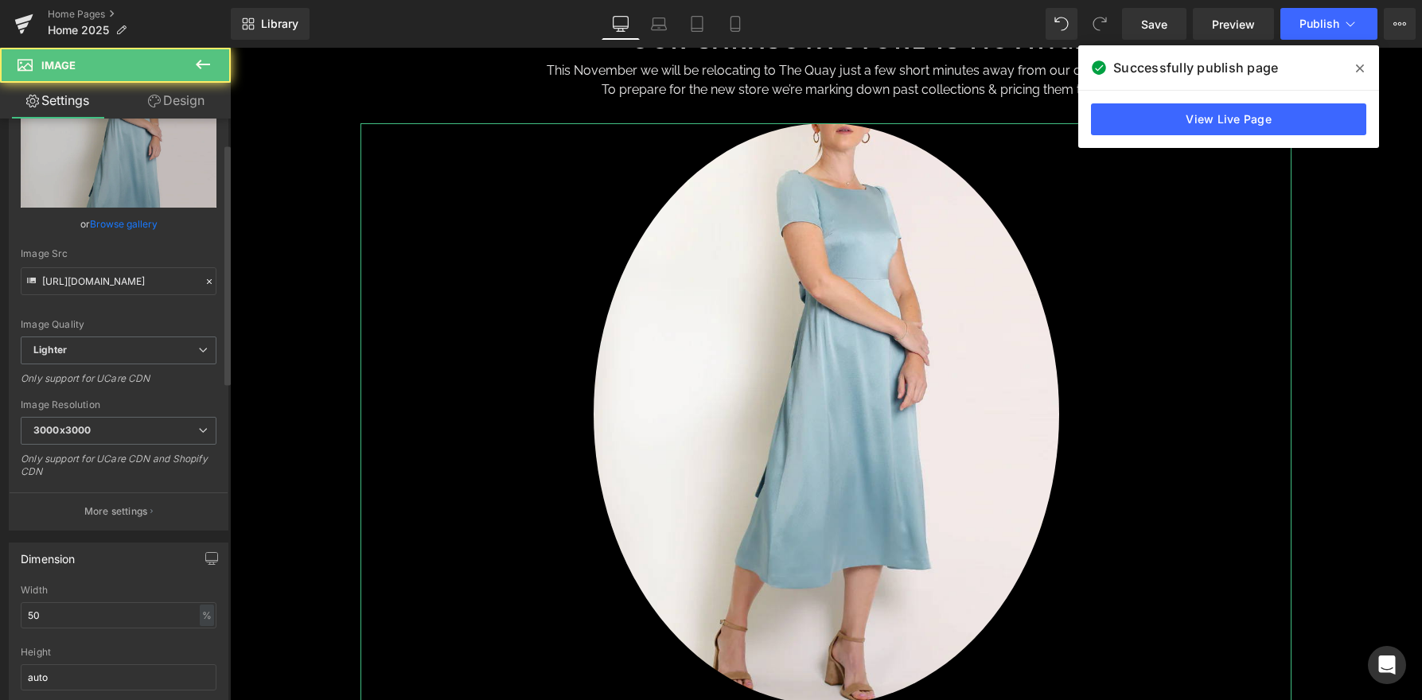
scroll to position [154, 0]
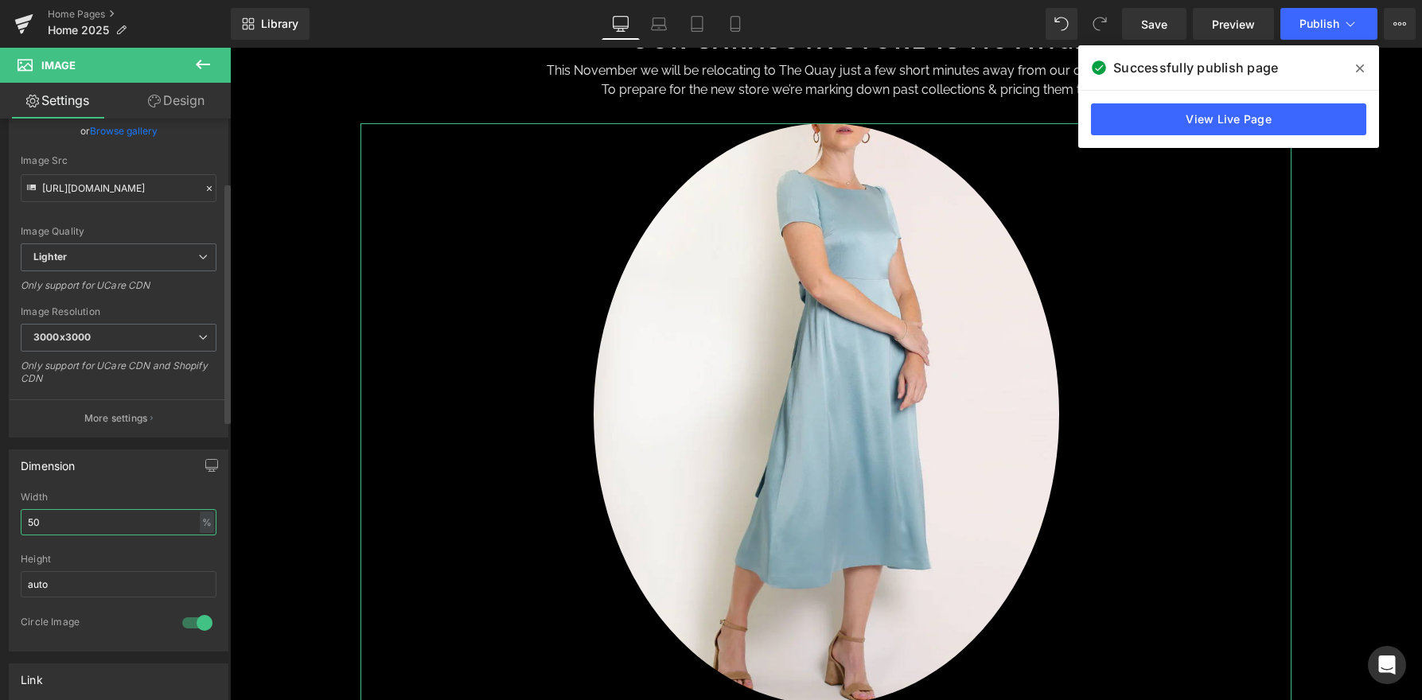
click at [63, 520] on input "50" at bounding box center [119, 522] width 196 height 26
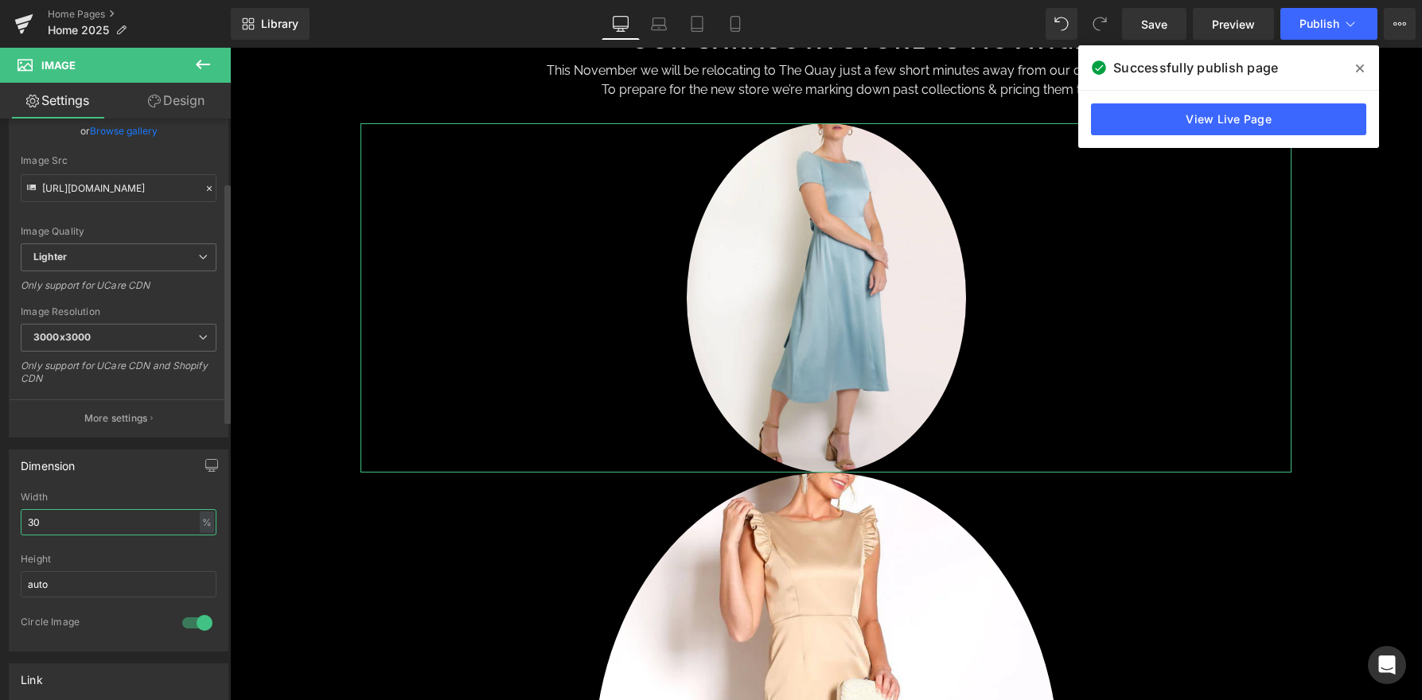
type input "3"
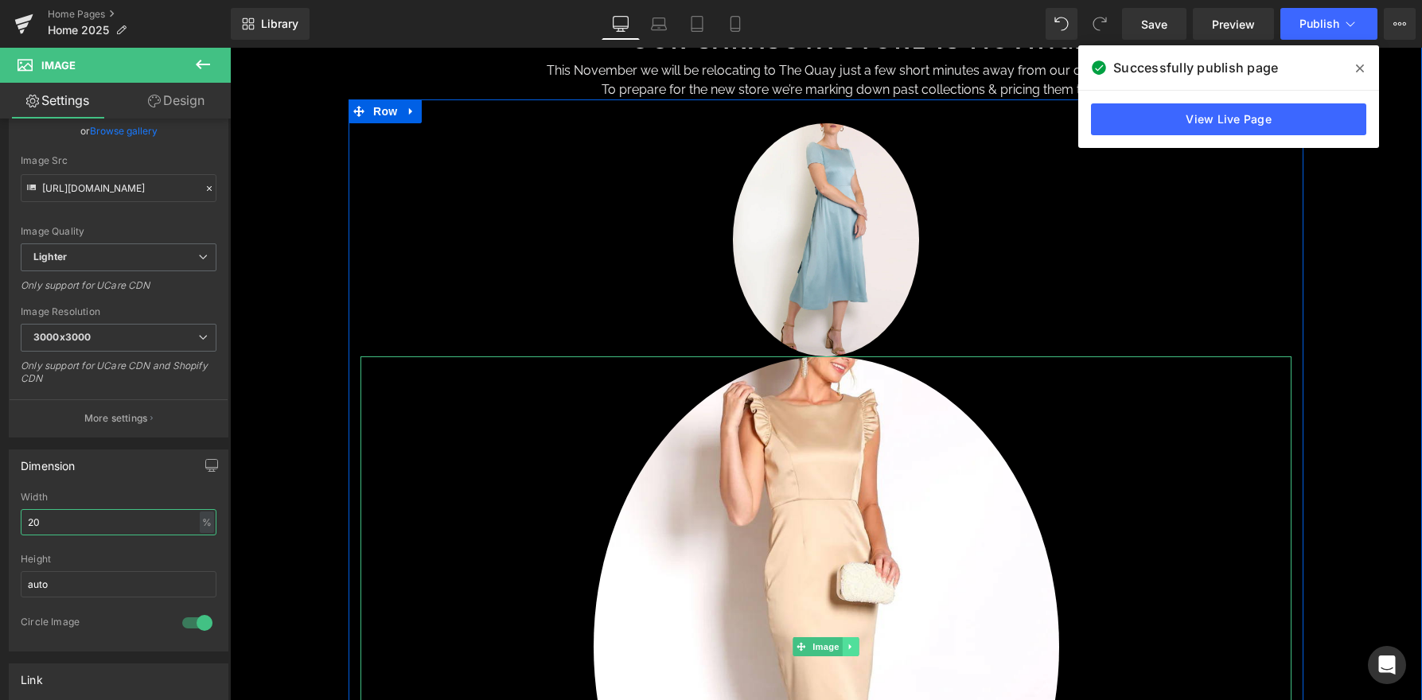
type input "20"
click at [853, 642] on icon at bounding box center [851, 647] width 9 height 10
click at [861, 642] on icon at bounding box center [859, 646] width 9 height 9
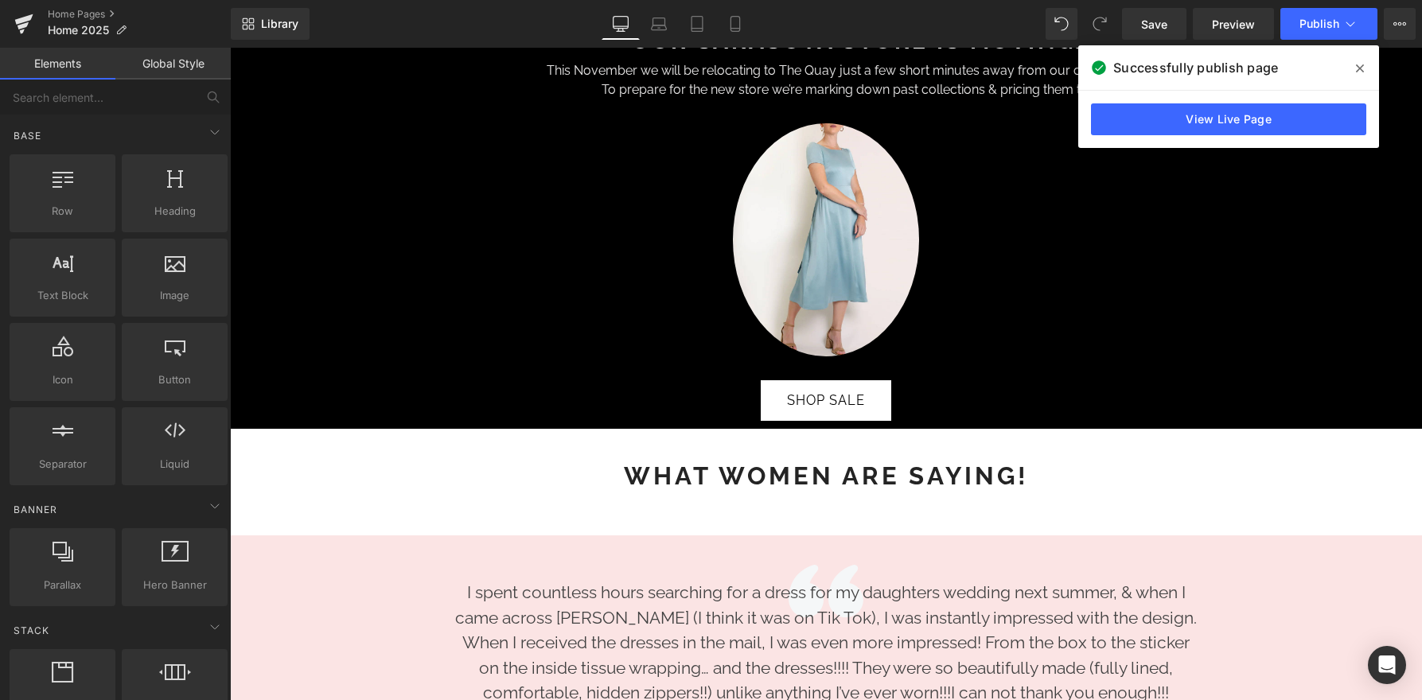
click at [1364, 67] on span at bounding box center [1359, 68] width 25 height 25
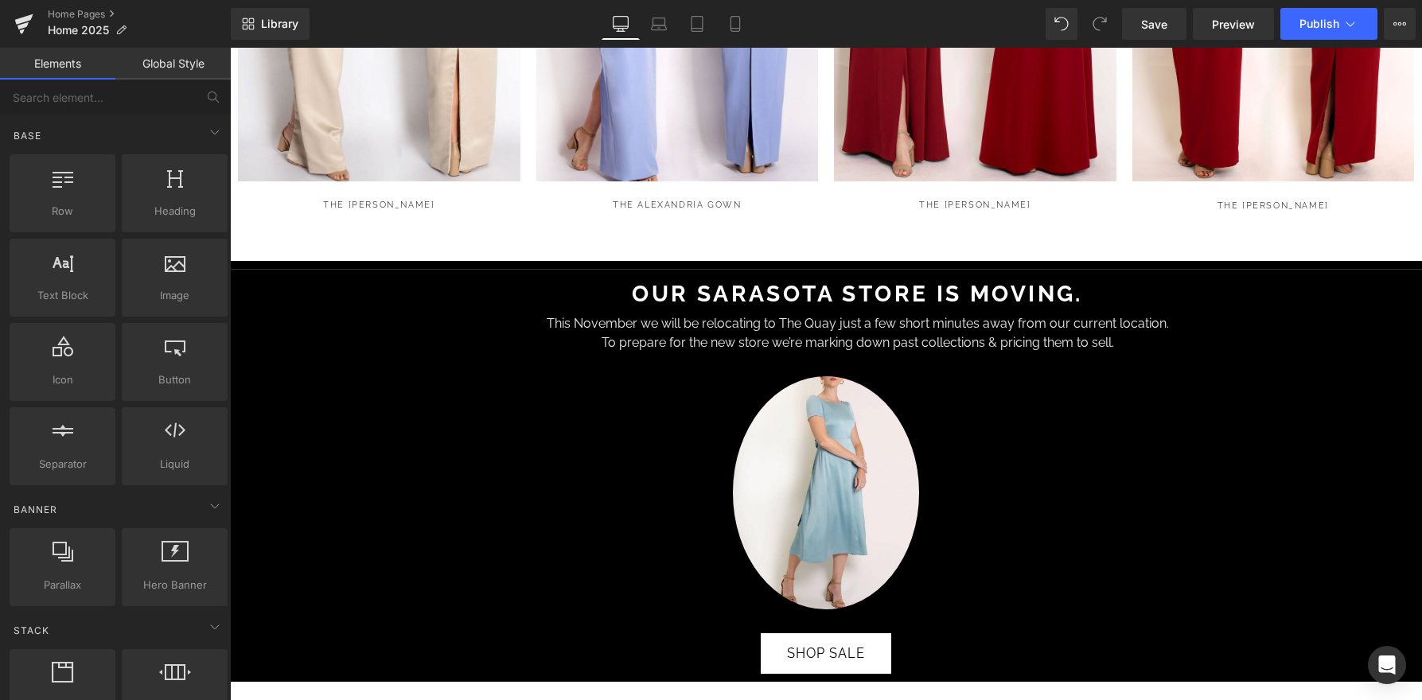
scroll to position [1783, 0]
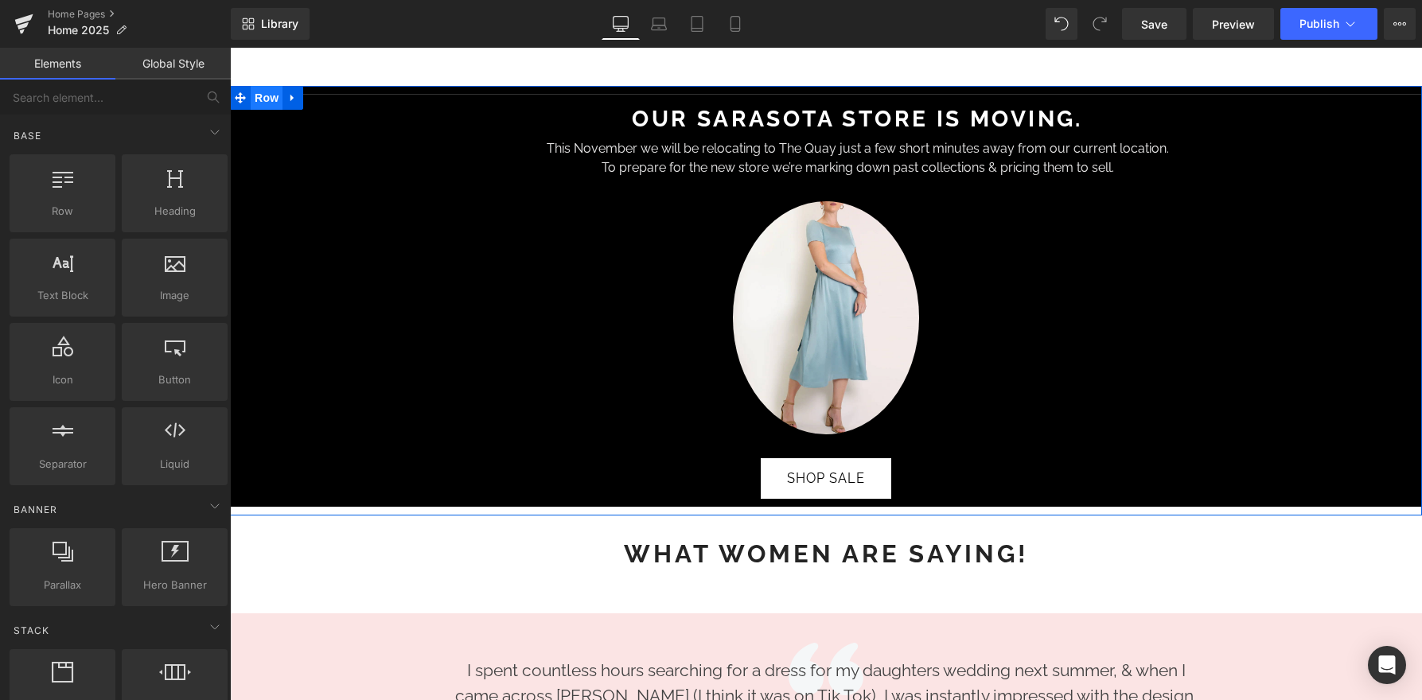
click at [256, 86] on span "Row" at bounding box center [267, 98] width 32 height 24
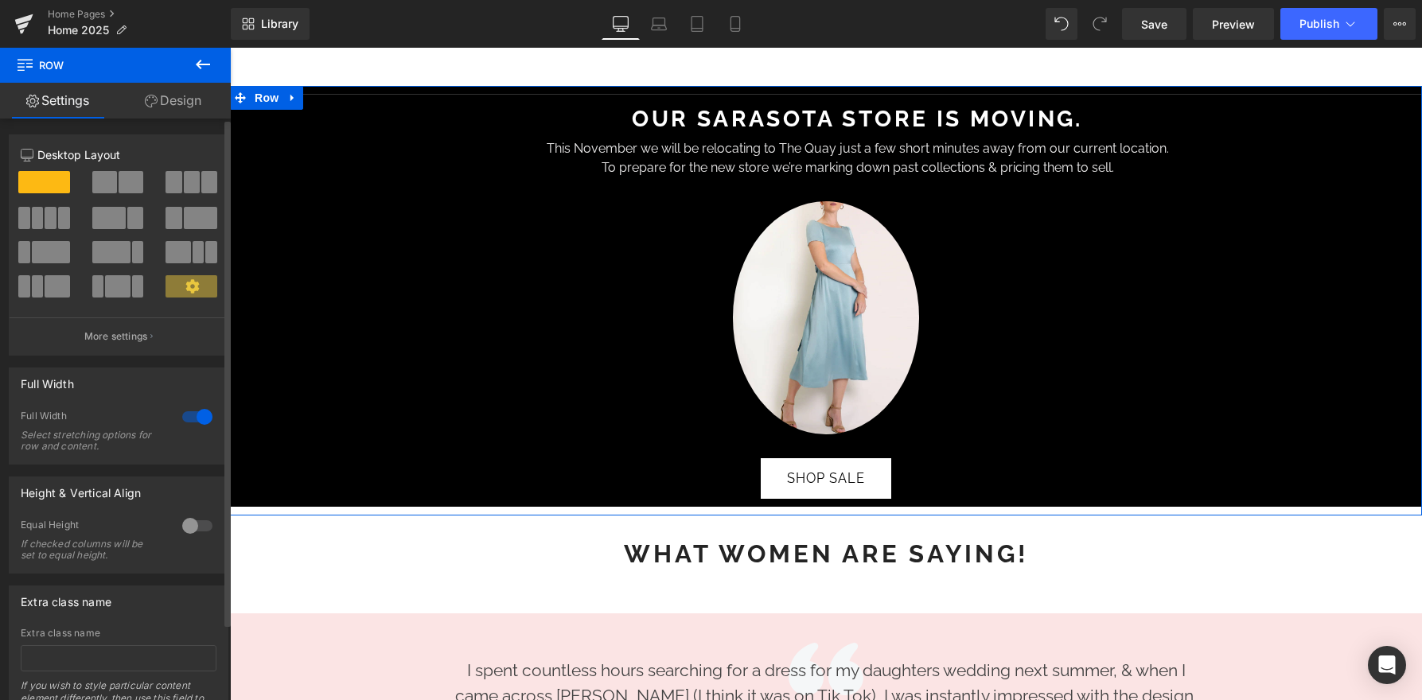
click at [192, 420] on div at bounding box center [197, 416] width 38 height 25
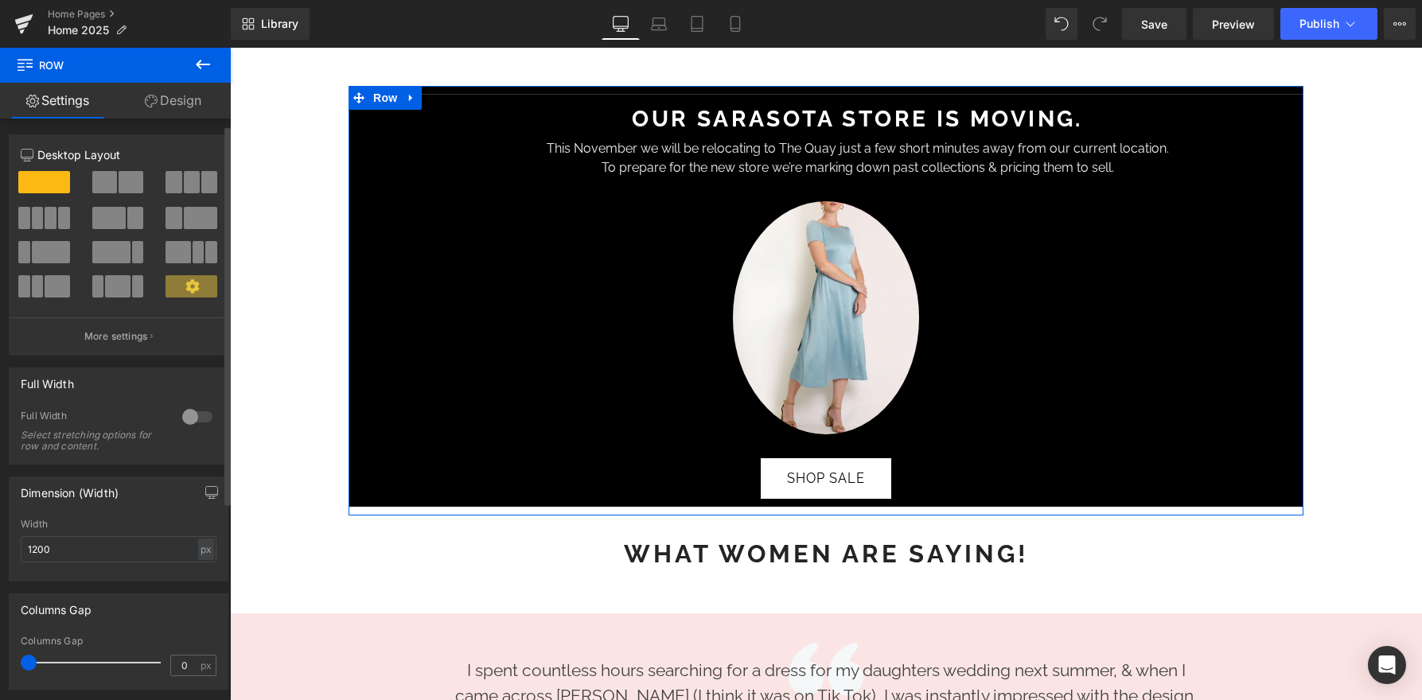
scroll to position [15, 0]
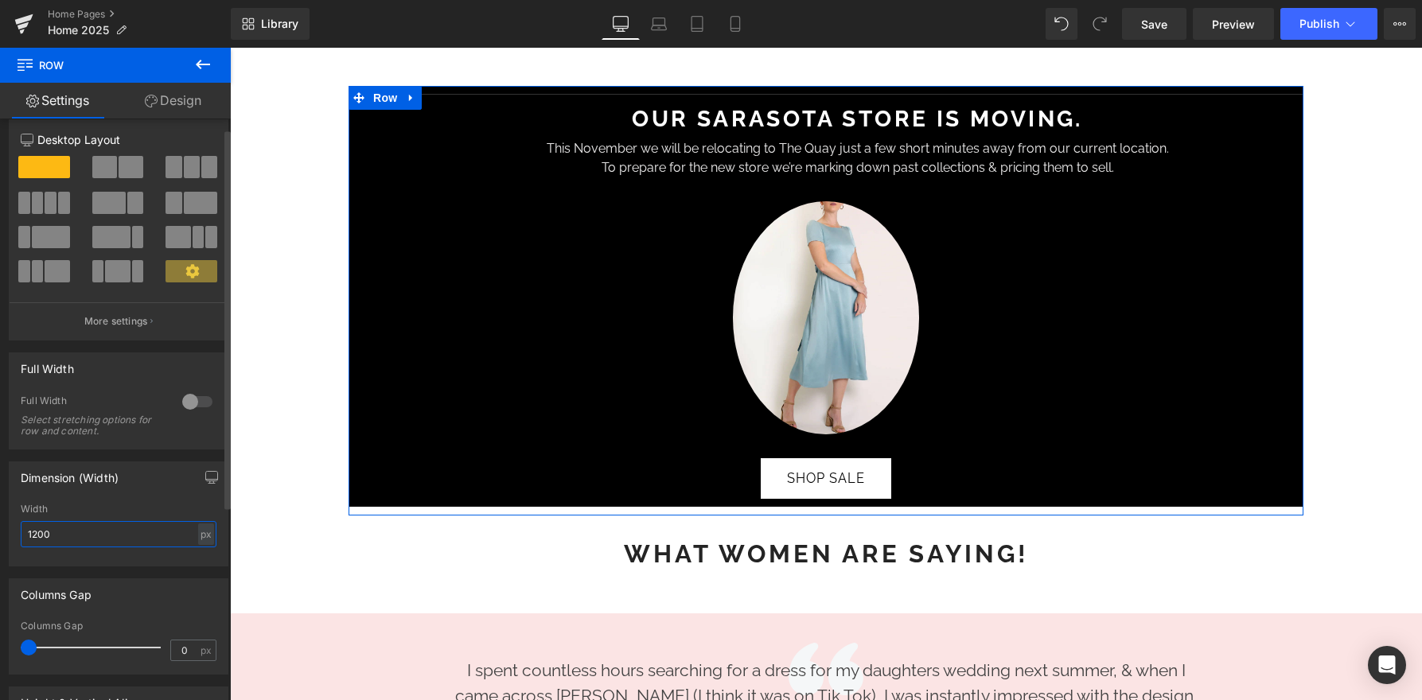
click at [73, 529] on input "1200" at bounding box center [119, 534] width 196 height 26
type input "1"
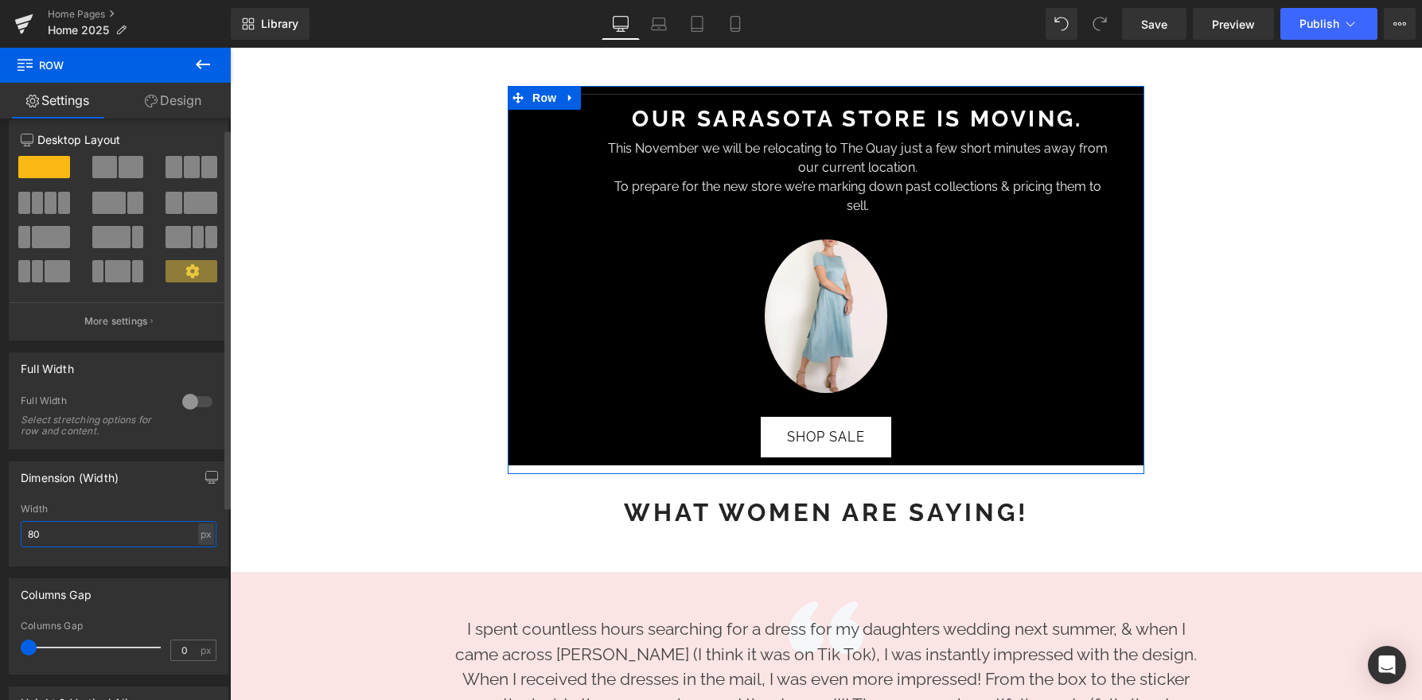
type input "8"
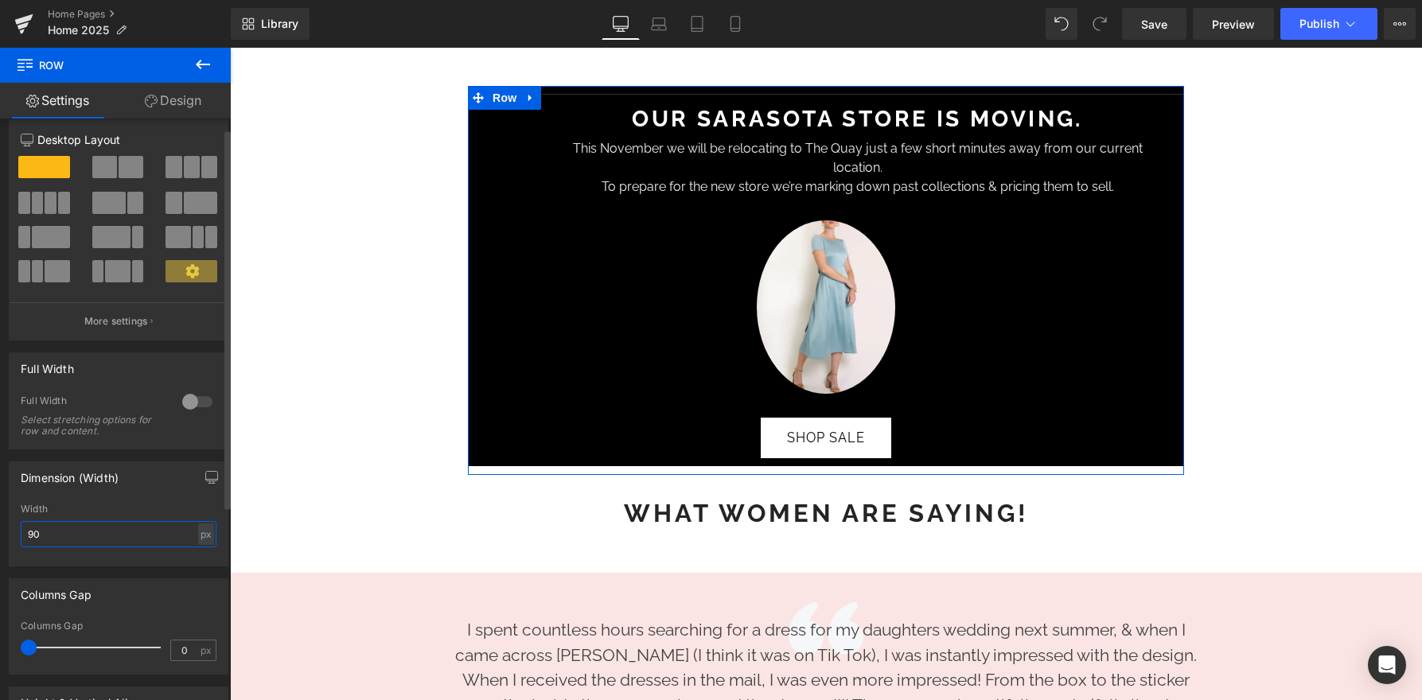
type input "9"
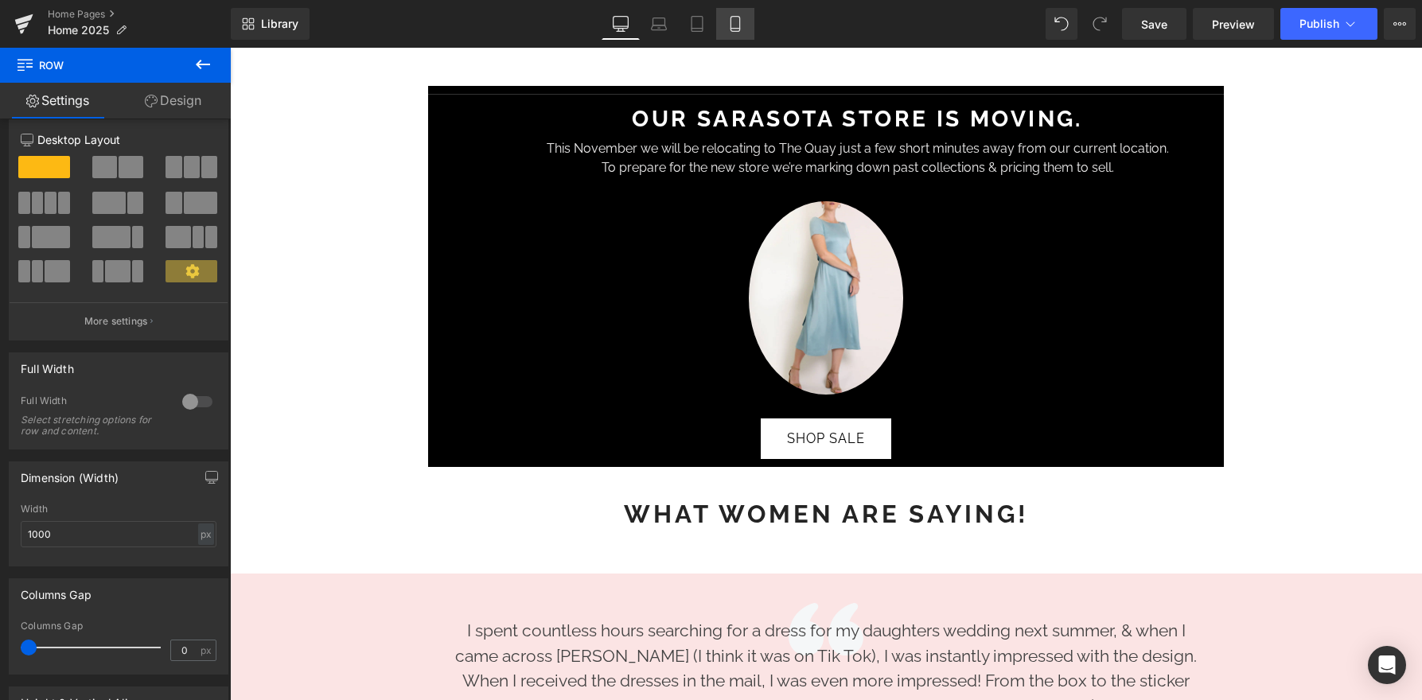
click at [742, 27] on icon at bounding box center [735, 24] width 16 height 16
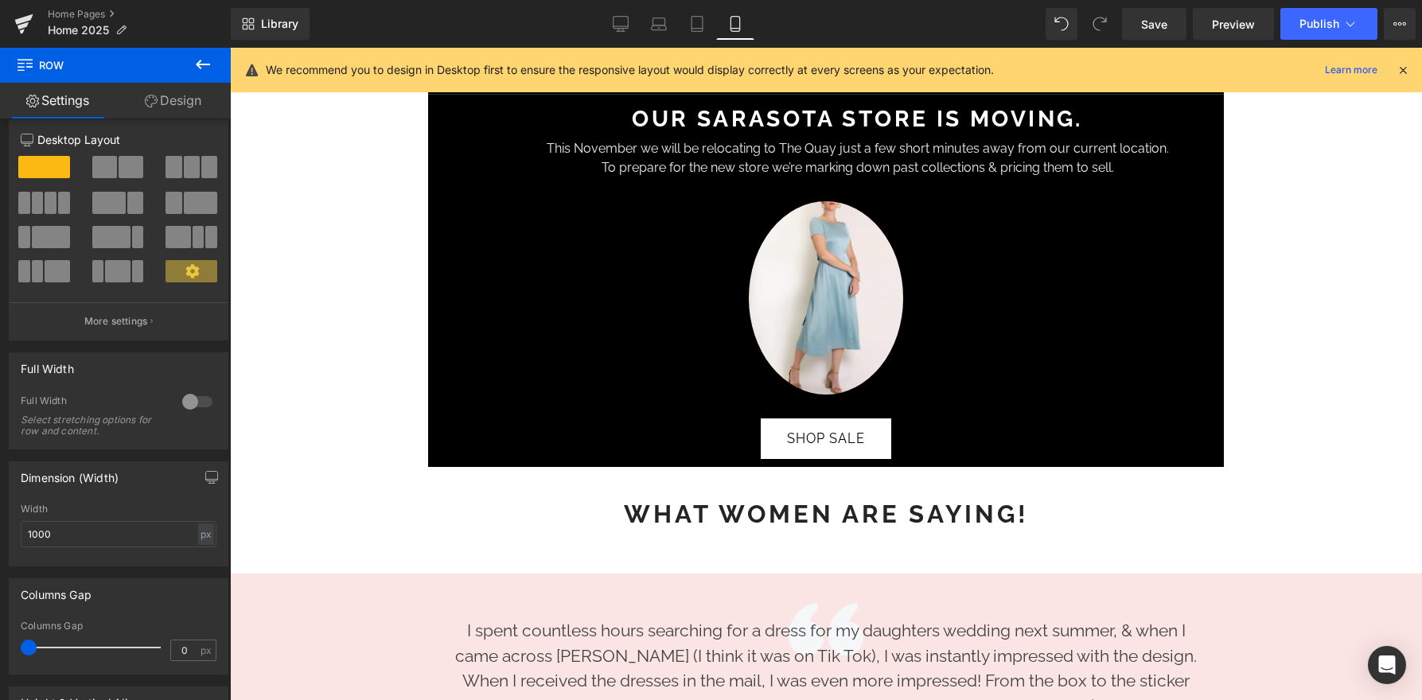
type input "100"
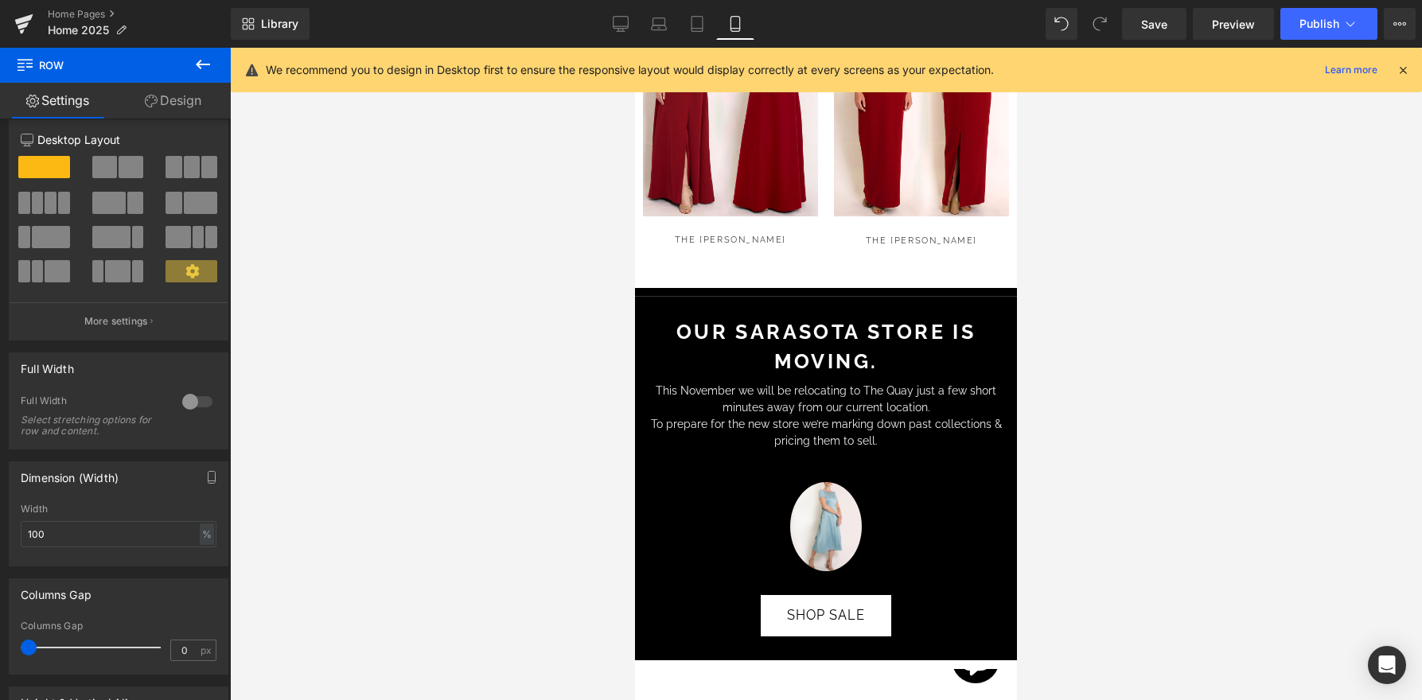
scroll to position [1665, 0]
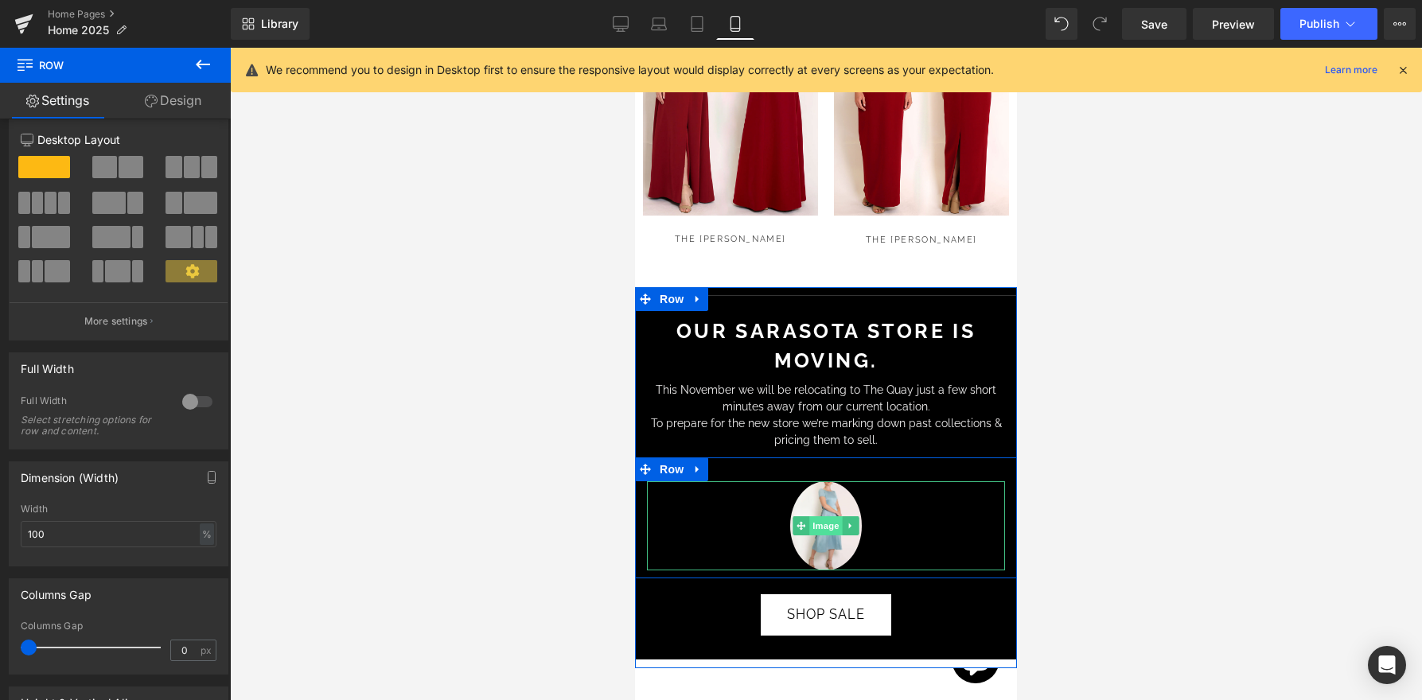
click at [818, 516] on span "Image" at bounding box center [825, 525] width 33 height 19
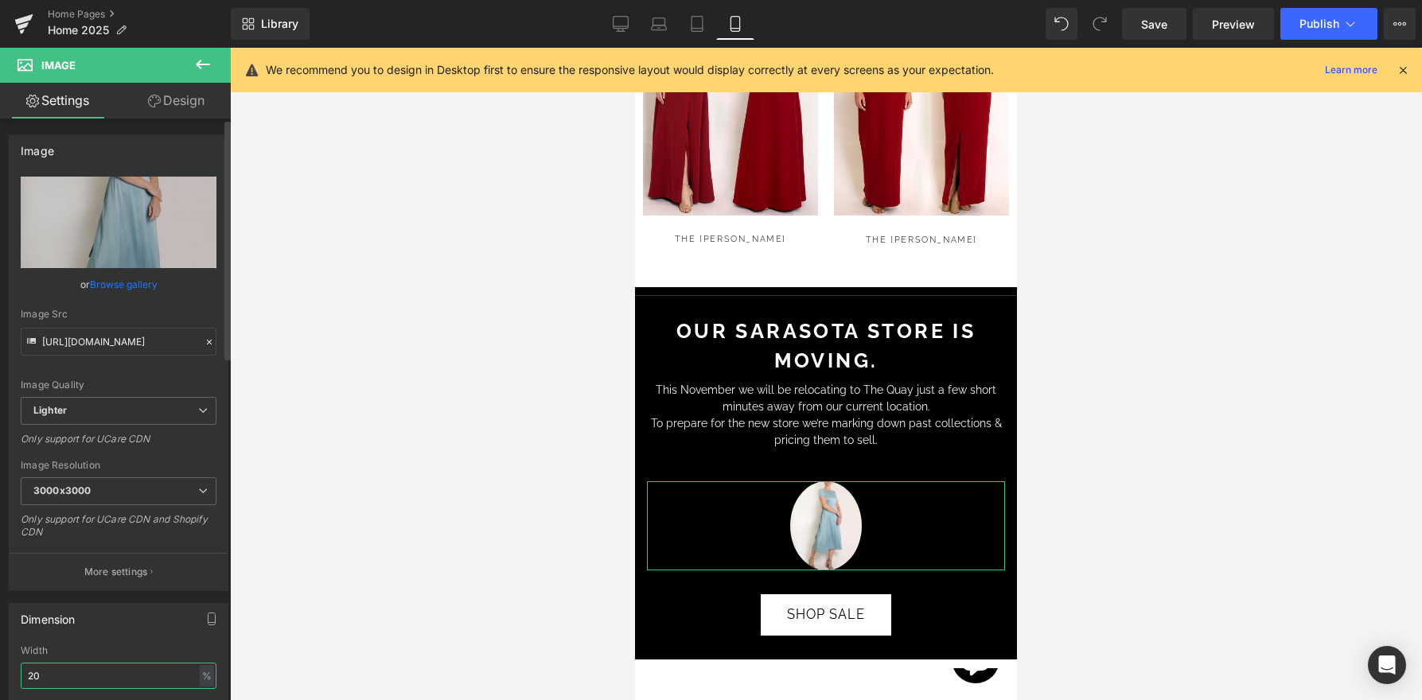
click at [71, 679] on input "20" at bounding box center [119, 676] width 196 height 26
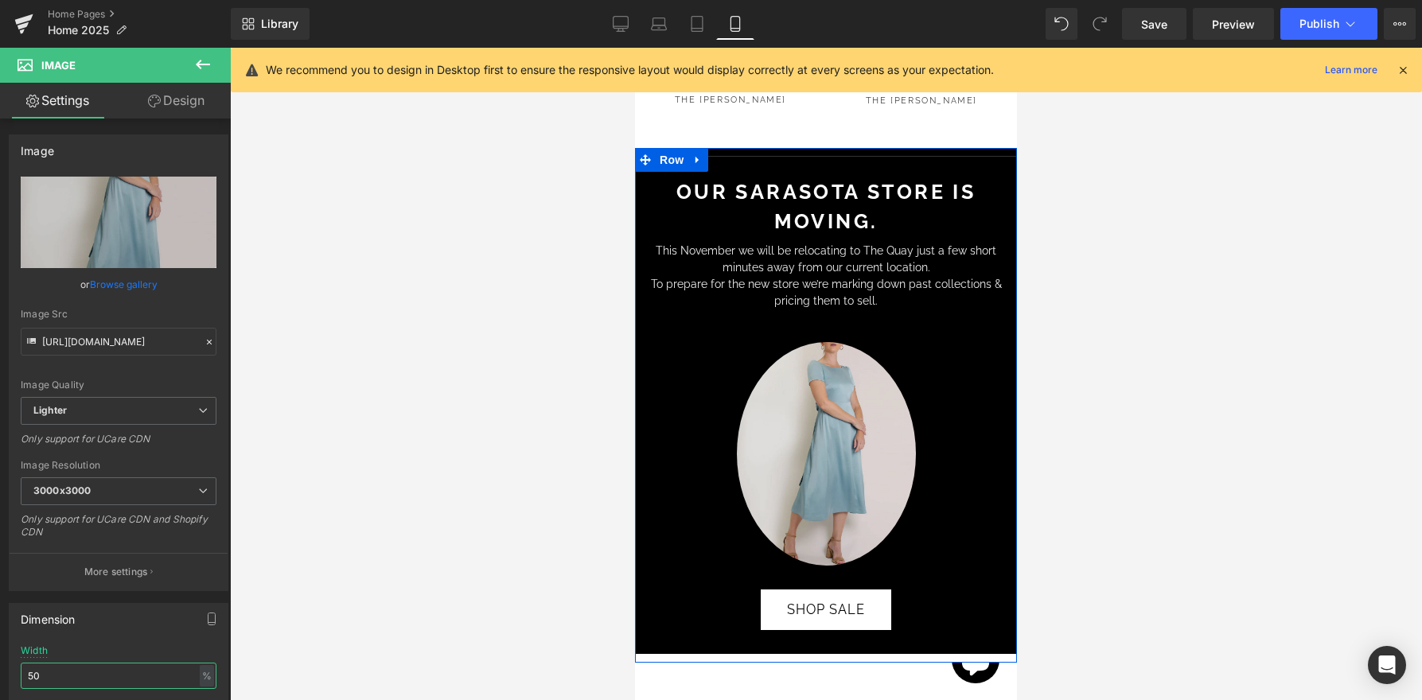
scroll to position [1891, 0]
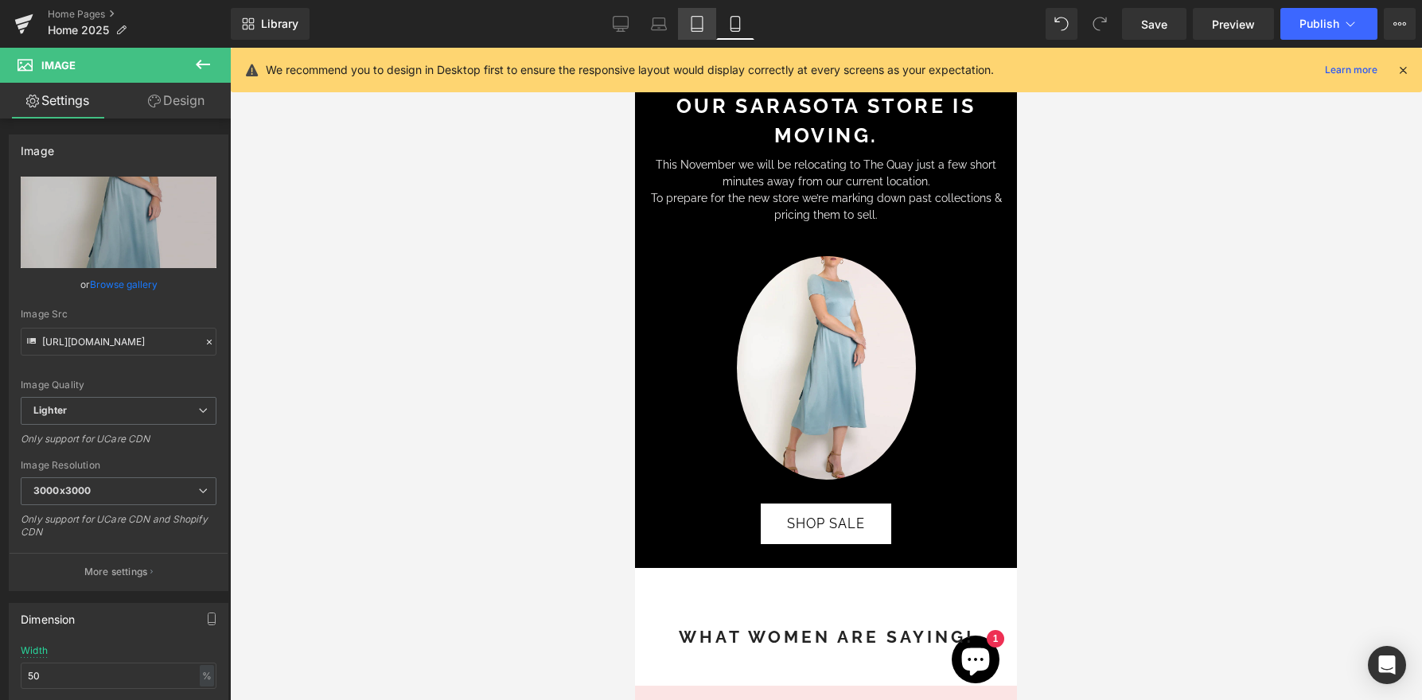
click at [694, 20] on icon at bounding box center [697, 24] width 16 height 16
type input "20"
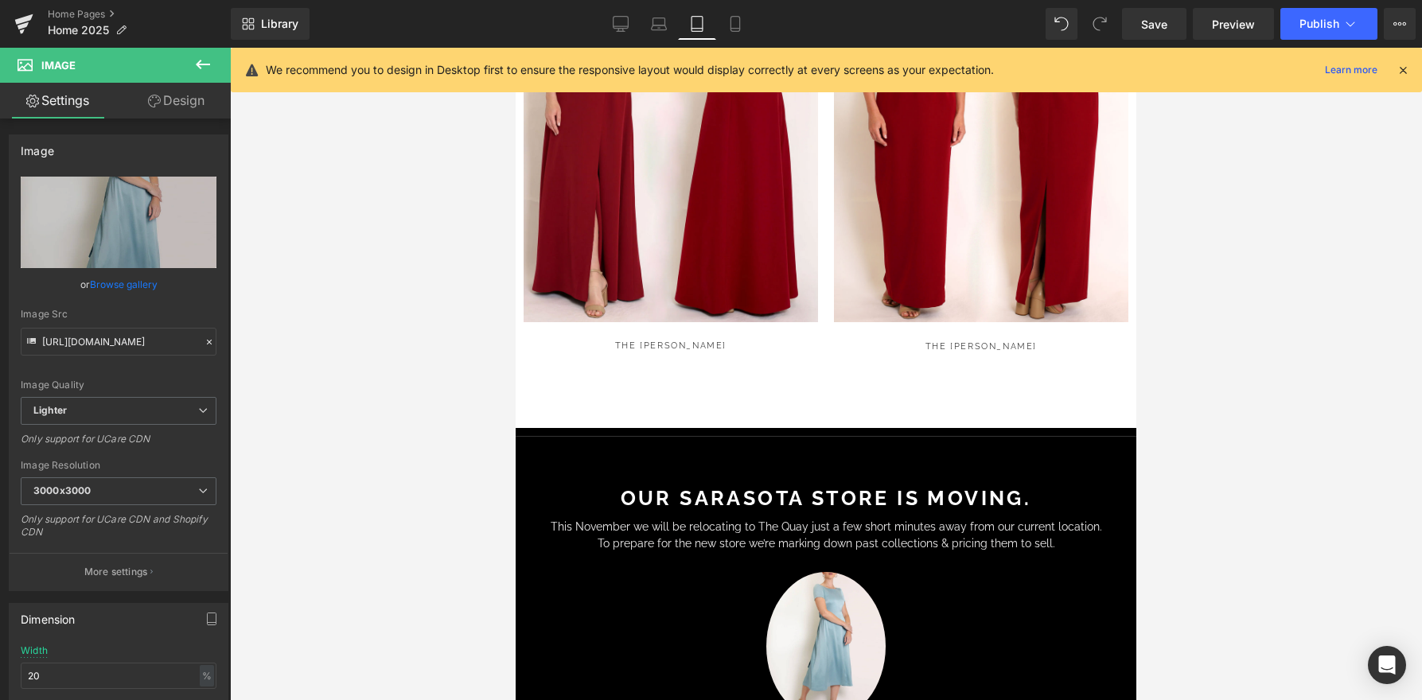
scroll to position [2187, 0]
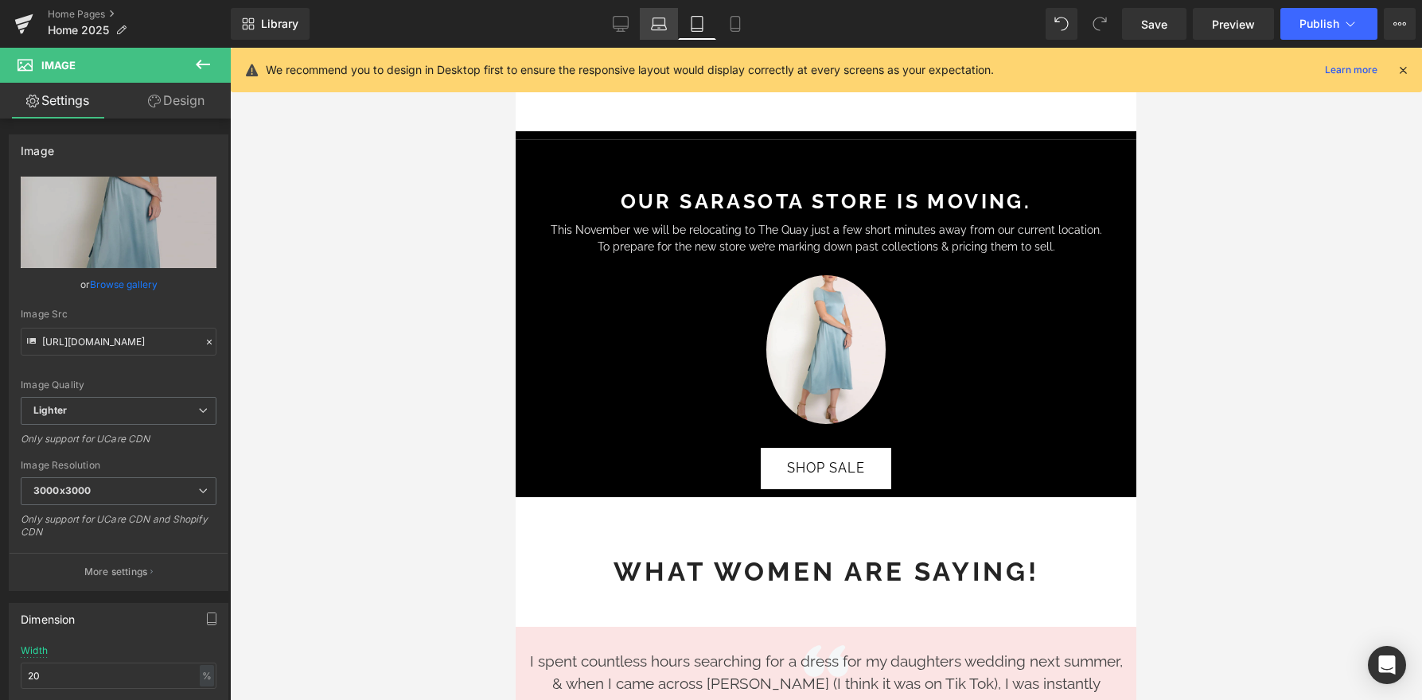
click at [656, 23] on icon at bounding box center [659, 24] width 16 height 16
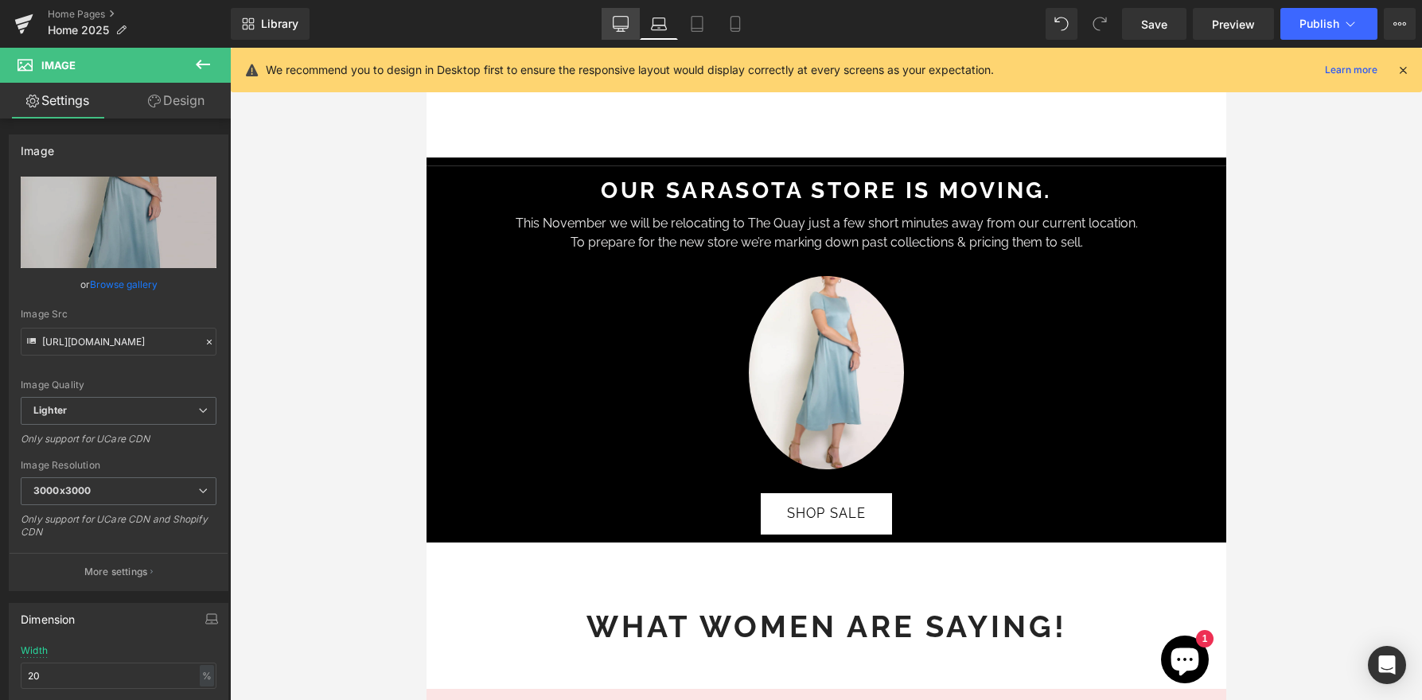
click at [622, 17] on icon at bounding box center [621, 24] width 16 height 16
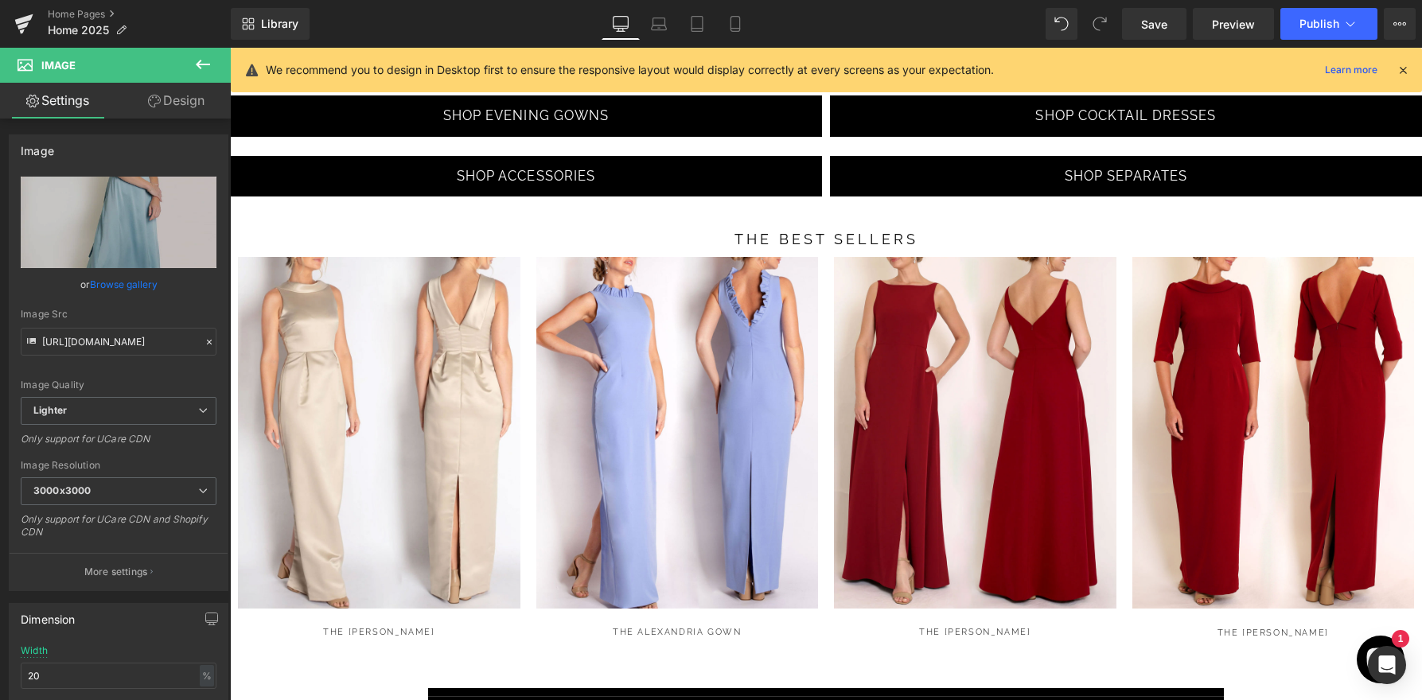
scroll to position [1577, 0]
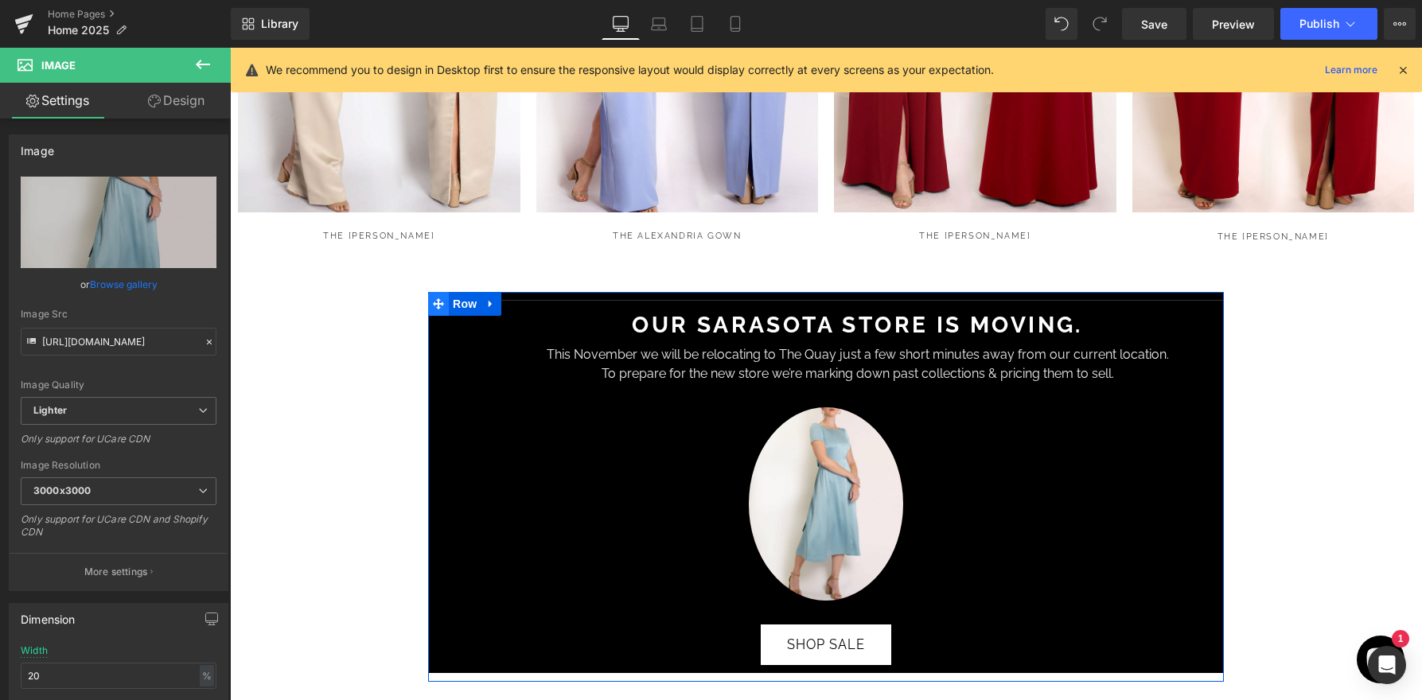
click at [446, 292] on span at bounding box center [438, 304] width 21 height 24
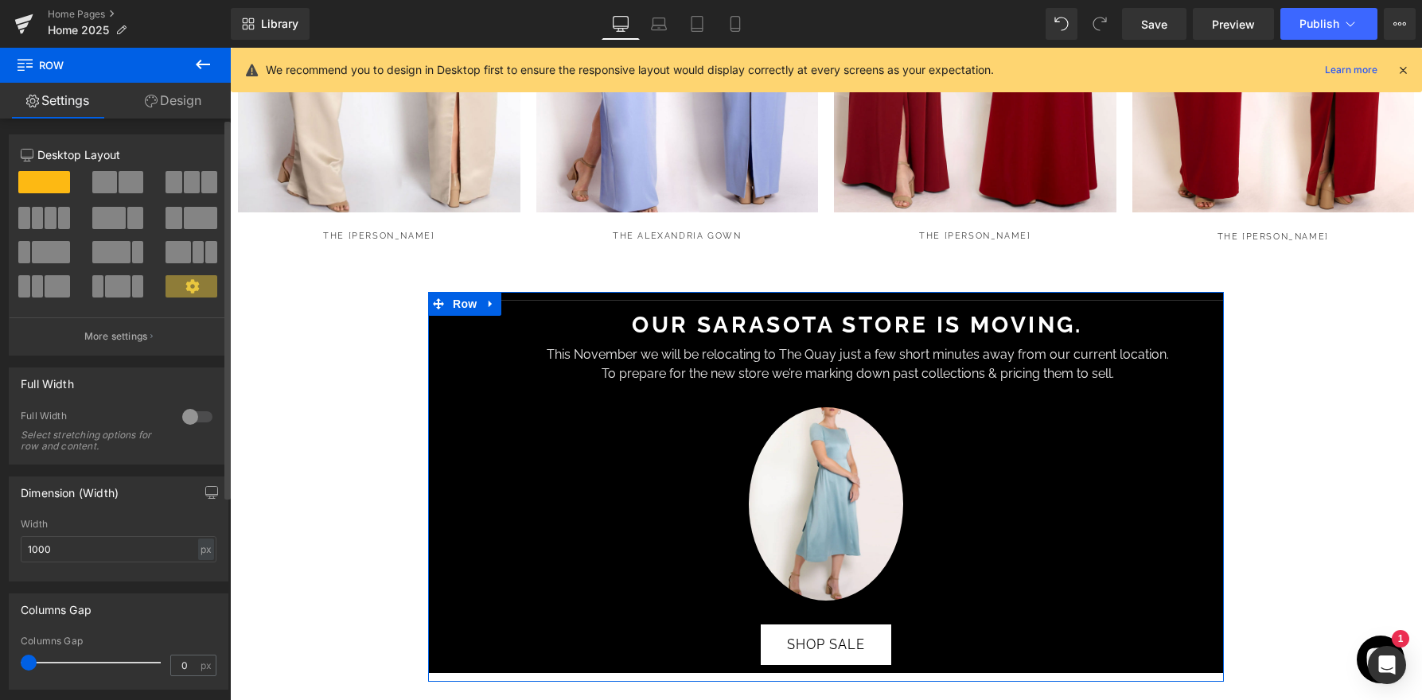
click at [184, 420] on div at bounding box center [197, 416] width 38 height 25
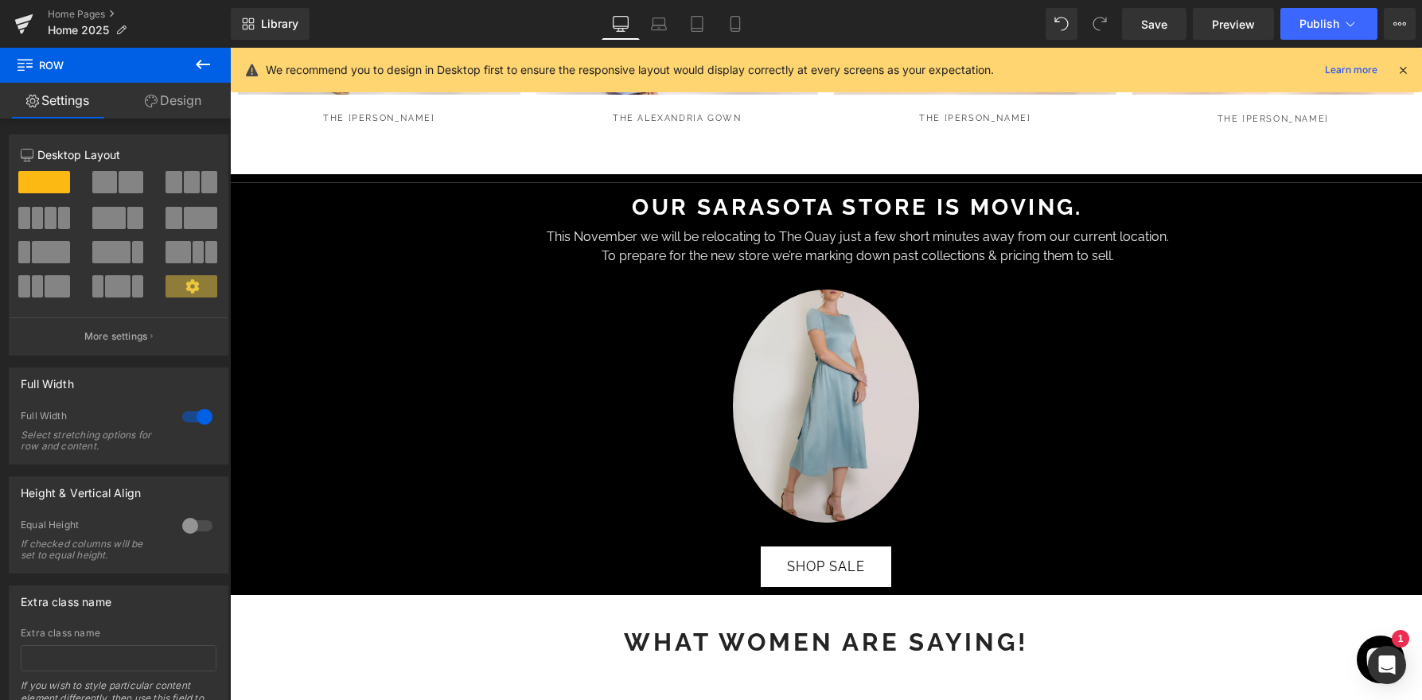
scroll to position [1697, 0]
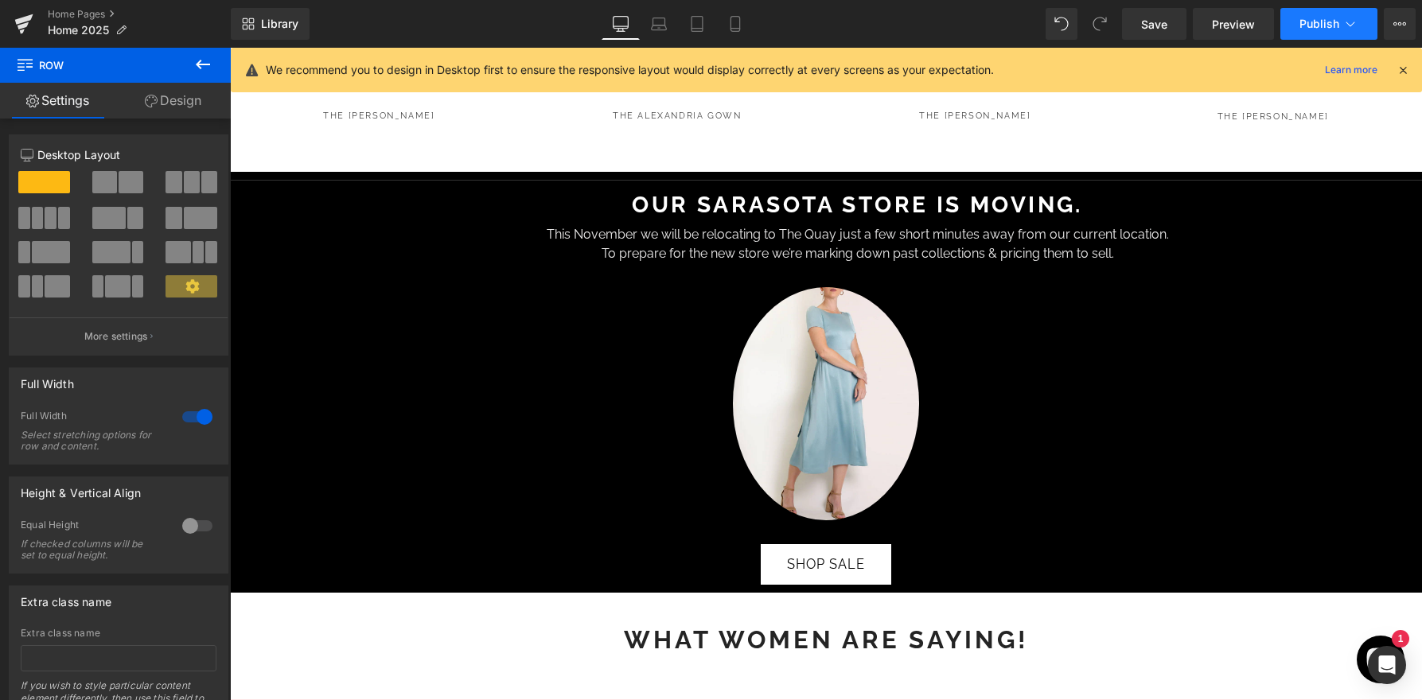
click at [1359, 21] on button "Publish" at bounding box center [1328, 24] width 97 height 32
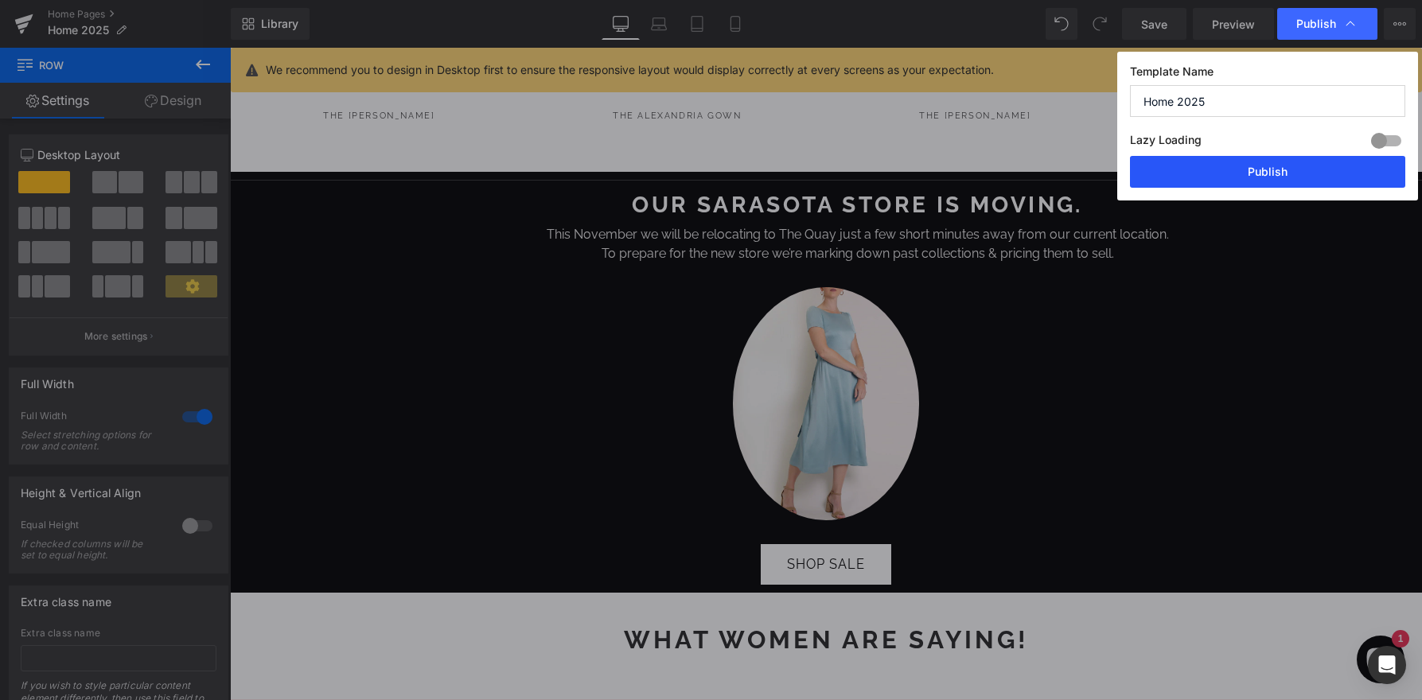
click at [1225, 167] on button "Publish" at bounding box center [1267, 172] width 275 height 32
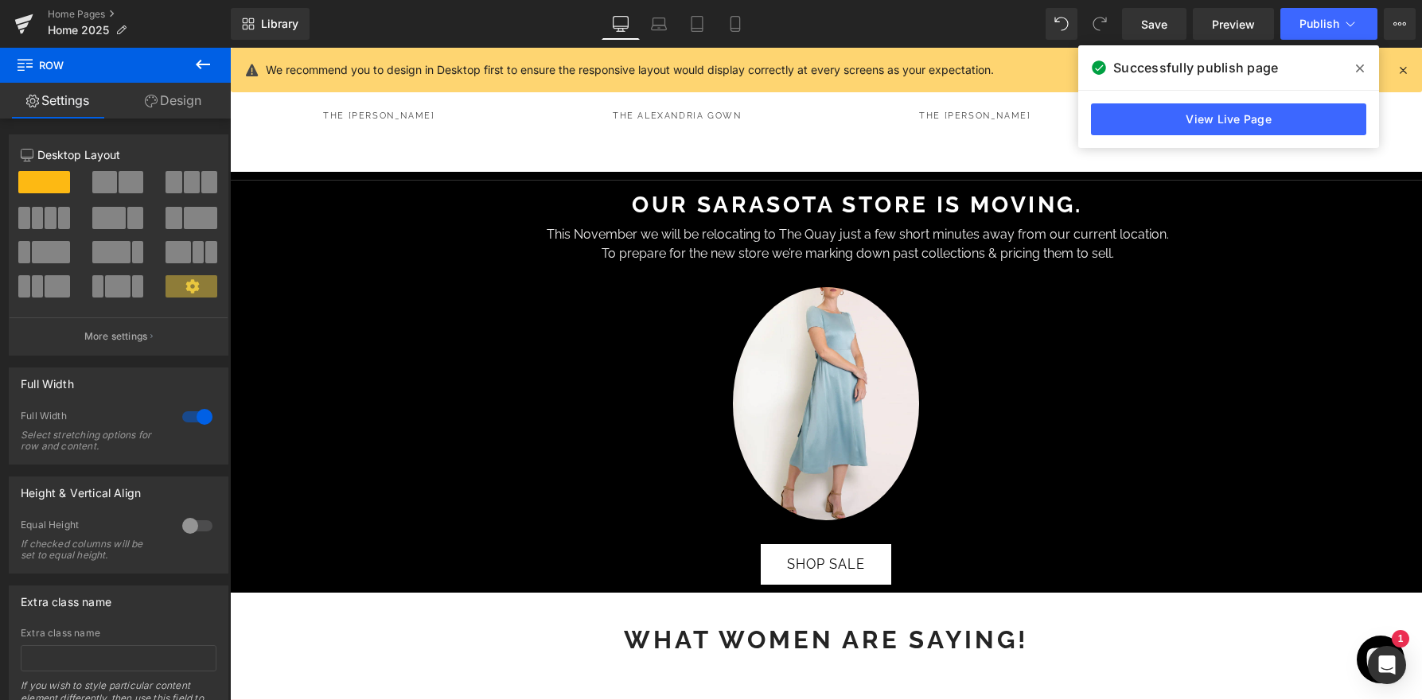
click at [74, 7] on div "Home Pages Home 2025" at bounding box center [115, 24] width 231 height 48
click at [75, 11] on link "Home Pages" at bounding box center [139, 14] width 183 height 13
